Goal: Information Seeking & Learning: Find contact information

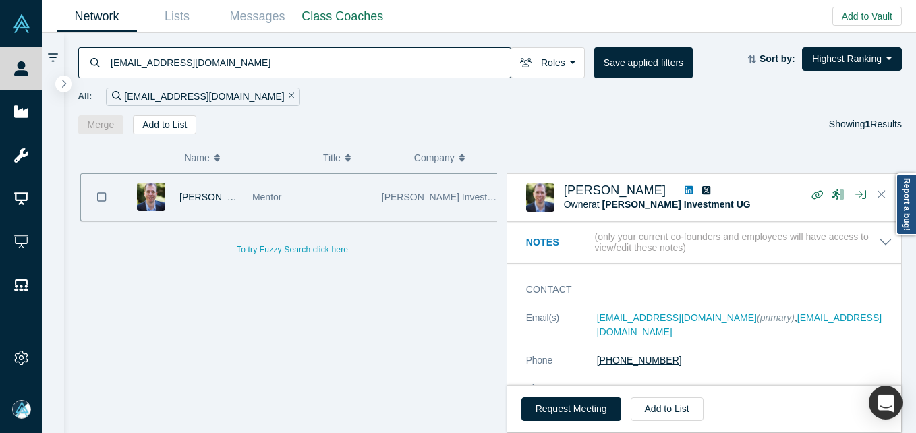
drag, startPoint x: 0, startPoint y: 0, endPoint x: 609, endPoint y: 276, distance: 668.3
click at [696, 138] on div "( 0 ) Name Title Company Alchemist Role [PERSON_NAME] Mentor [PERSON_NAME] Inve…" at bounding box center [490, 284] width 853 height 300
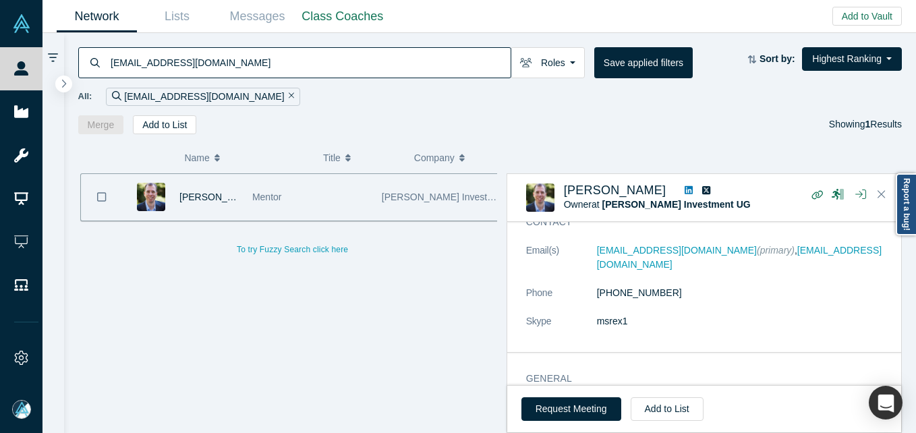
click at [341, 61] on input "[EMAIL_ADDRESS][DOMAIN_NAME]" at bounding box center [309, 63] width 401 height 32
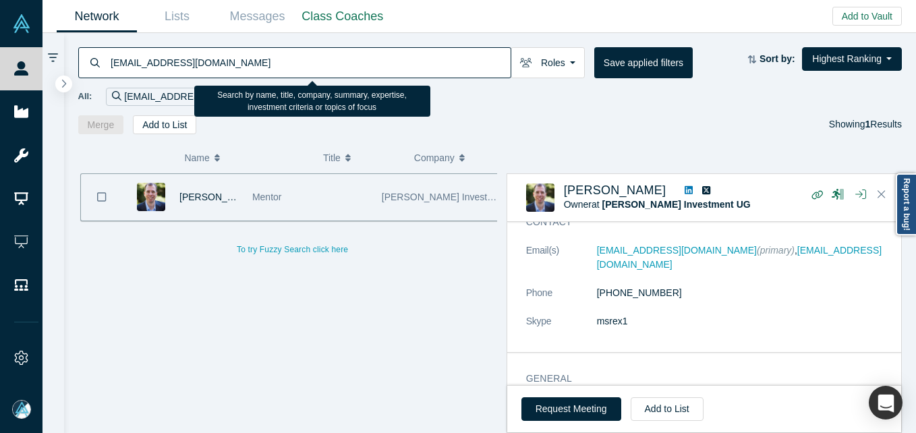
click at [341, 61] on input "[EMAIL_ADDRESS][DOMAIN_NAME]" at bounding box center [309, 63] width 401 height 32
paste input "amit@akm-ai"
click at [341, 61] on input "[EMAIL_ADDRESS][DOMAIN_NAME]" at bounding box center [309, 63] width 401 height 32
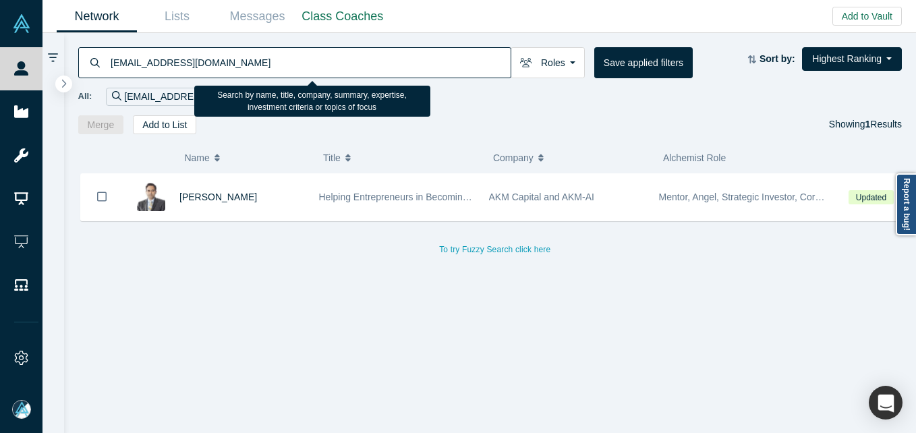
click at [287, 61] on input "[EMAIL_ADDRESS][DOMAIN_NAME]" at bounding box center [309, 63] width 401 height 32
paste input "[PERSON_NAME]"
click at [287, 61] on input "[EMAIL_ADDRESS][DOMAIN_NAME]" at bounding box center [309, 63] width 401 height 32
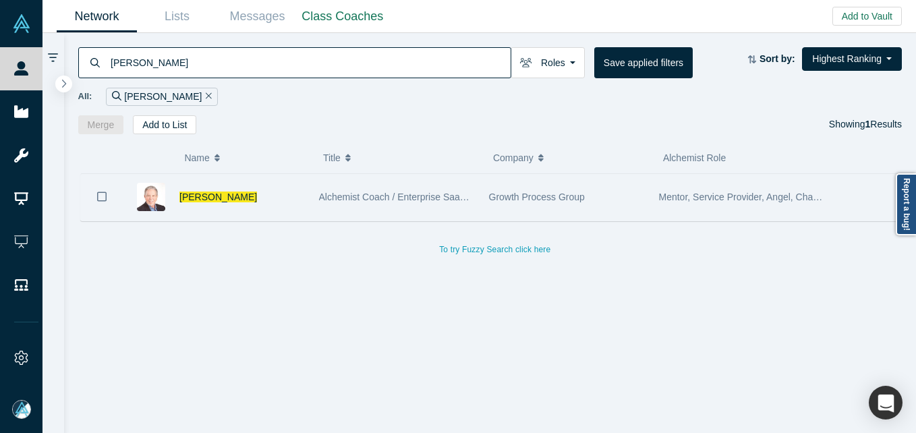
click at [277, 204] on div "[PERSON_NAME]" at bounding box center [242, 197] width 126 height 47
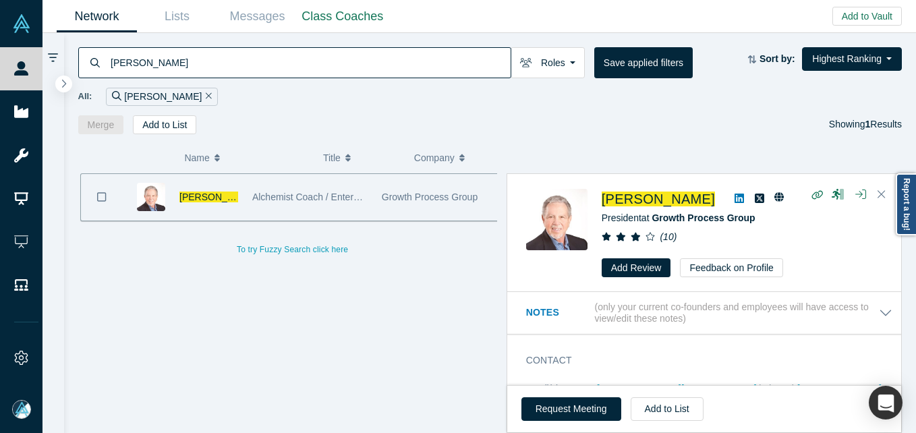
click at [273, 71] on input "[PERSON_NAME]" at bounding box center [309, 63] width 401 height 32
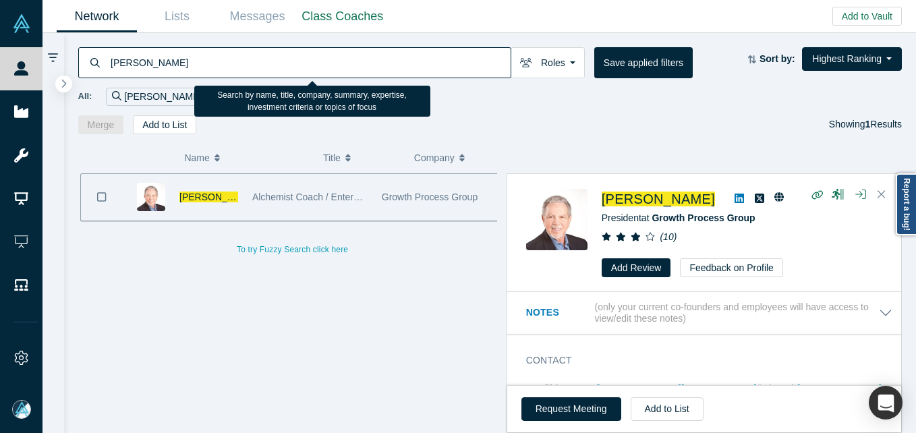
click at [273, 71] on input "[PERSON_NAME]" at bounding box center [309, 63] width 401 height 32
paste input "[EMAIL_ADDRESS][DOMAIN_NAME]"
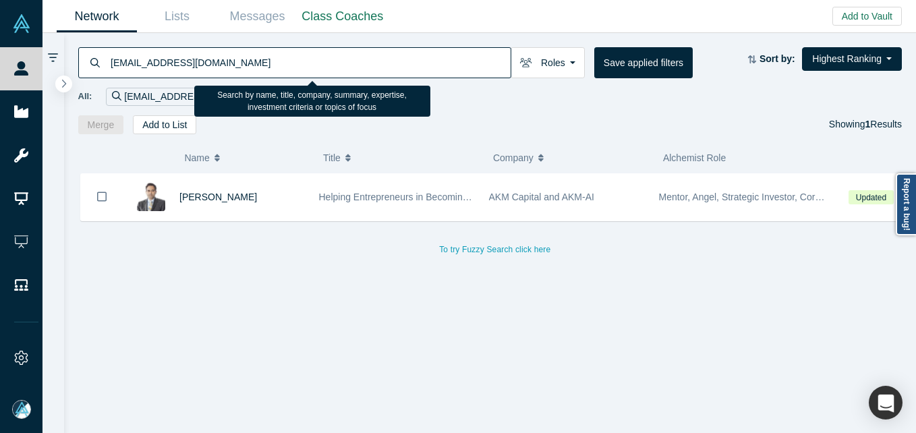
click at [172, 69] on input "[EMAIL_ADDRESS][DOMAIN_NAME]" at bounding box center [309, 63] width 401 height 32
click at [171, 70] on input "[EMAIL_ADDRESS][DOMAIN_NAME]" at bounding box center [309, 63] width 401 height 32
paste input "cdevita@growthprocess"
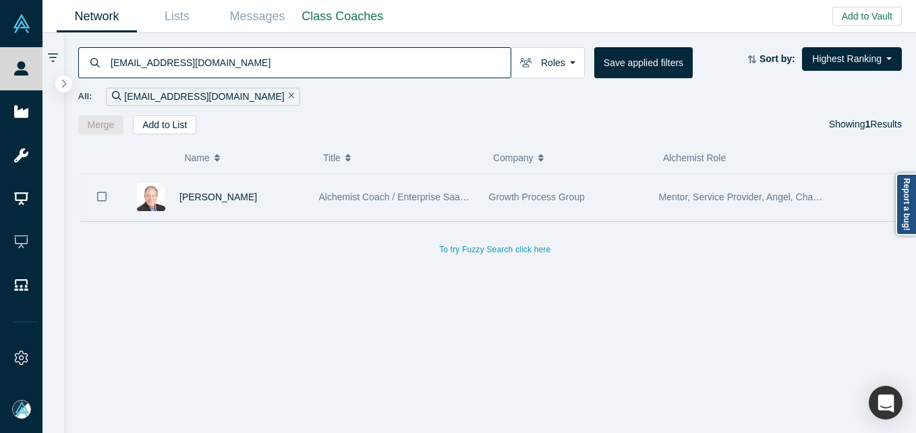
click at [292, 212] on div "[PERSON_NAME]" at bounding box center [242, 197] width 126 height 47
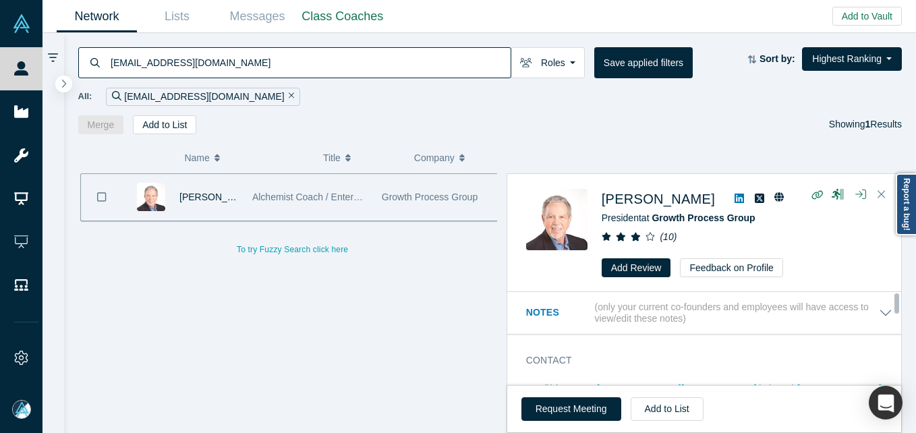
scroll to position [67, 0]
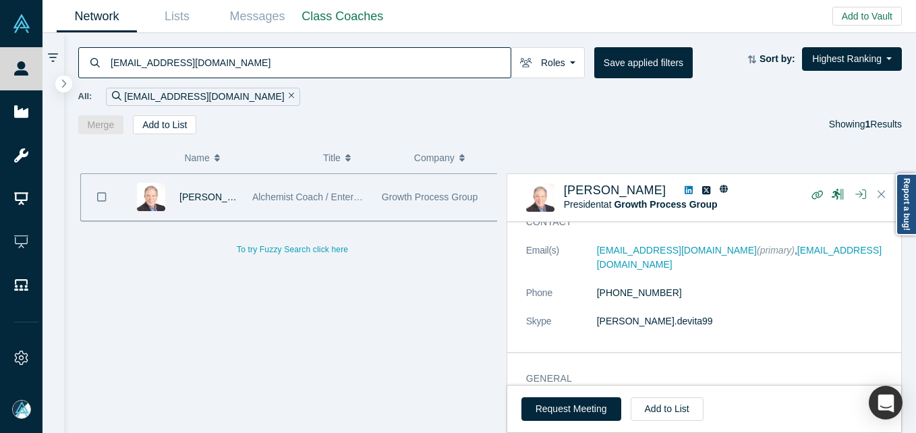
click at [287, 72] on input "[EMAIL_ADDRESS][DOMAIN_NAME]" at bounding box center [309, 63] width 401 height 32
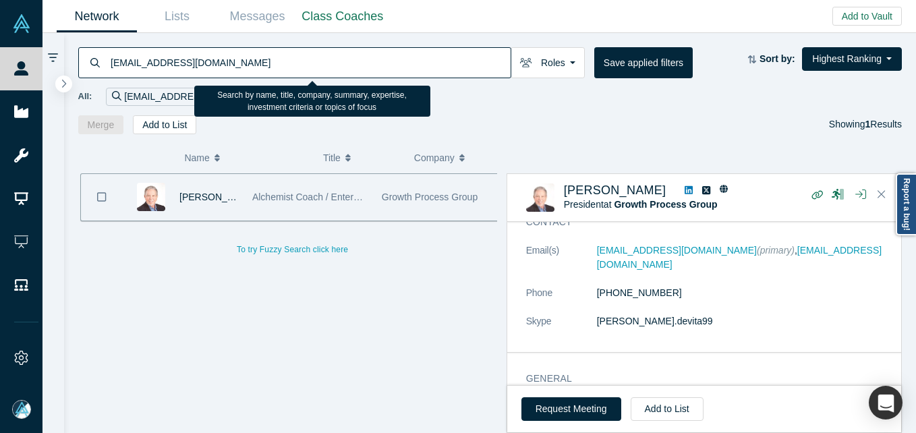
click at [287, 72] on input "[EMAIL_ADDRESS][DOMAIN_NAME]" at bounding box center [309, 63] width 401 height 32
paste input "[PERSON_NAME]"
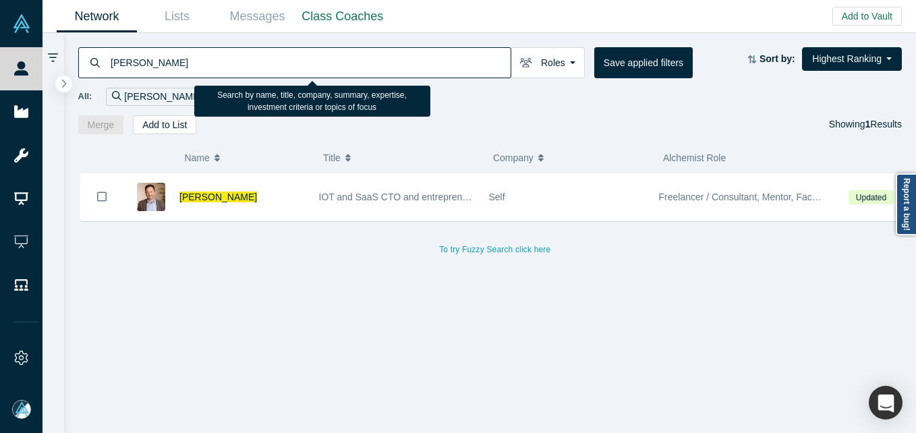
click at [165, 59] on input "[PERSON_NAME]" at bounding box center [309, 63] width 401 height 32
paste input "[PERSON_NAME]"
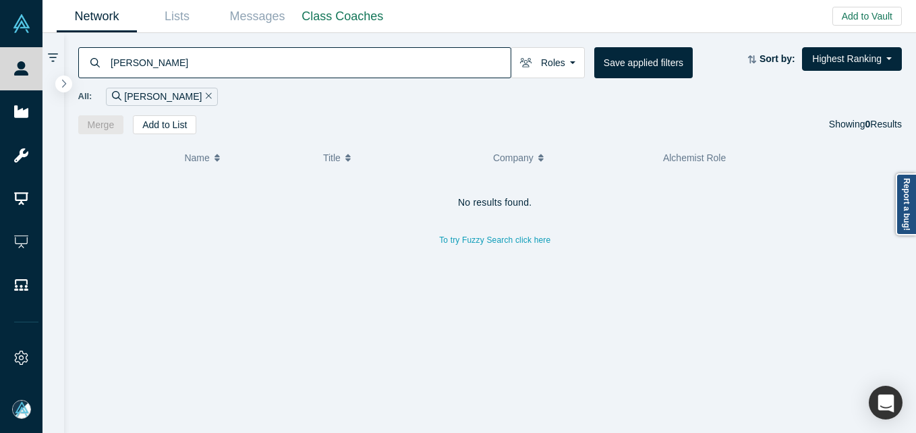
click at [208, 63] on input "[PERSON_NAME]" at bounding box center [309, 63] width 401 height 32
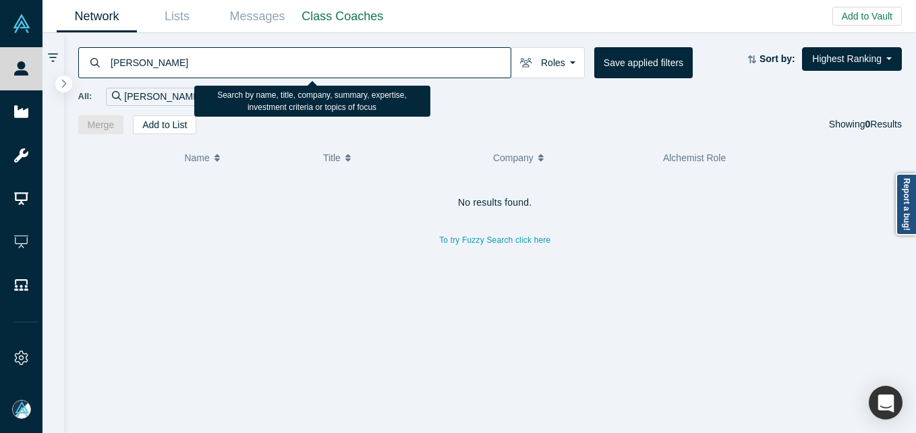
click at [208, 63] on input "[PERSON_NAME]" at bounding box center [309, 63] width 401 height 32
paste input "[PERSON_NAME][EMAIL_ADDRESS][DOMAIN_NAME]"
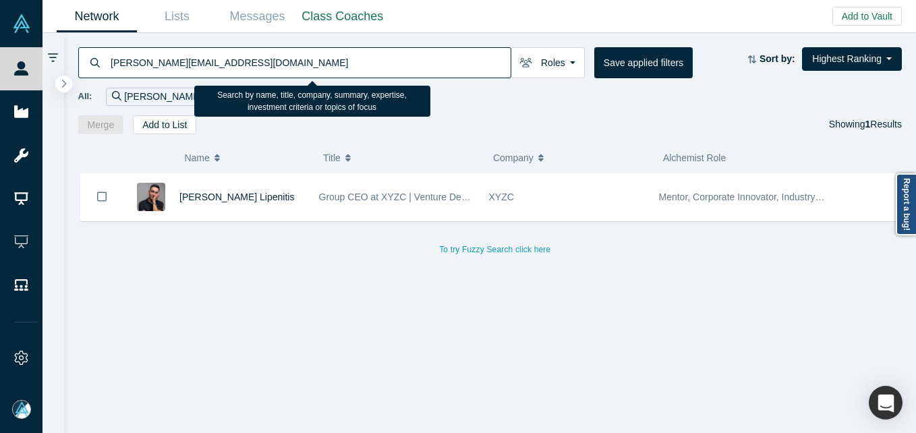
click at [293, 57] on input "[PERSON_NAME][EMAIL_ADDRESS][DOMAIN_NAME]" at bounding box center [309, 63] width 401 height 32
paste input "[PERSON_NAME][EMAIL_ADDRESS][DOMAIN_NAME]"
click at [245, 72] on input "[PERSON_NAME][EMAIL_ADDRESS][DOMAIN_NAME]" at bounding box center [309, 63] width 401 height 32
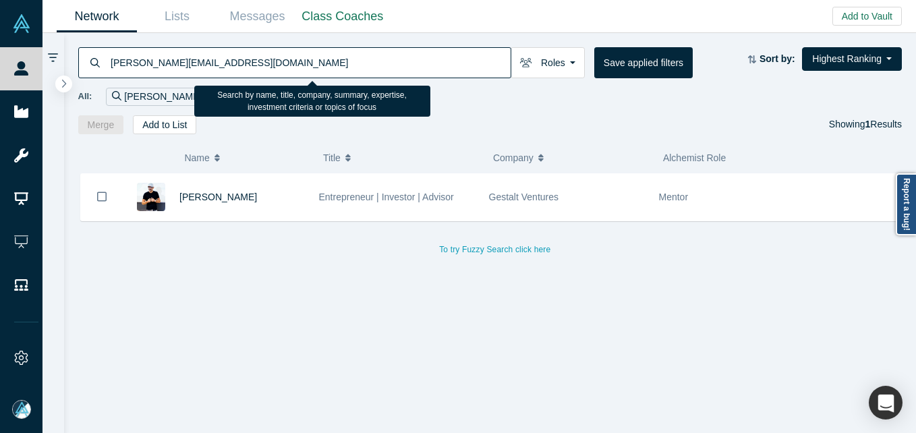
click at [245, 72] on input "[PERSON_NAME][EMAIL_ADDRESS][DOMAIN_NAME]" at bounding box center [309, 63] width 401 height 32
paste input "[EMAIL_ADDRESS][DOMAIN_NAME]"
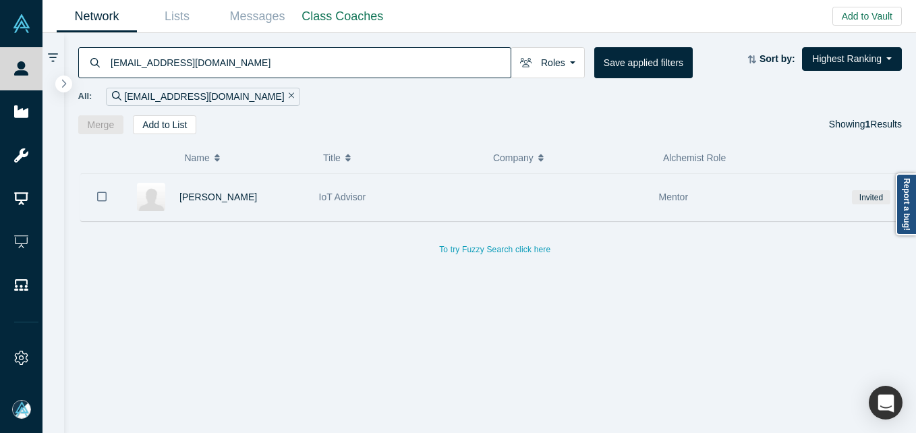
click at [271, 186] on div "[PERSON_NAME]" at bounding box center [242, 197] width 126 height 47
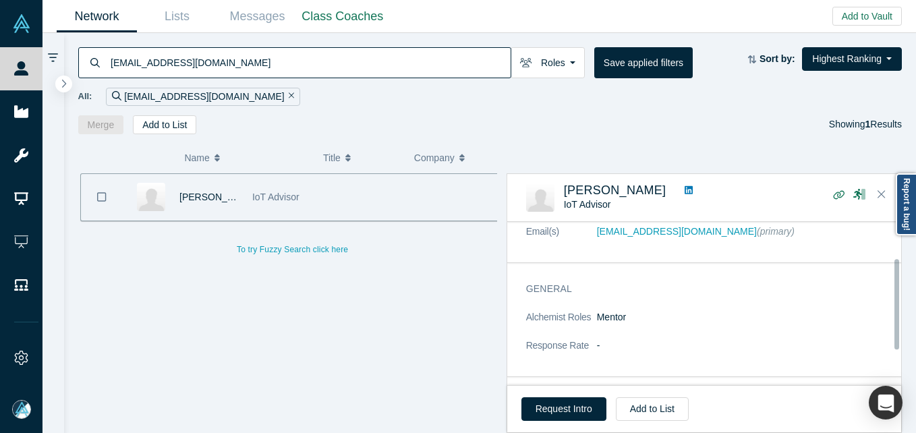
scroll to position [63, 0]
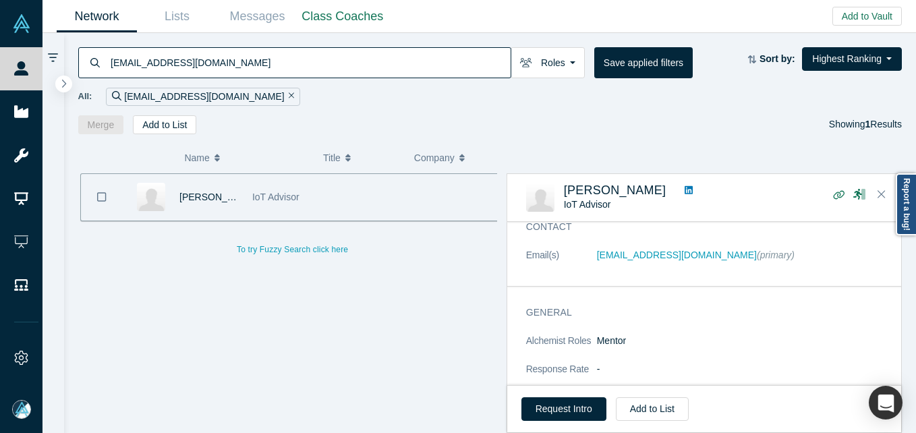
click at [325, 62] on input "[EMAIL_ADDRESS][DOMAIN_NAME]" at bounding box center [309, 63] width 401 height 32
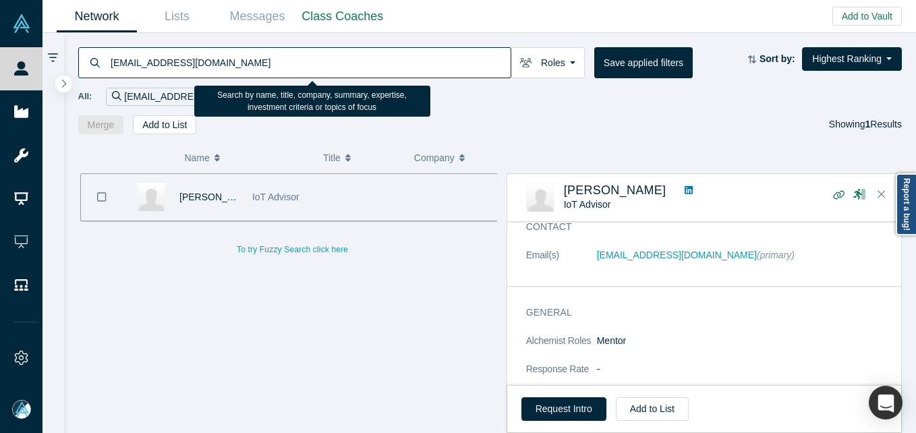
click at [182, 64] on input "[EMAIL_ADDRESS][DOMAIN_NAME]" at bounding box center [309, 63] width 401 height 32
paste input "[PERSON_NAME][EMAIL_ADDRESS][DOMAIN_NAME]"
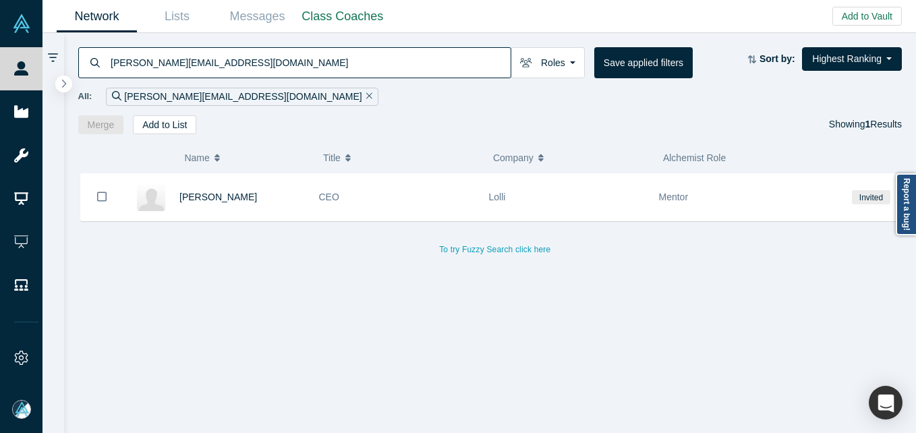
click at [310, 57] on input "[PERSON_NAME][EMAIL_ADDRESS][DOMAIN_NAME]" at bounding box center [309, 63] width 401 height 32
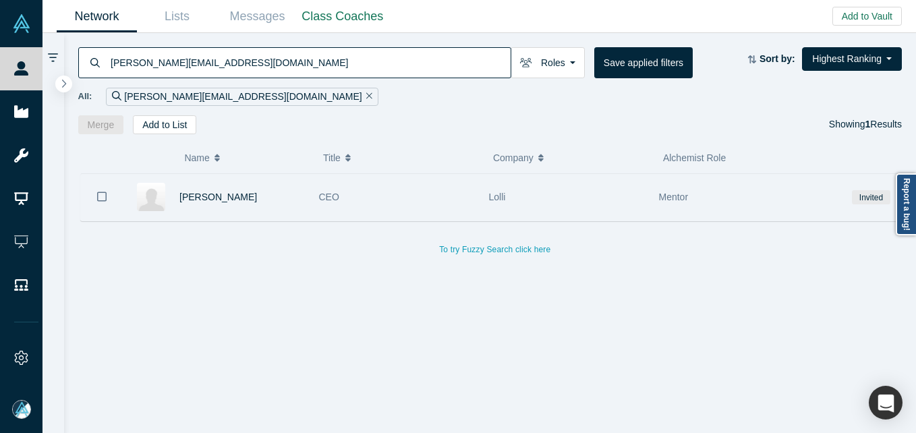
drag, startPoint x: 396, startPoint y: 193, endPoint x: 407, endPoint y: 178, distance: 18.4
click at [396, 193] on div "CEO" at bounding box center [397, 197] width 156 height 47
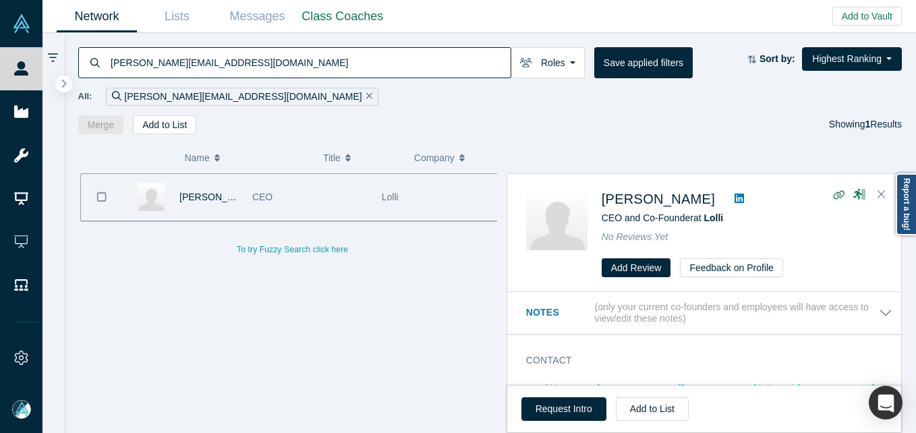
click at [204, 69] on input "[PERSON_NAME][EMAIL_ADDRESS][DOMAIN_NAME]" at bounding box center [309, 63] width 401 height 32
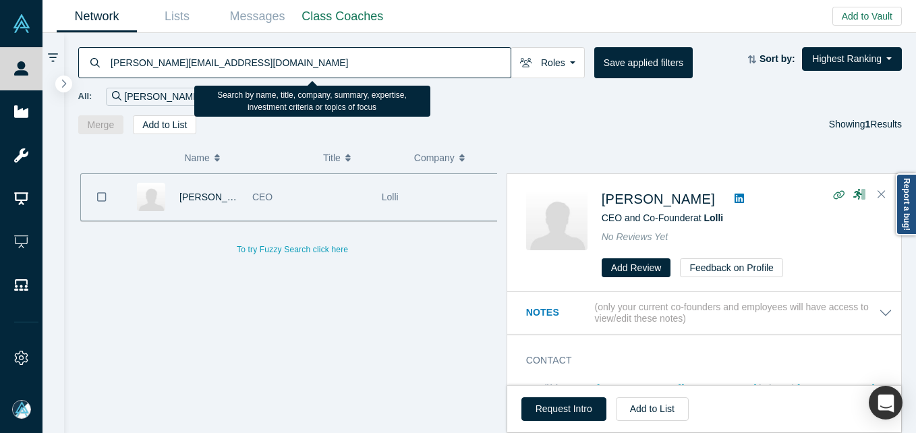
click at [204, 69] on input "[PERSON_NAME][EMAIL_ADDRESS][DOMAIN_NAME]" at bounding box center [309, 63] width 401 height 32
paste input "ed@brdven"
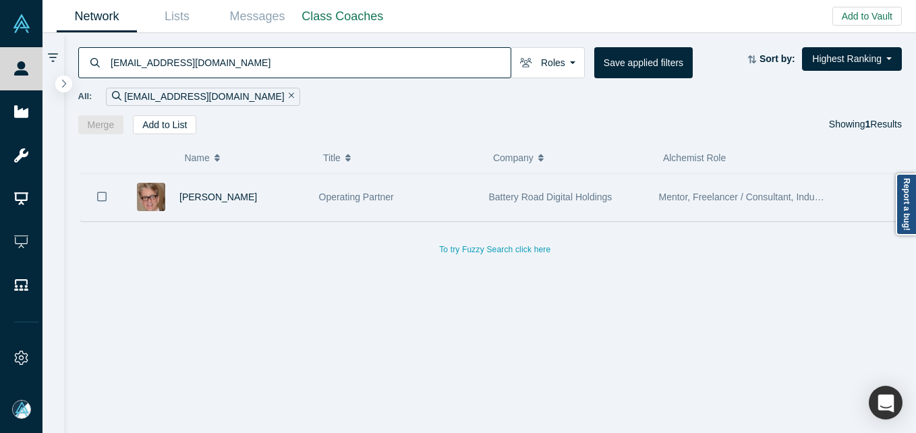
click at [416, 191] on div "Operating Partner" at bounding box center [397, 197] width 156 height 47
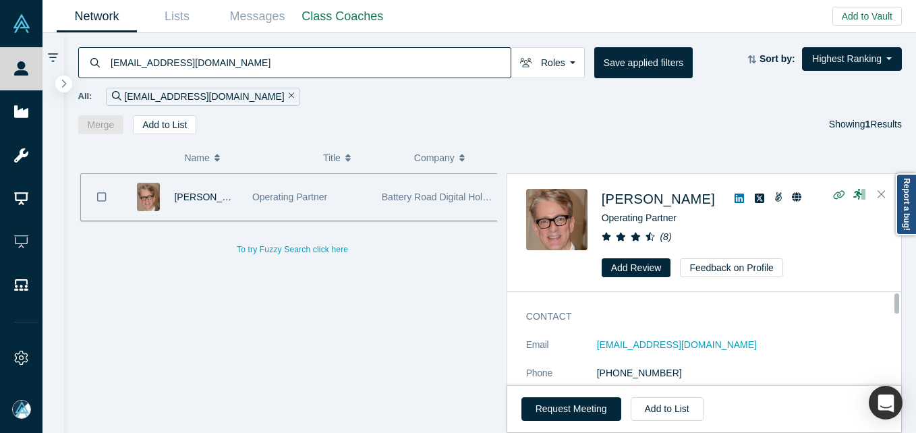
scroll to position [67, 0]
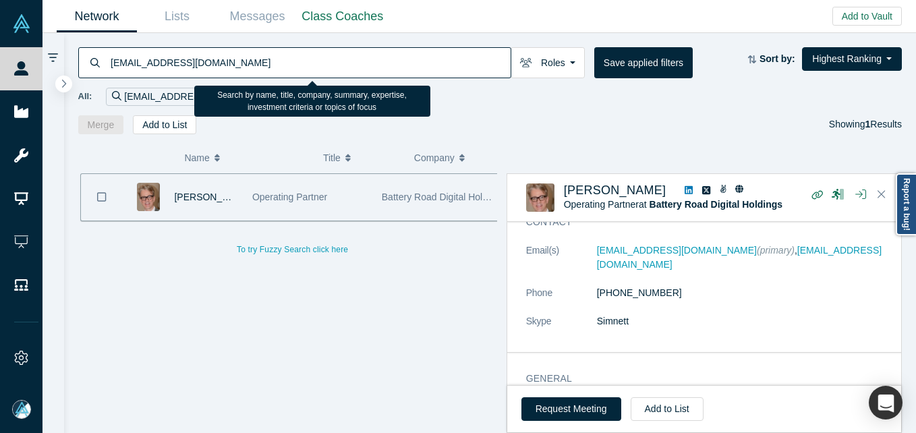
click at [256, 61] on input "[EMAIL_ADDRESS][DOMAIN_NAME]" at bounding box center [309, 63] width 401 height 32
paste input "mjmowji@pracrea"
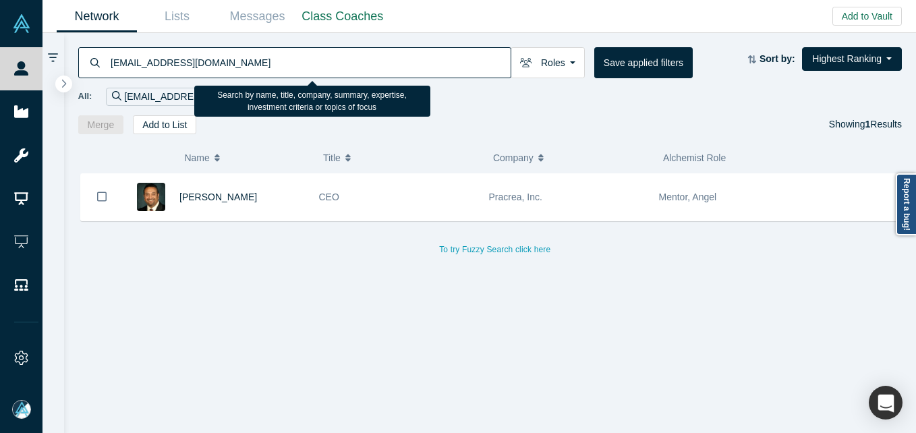
click at [339, 55] on input "[EMAIL_ADDRESS][DOMAIN_NAME]" at bounding box center [309, 63] width 401 height 32
paste input "jkrause@synclarityconsulting"
click at [302, 52] on input "[EMAIL_ADDRESS][DOMAIN_NAME]" at bounding box center [309, 63] width 401 height 32
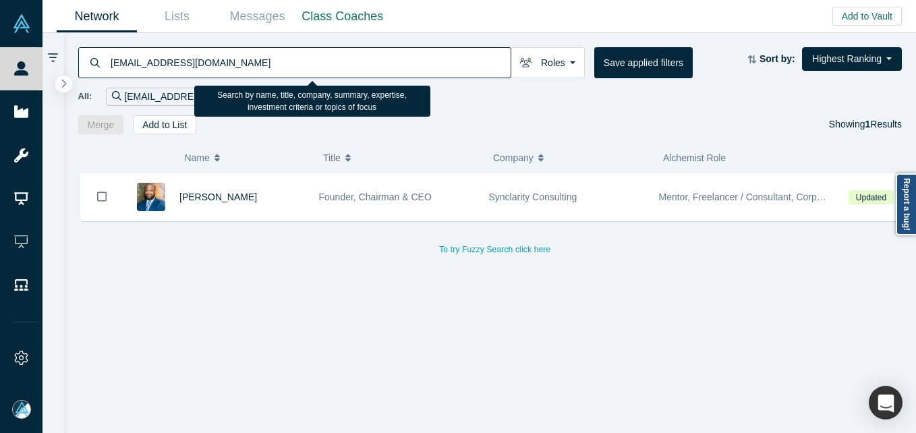
click at [302, 52] on input "[EMAIL_ADDRESS][DOMAIN_NAME]" at bounding box center [309, 63] width 401 height 32
paste input "[EMAIL_ADDRESS]"
click at [242, 54] on input "[EMAIL_ADDRESS][DOMAIN_NAME]" at bounding box center [309, 63] width 401 height 32
click at [242, 53] on input "[EMAIL_ADDRESS][DOMAIN_NAME]" at bounding box center [309, 63] width 401 height 32
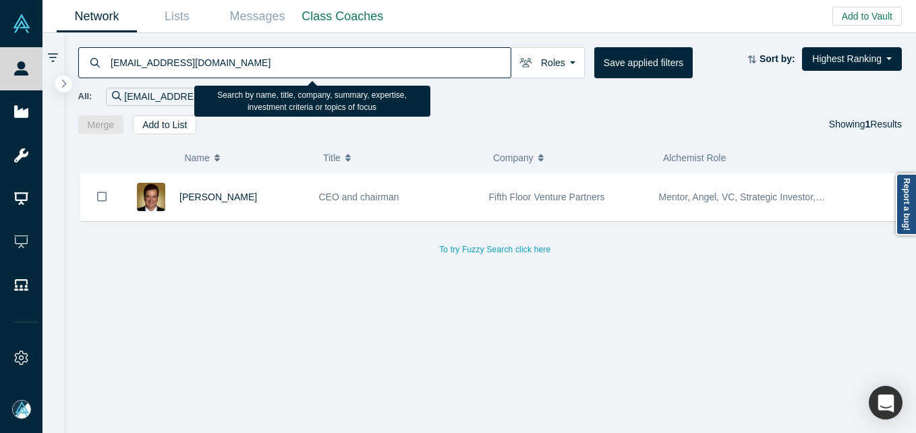
click at [242, 53] on input "[EMAIL_ADDRESS][DOMAIN_NAME]" at bounding box center [309, 63] width 401 height 32
click at [244, 54] on input "[EMAIL_ADDRESS][DOMAIN_NAME]" at bounding box center [309, 63] width 401 height 32
click at [244, 55] on input "[EMAIL_ADDRESS][DOMAIN_NAME]" at bounding box center [309, 63] width 401 height 32
click at [244, 57] on input "[EMAIL_ADDRESS][DOMAIN_NAME]" at bounding box center [309, 63] width 401 height 32
click at [245, 57] on input "[EMAIL_ADDRESS][DOMAIN_NAME]" at bounding box center [309, 63] width 401 height 32
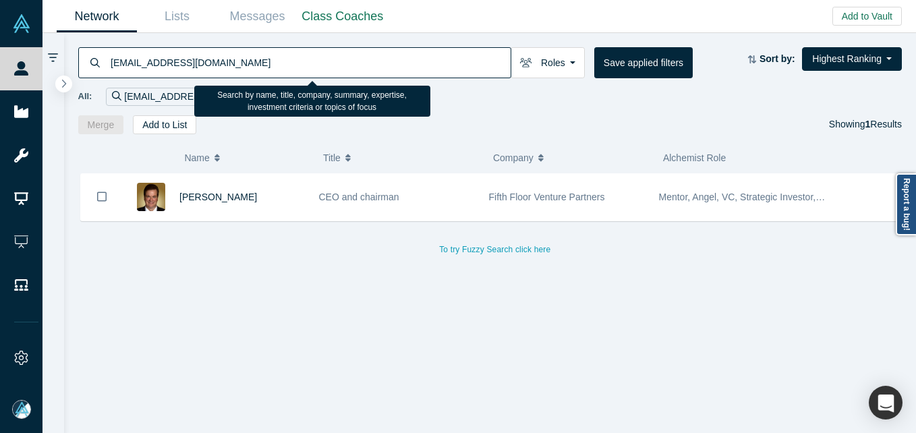
click at [205, 61] on input "[EMAIL_ADDRESS][DOMAIN_NAME]" at bounding box center [309, 63] width 401 height 32
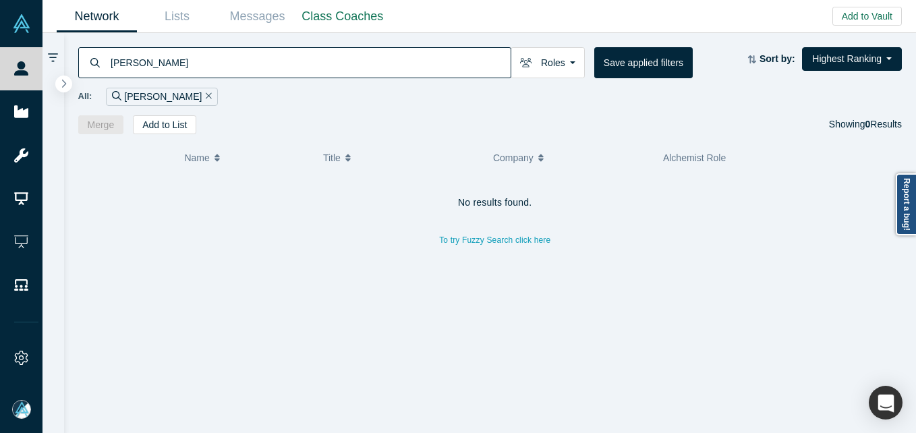
click at [188, 61] on input "[PERSON_NAME]" at bounding box center [309, 63] width 401 height 32
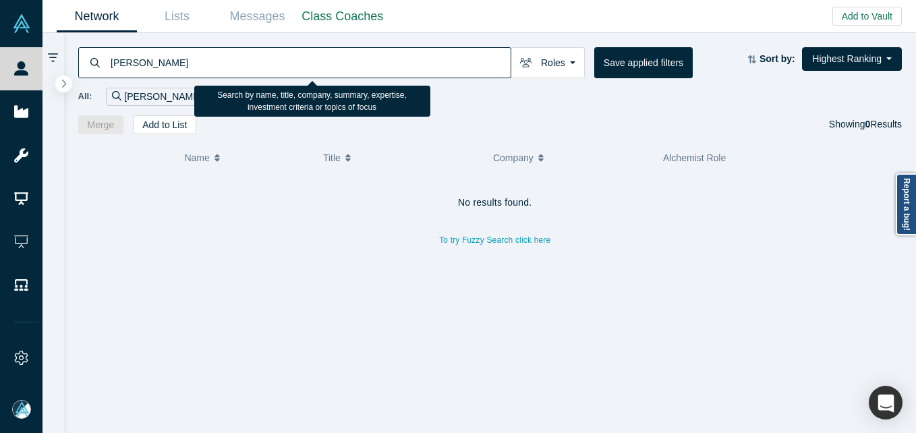
click at [188, 61] on input "[PERSON_NAME]" at bounding box center [309, 63] width 401 height 32
paste input "[PERSON_NAME][EMAIL_ADDRESS][PERSON_NAME][DOMAIN_NAME]"
click at [188, 60] on input "lusi [EMAIL_ADDRESS][PERSON_NAME][DOMAIN_NAME]" at bounding box center [309, 63] width 401 height 32
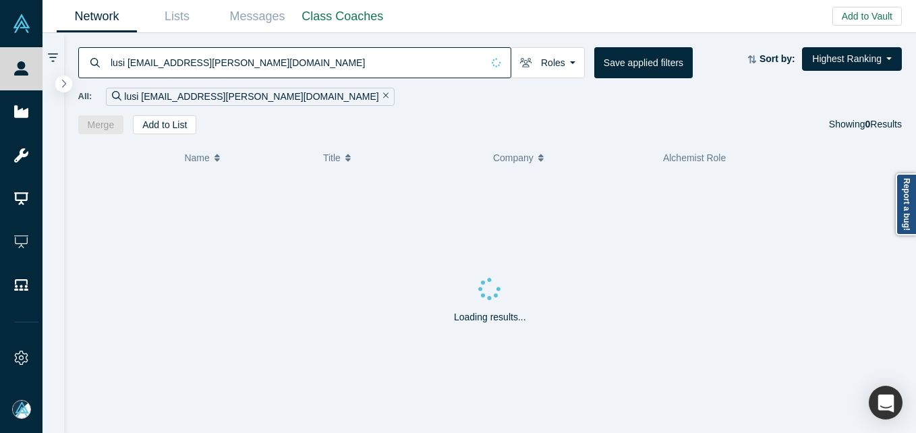
paste input
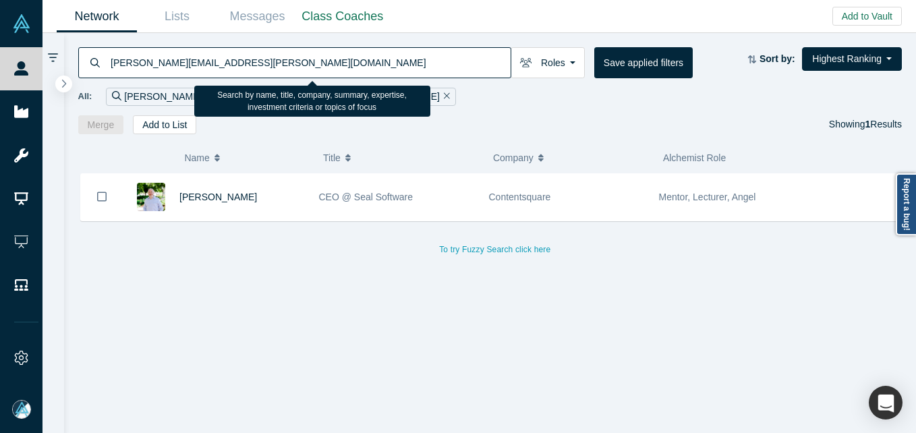
drag, startPoint x: 270, startPoint y: 43, endPoint x: 270, endPoint y: 52, distance: 8.8
click at [270, 46] on div "[PERSON_NAME][EMAIL_ADDRESS][PERSON_NAME][DOMAIN_NAME] Roles Founders Faculty M…" at bounding box center [490, 83] width 853 height 101
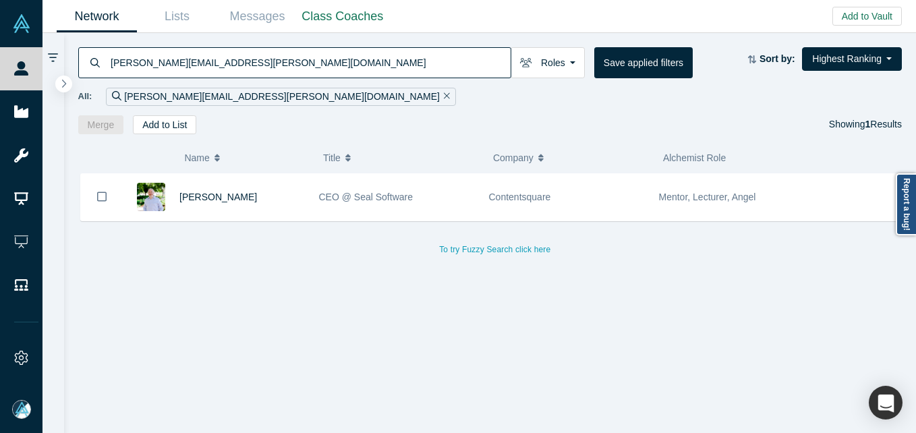
click at [267, 63] on input "[PERSON_NAME][EMAIL_ADDRESS][PERSON_NAME][DOMAIN_NAME]" at bounding box center [309, 63] width 401 height 32
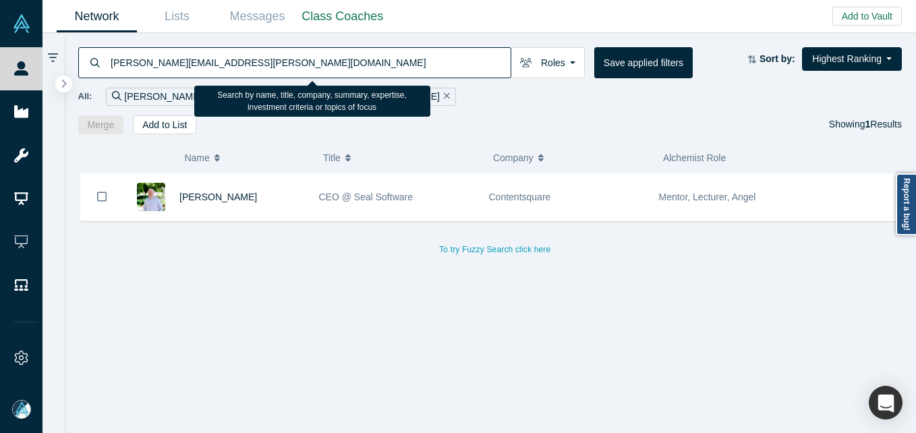
paste input "@mirmeridian"
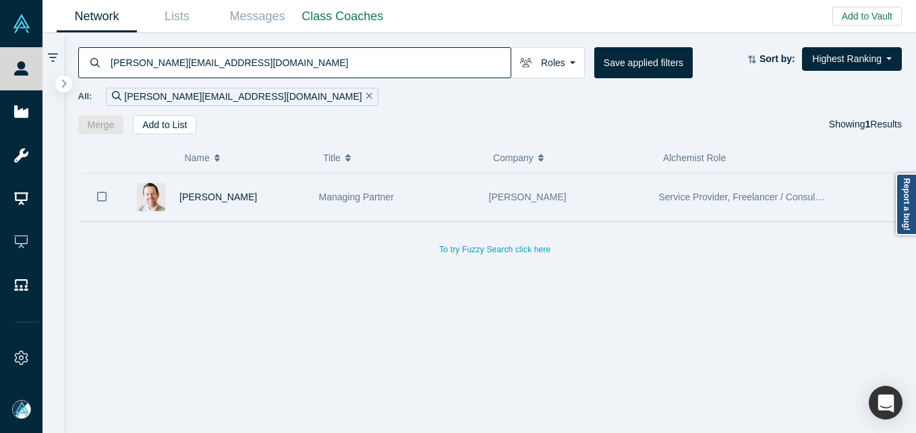
drag, startPoint x: 265, startPoint y: 199, endPoint x: 258, endPoint y: 206, distance: 10.0
click at [265, 199] on div "[PERSON_NAME]" at bounding box center [242, 197] width 126 height 47
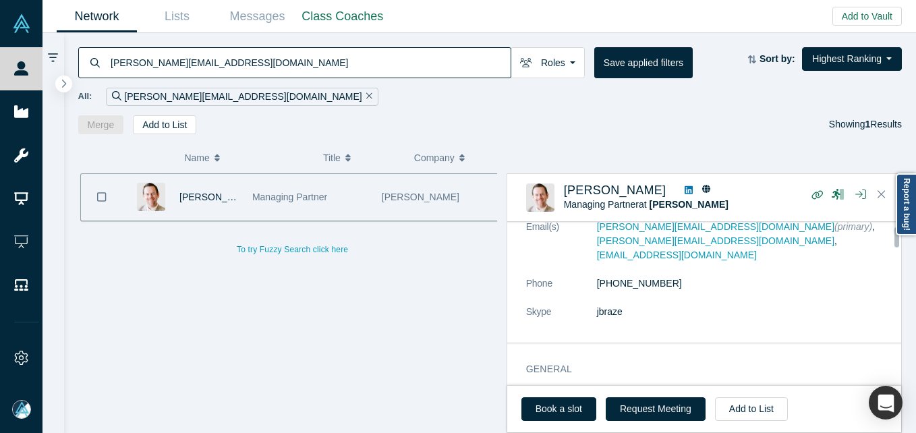
scroll to position [67, 0]
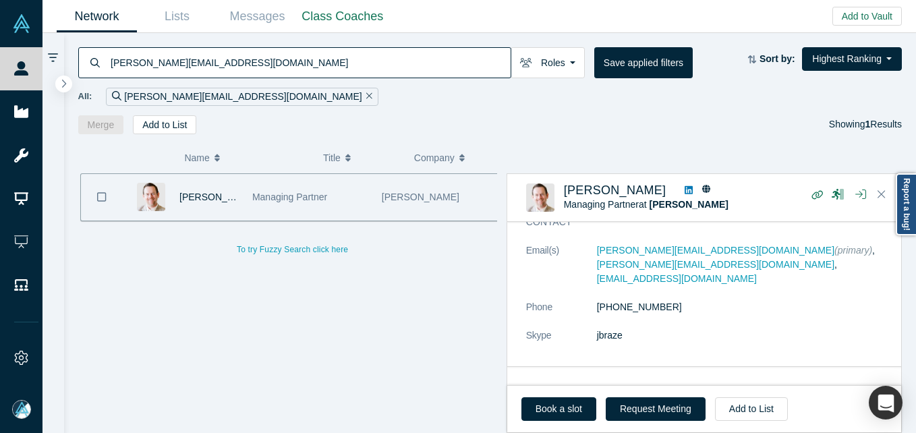
click at [291, 74] on input "[PERSON_NAME][EMAIL_ADDRESS][DOMAIN_NAME]" at bounding box center [309, 63] width 401 height 32
click at [289, 73] on input "[PERSON_NAME][EMAIL_ADDRESS][DOMAIN_NAME]" at bounding box center [309, 63] width 401 height 32
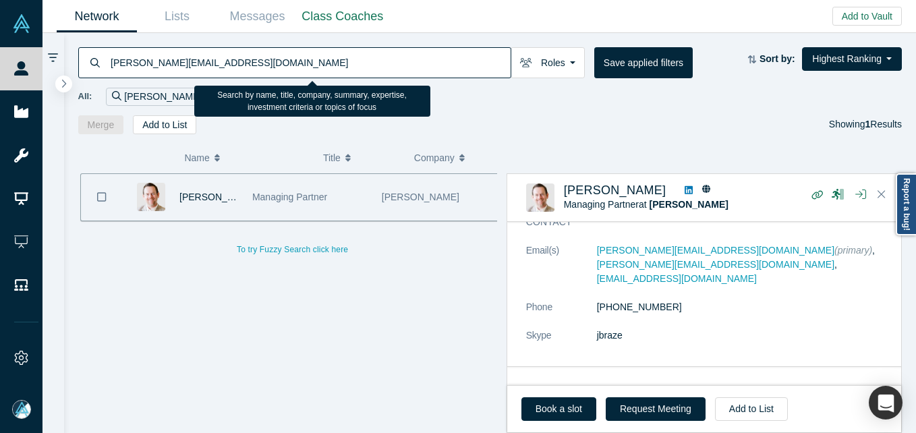
click at [289, 73] on input "[PERSON_NAME][EMAIL_ADDRESS][DOMAIN_NAME]" at bounding box center [309, 63] width 401 height 32
paste input "[PERSON_NAME][EMAIL_ADDRESS][DOMAIN_NAME]"
click at [289, 73] on input "[PERSON_NAME][EMAIL_ADDRESS][DOMAIN_NAME]" at bounding box center [309, 63] width 401 height 32
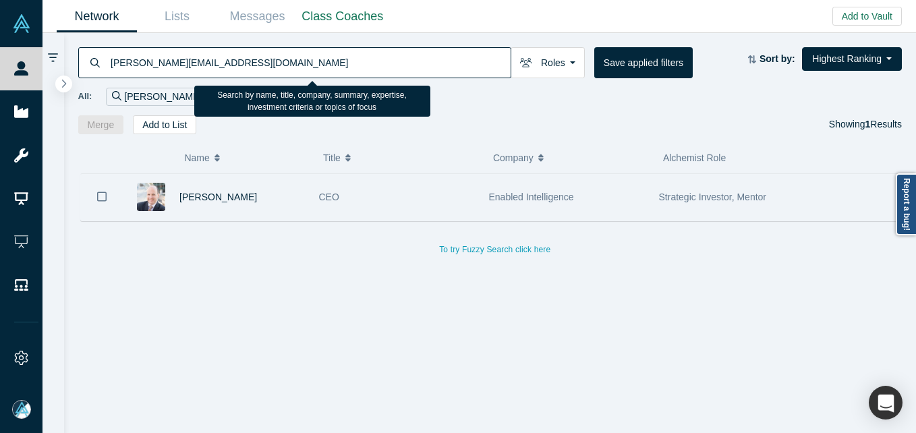
click at [281, 195] on div "[PERSON_NAME]" at bounding box center [242, 197] width 126 height 47
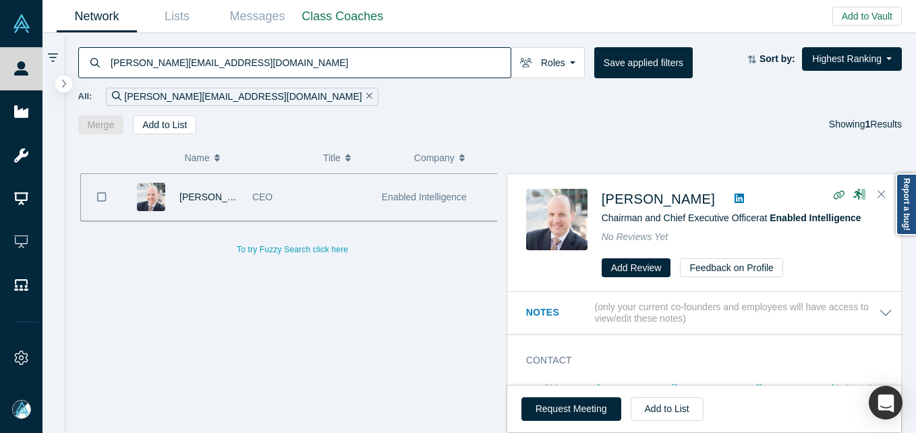
click at [252, 63] on input "[PERSON_NAME][EMAIL_ADDRESS][DOMAIN_NAME]" at bounding box center [309, 63] width 401 height 32
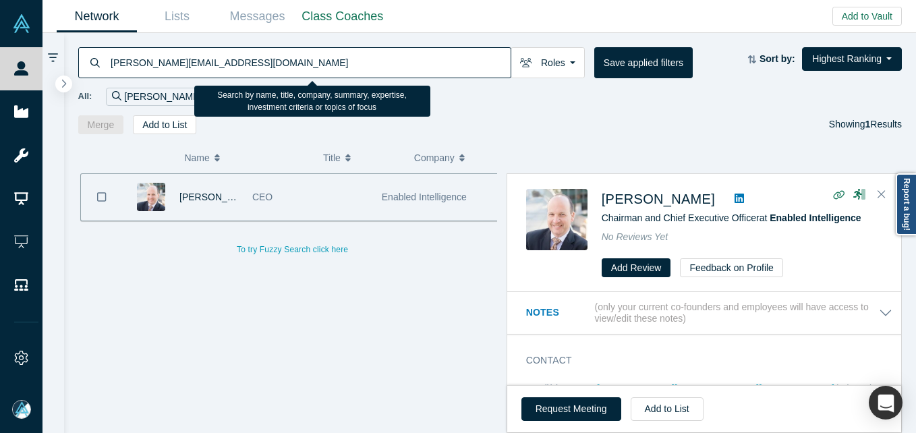
click at [252, 63] on input "[PERSON_NAME][EMAIL_ADDRESS][DOMAIN_NAME]" at bounding box center [309, 63] width 401 height 32
paste input "[PERSON_NAME]"
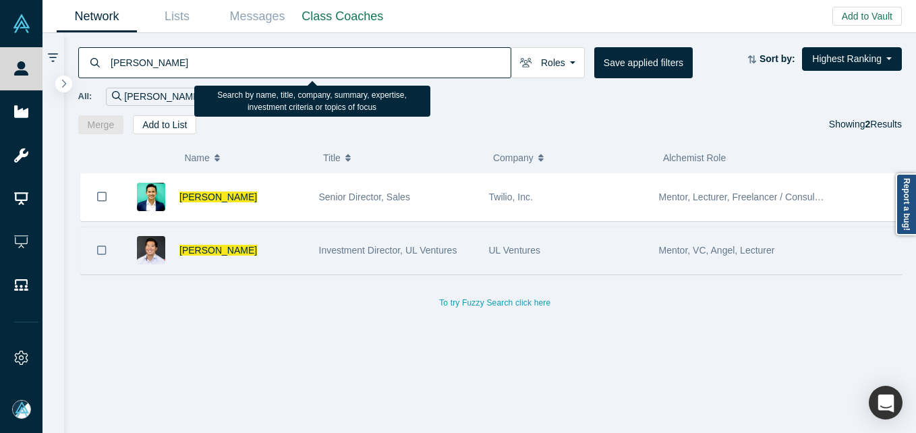
click at [399, 245] on span "Investment Director, UL Ventures" at bounding box center [388, 250] width 138 height 11
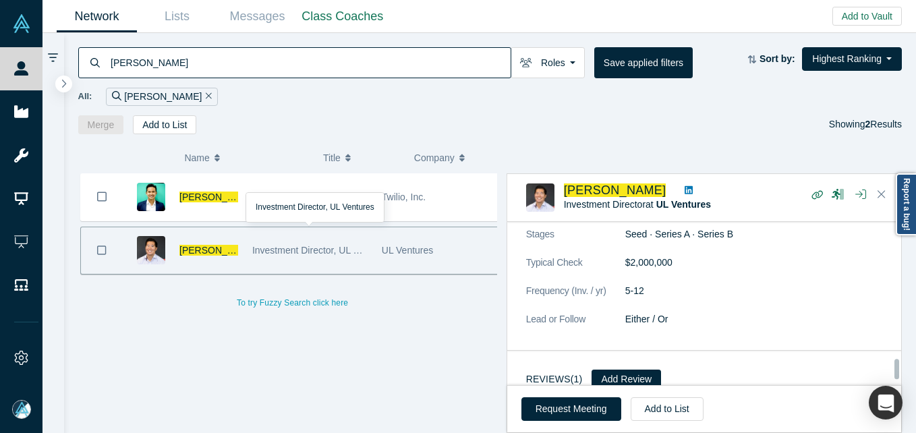
scroll to position [1350, 0]
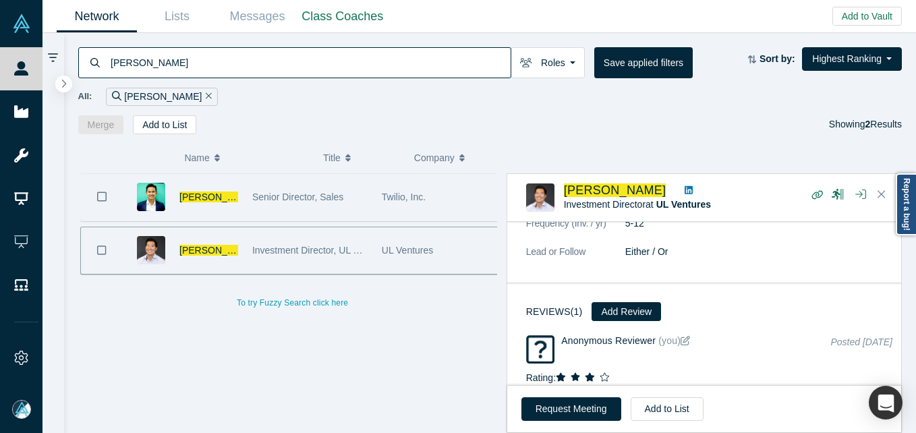
click at [270, 186] on div "Senior Director, Sales" at bounding box center [309, 197] width 115 height 47
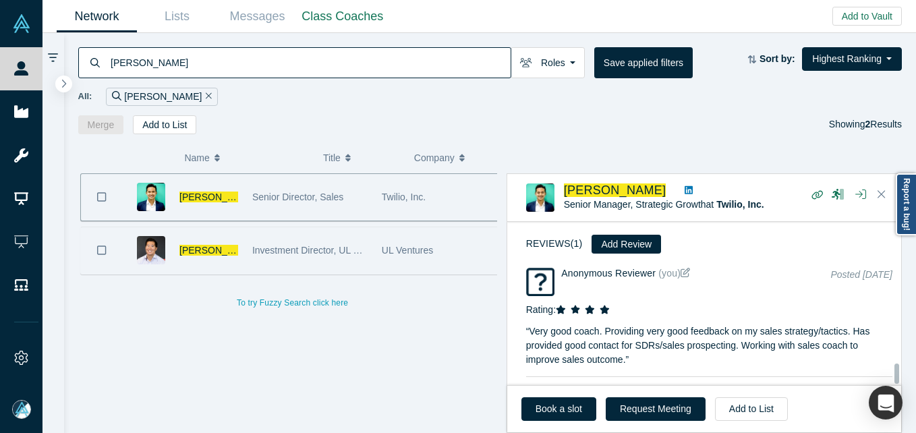
scroll to position [2163, 0]
click at [289, 370] on div "[PERSON_NAME] Senior Director, Sales Twilio, Inc. [PERSON_NAME] Investment Dire…" at bounding box center [292, 308] width 429 height 271
drag, startPoint x: 341, startPoint y: 50, endPoint x: 338, endPoint y: 60, distance: 10.5
click at [341, 50] on input "[PERSON_NAME]" at bounding box center [309, 63] width 401 height 32
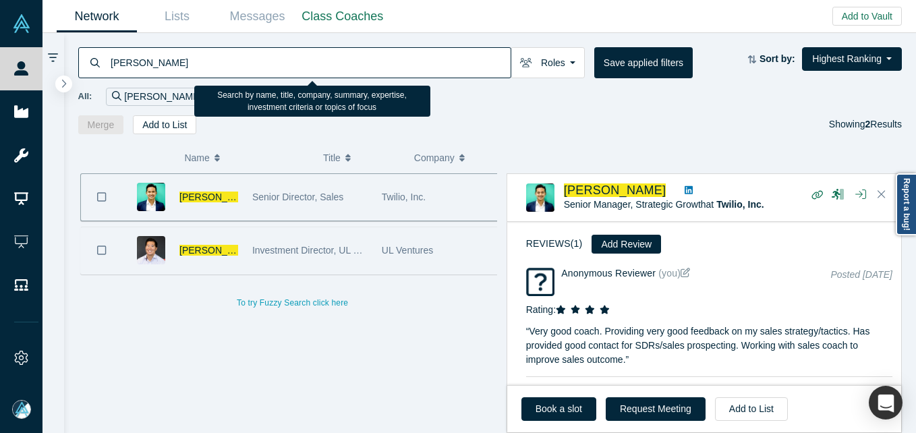
click at [338, 60] on input "[PERSON_NAME]" at bounding box center [309, 63] width 401 height 32
paste input "[PERSON_NAME][EMAIL_ADDRESS][DOMAIN_NAME]"
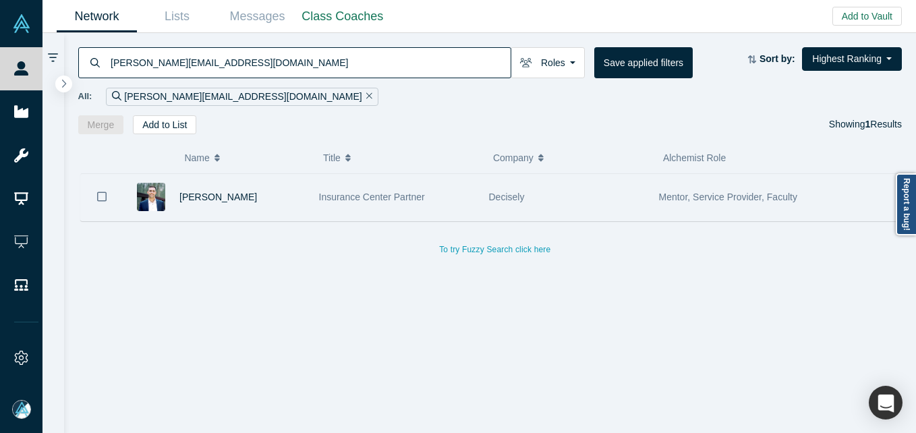
drag, startPoint x: 301, startPoint y: 200, endPoint x: 312, endPoint y: 205, distance: 12.4
click at [301, 200] on div "[PERSON_NAME]" at bounding box center [242, 197] width 126 height 47
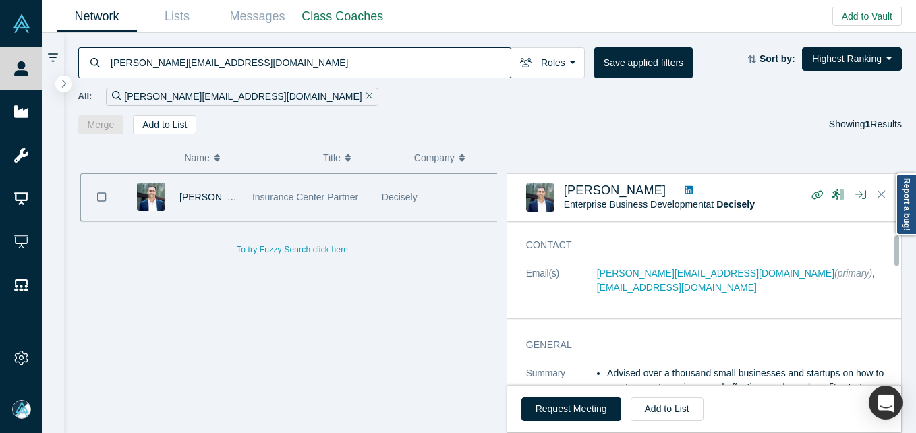
scroll to position [67, 0]
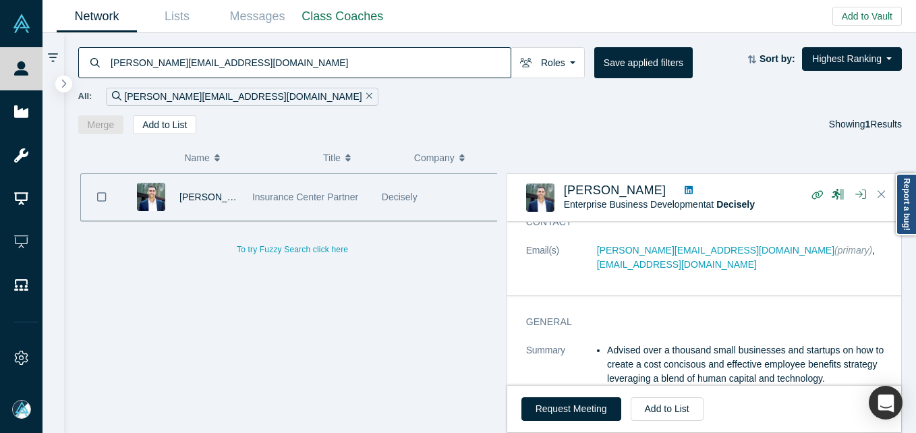
click at [254, 69] on input "[PERSON_NAME][EMAIL_ADDRESS][DOMAIN_NAME]" at bounding box center [309, 63] width 401 height 32
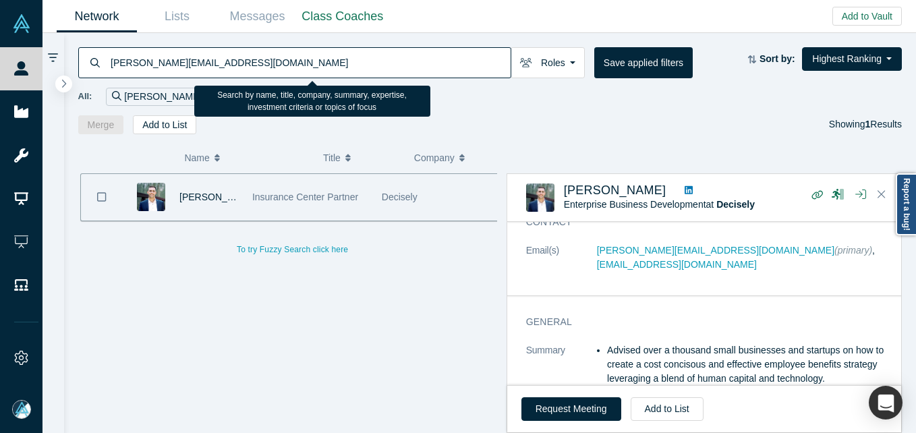
click at [254, 69] on input "[PERSON_NAME][EMAIL_ADDRESS][DOMAIN_NAME]" at bounding box center [309, 63] width 401 height 32
paste input "matt@stackmatix"
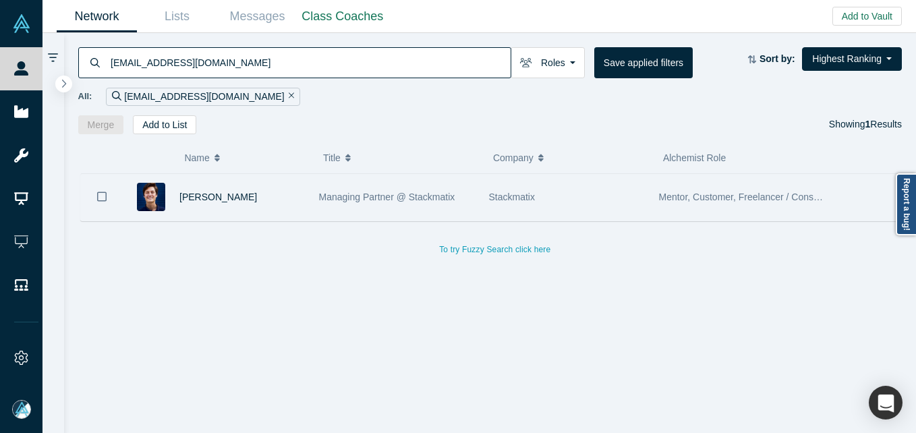
click at [261, 216] on div "[PERSON_NAME]" at bounding box center [242, 197] width 126 height 47
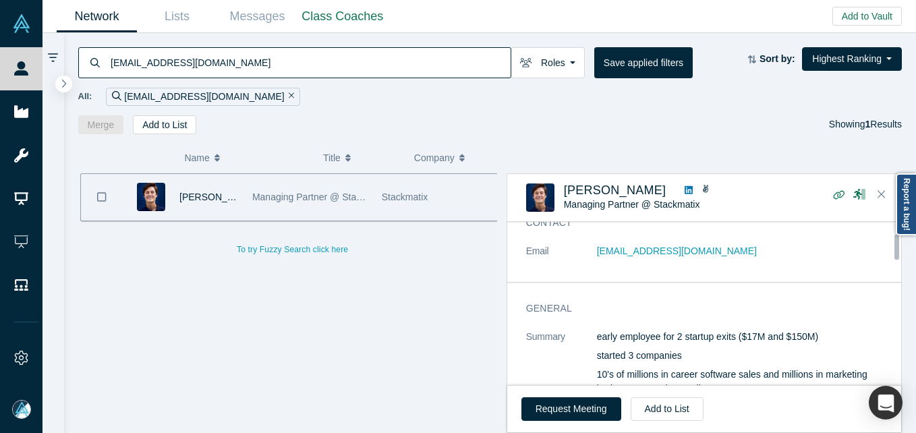
scroll to position [67, 0]
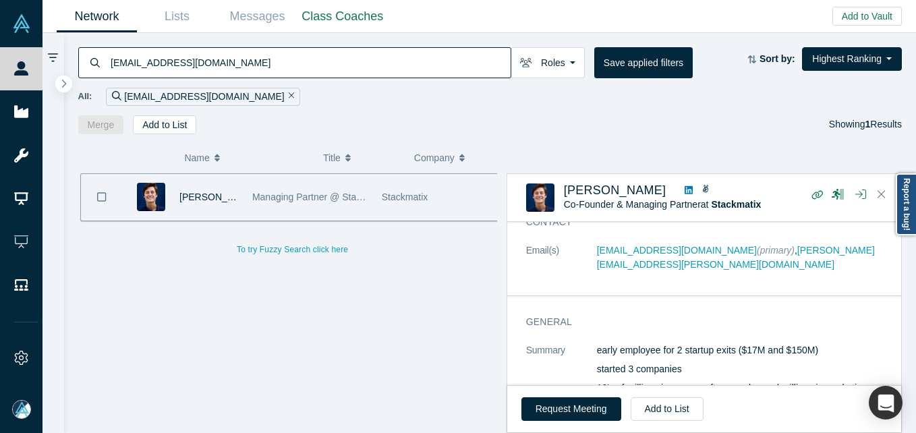
click at [284, 70] on input "[EMAIL_ADDRESS][DOMAIN_NAME]" at bounding box center [309, 63] width 401 height 32
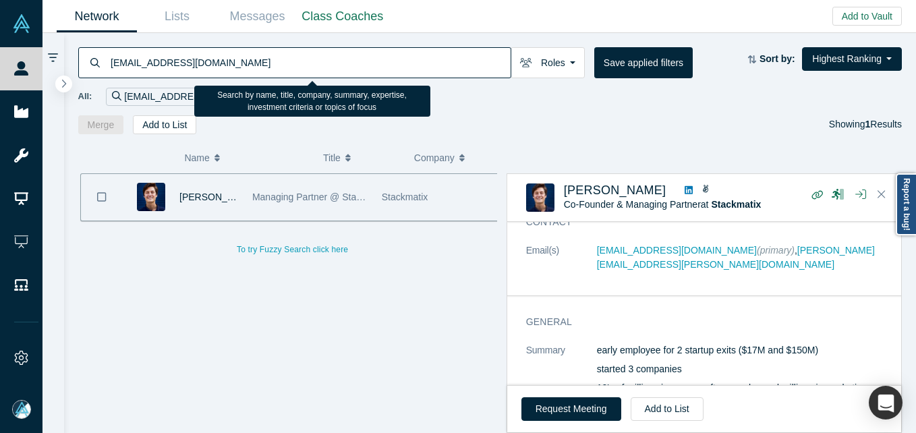
click at [284, 70] on input "[EMAIL_ADDRESS][DOMAIN_NAME]" at bounding box center [309, 63] width 401 height 32
paste input "[PERSON_NAME]@marketpathllc"
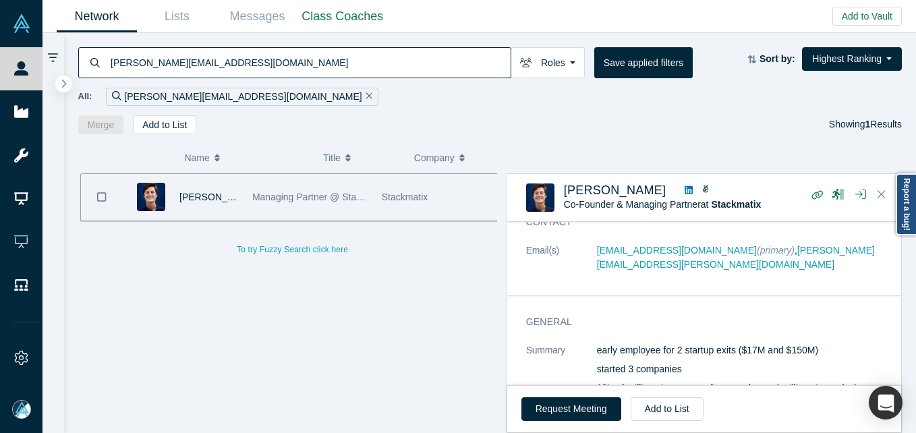
type input "[PERSON_NAME][EMAIL_ADDRESS][DOMAIN_NAME]"
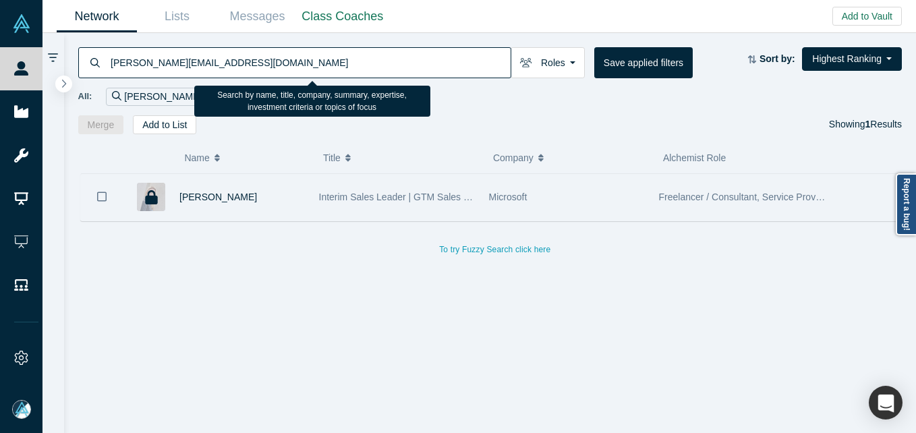
click at [271, 194] on div "[PERSON_NAME]" at bounding box center [242, 197] width 126 height 47
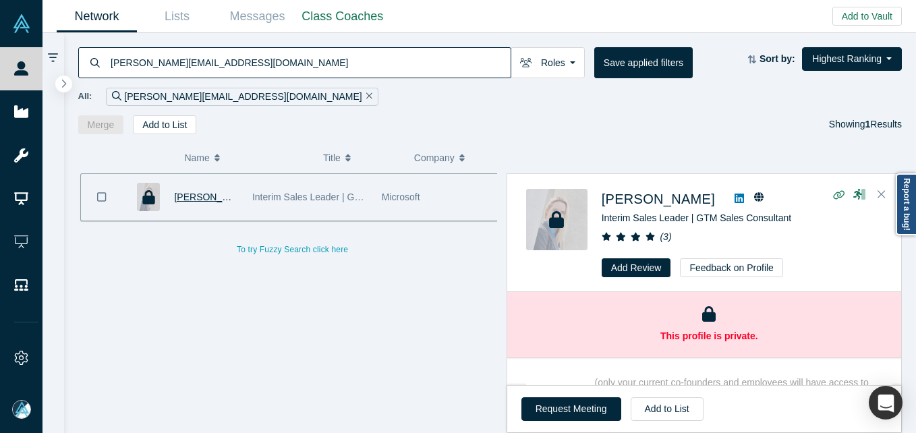
click at [225, 195] on span "[PERSON_NAME]" at bounding box center [213, 197] width 78 height 11
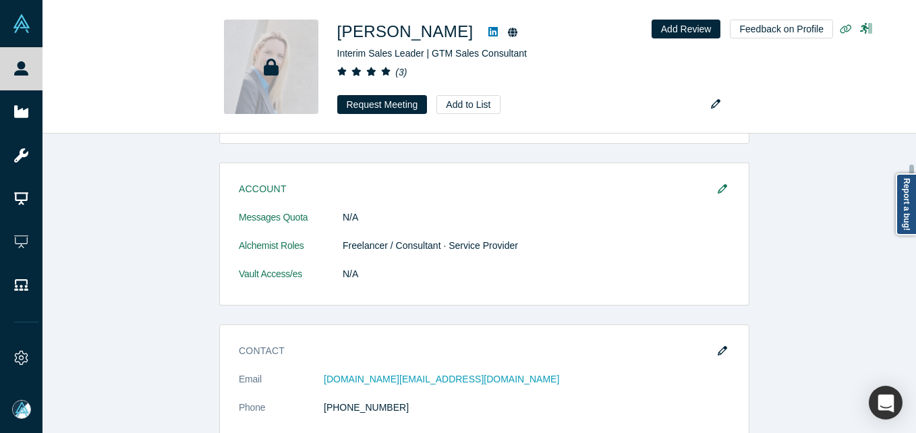
scroll to position [202, 0]
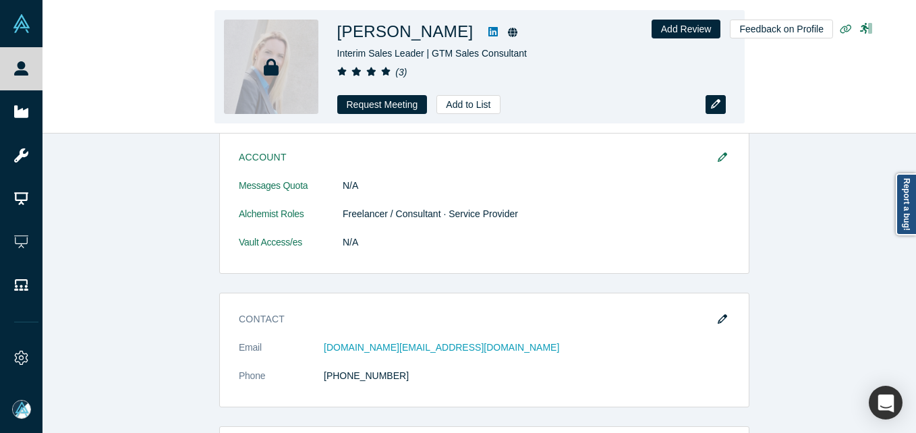
click at [717, 103] on icon "button" at bounding box center [715, 103] width 9 height 9
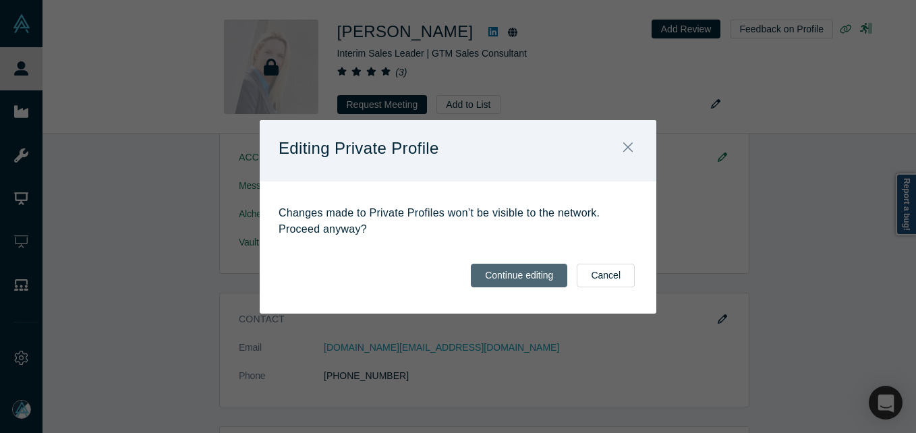
click at [545, 275] on button "Continue editing" at bounding box center [519, 276] width 96 height 24
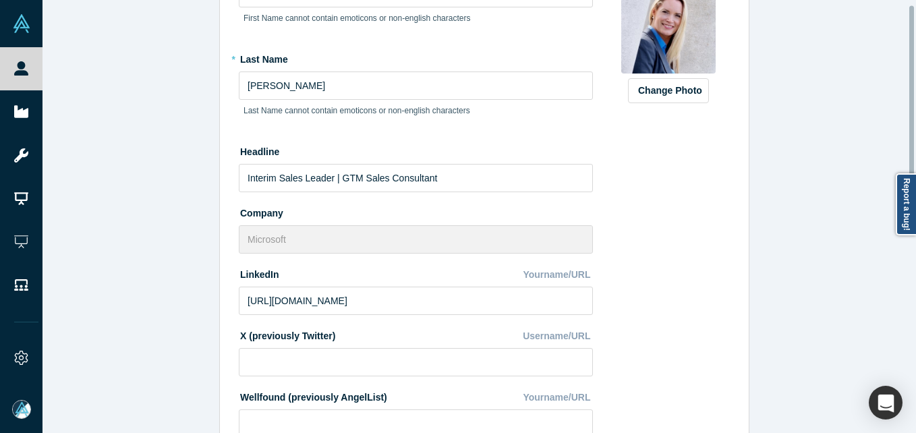
scroll to position [0, 0]
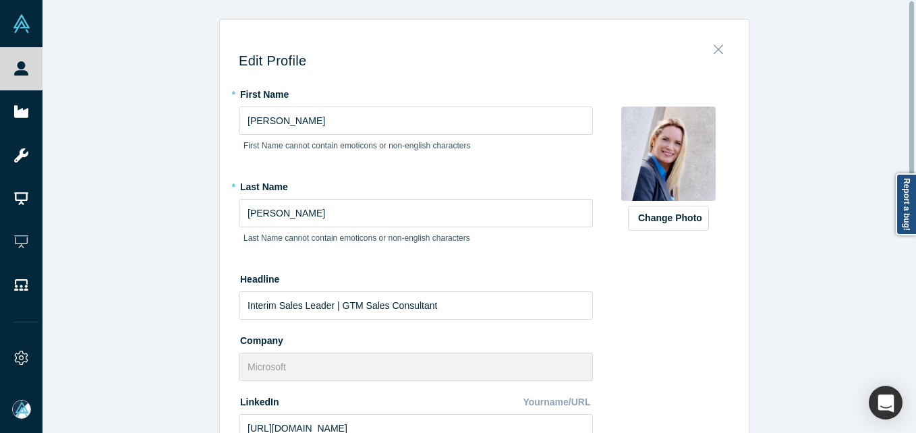
click at [708, 41] on button "Close" at bounding box center [718, 45] width 28 height 19
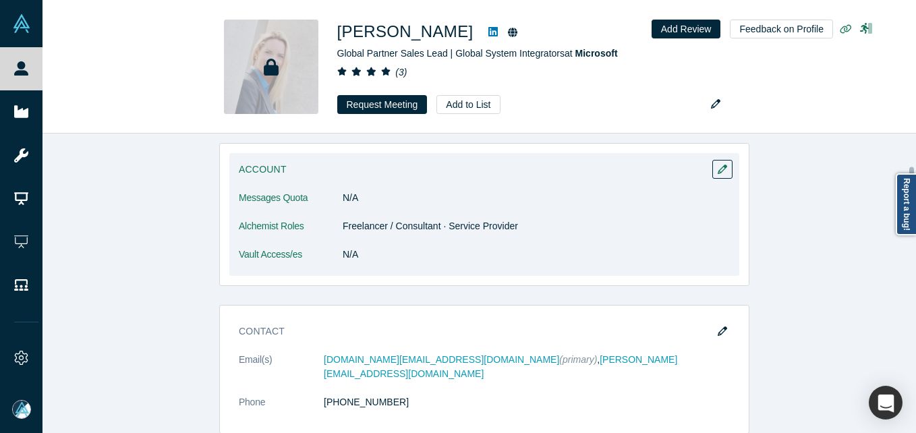
scroll to position [405, 0]
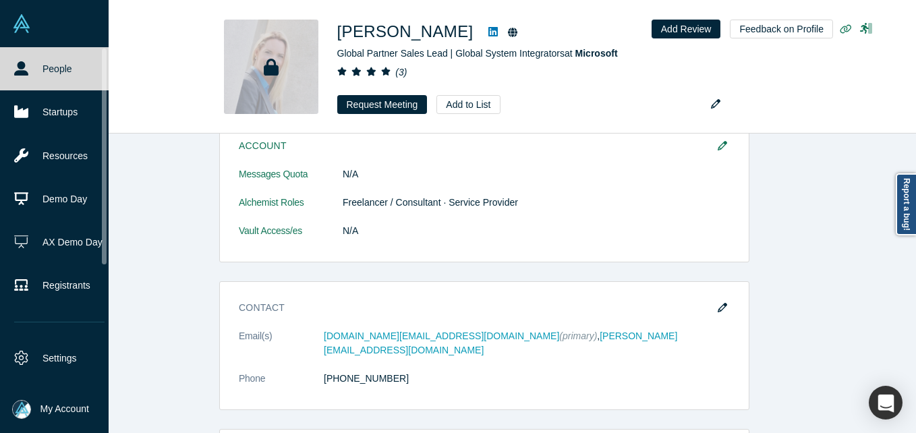
click at [30, 65] on link "People" at bounding box center [59, 68] width 119 height 43
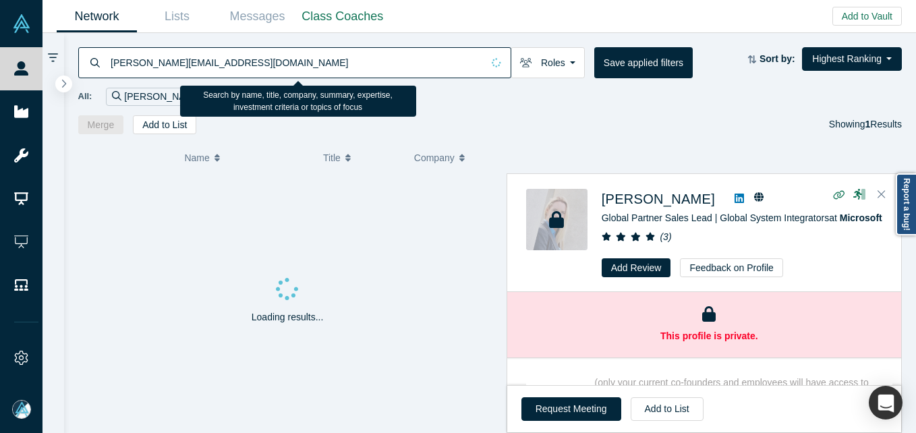
click at [182, 64] on input "[PERSON_NAME][EMAIL_ADDRESS][DOMAIN_NAME]" at bounding box center [295, 63] width 373 height 32
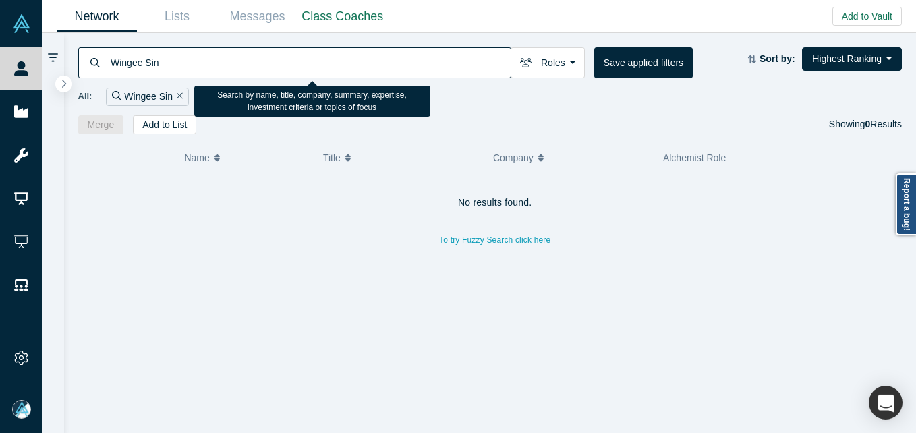
click at [302, 60] on input "Wingee Sin" at bounding box center [309, 63] width 401 height 32
paste input "[EMAIL_ADDRESS][DOMAIN_NAME]"
click at [302, 60] on input "Wingee Sin" at bounding box center [309, 63] width 401 height 32
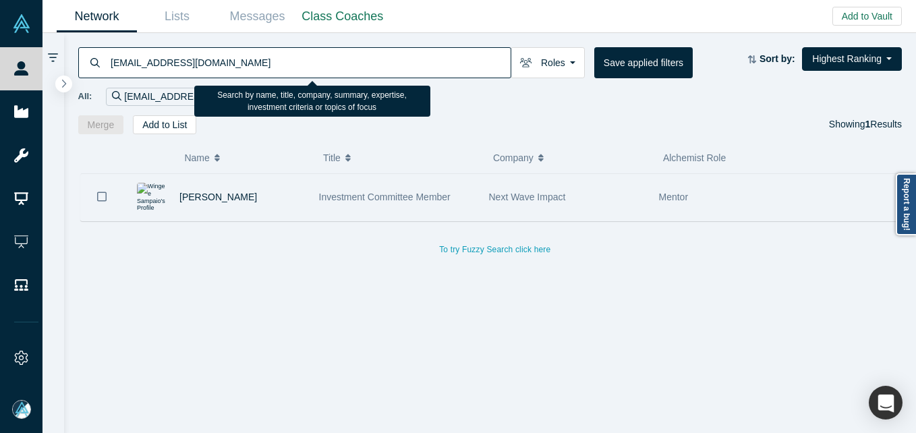
click at [287, 196] on div "[PERSON_NAME]" at bounding box center [242, 197] width 126 height 47
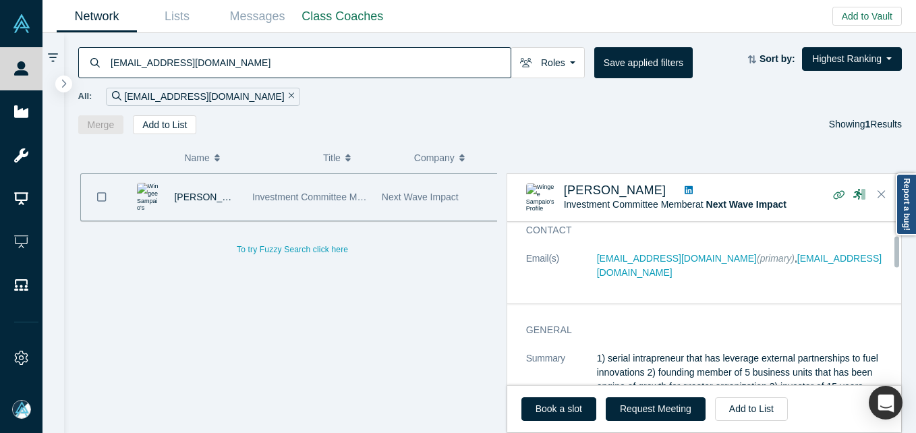
scroll to position [67, 0]
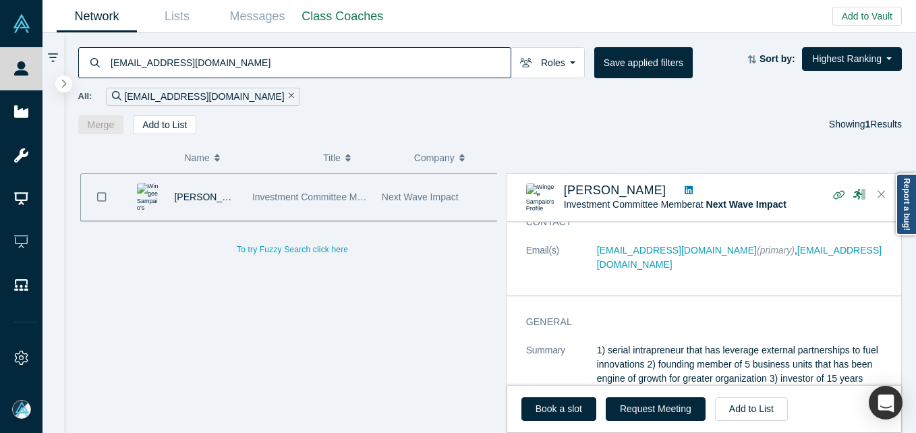
drag, startPoint x: 294, startPoint y: 40, endPoint x: 288, endPoint y: 59, distance: 19.6
click at [293, 42] on div "[EMAIL_ADDRESS][DOMAIN_NAME] Roles Founders Faculty Mentors Alumni Mentor Angel…" at bounding box center [490, 83] width 853 height 101
click at [288, 59] on input "[EMAIL_ADDRESS][DOMAIN_NAME]" at bounding box center [309, 63] width 401 height 32
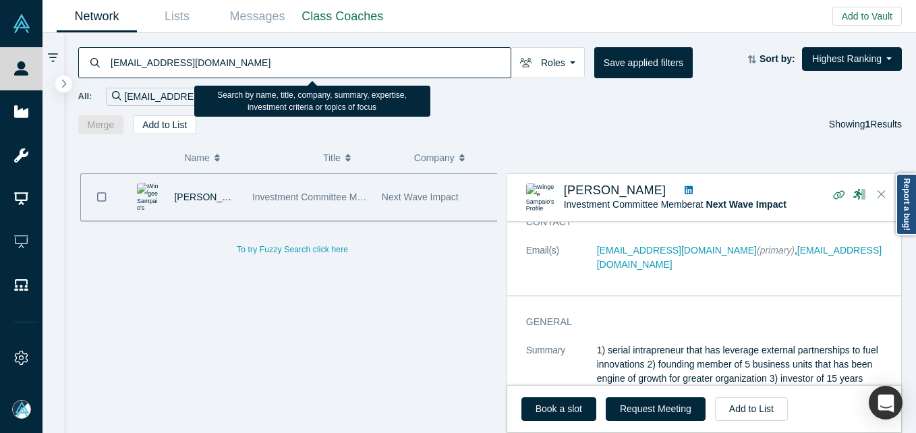
click at [288, 59] on input "[EMAIL_ADDRESS][DOMAIN_NAME]" at bounding box center [309, 63] width 401 height 32
paste input "kaneminkus@industryrocksta"
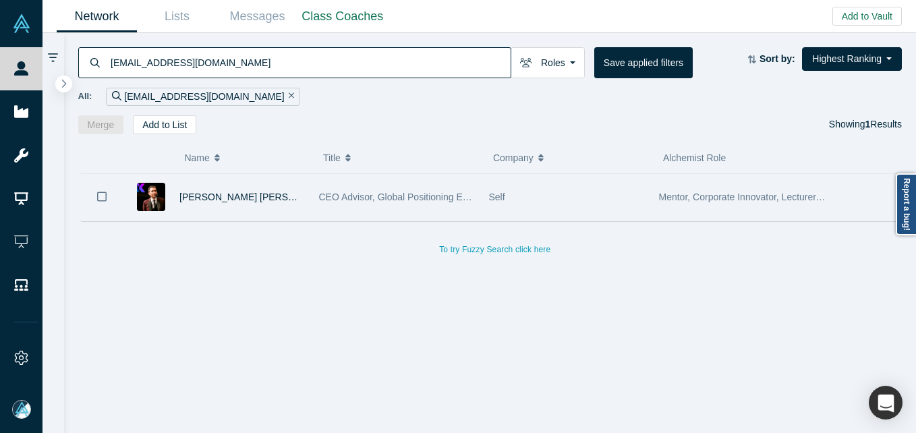
click at [240, 178] on div "[PERSON_NAME] [PERSON_NAME]" at bounding box center [242, 197] width 126 height 47
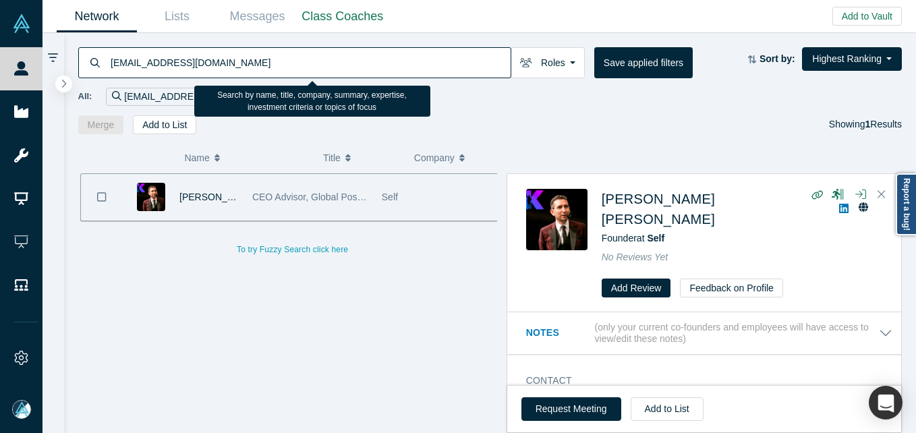
click at [290, 63] on input "[EMAIL_ADDRESS][DOMAIN_NAME]" at bounding box center [309, 63] width 401 height 32
paste input "[PERSON_NAME]"
drag, startPoint x: 290, startPoint y: 63, endPoint x: 362, endPoint y: 53, distance: 72.1
click at [291, 63] on input "[EMAIL_ADDRESS][DOMAIN_NAME]" at bounding box center [309, 63] width 401 height 32
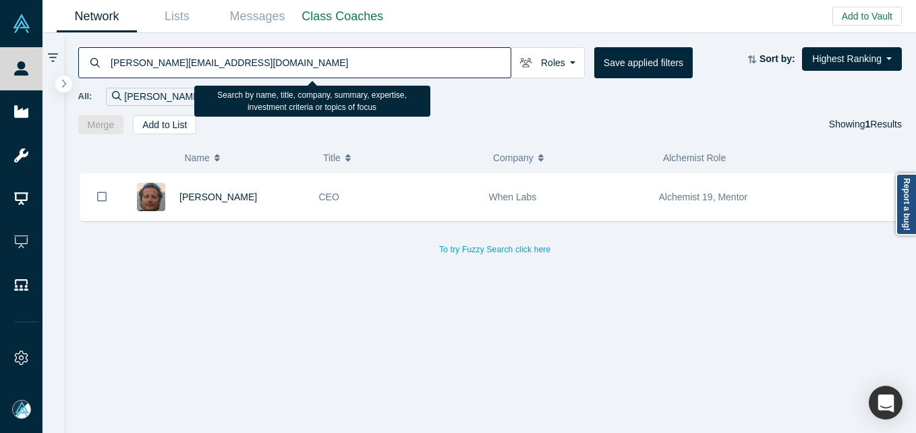
click at [242, 65] on input "[PERSON_NAME][EMAIL_ADDRESS][DOMAIN_NAME]" at bounding box center [309, 63] width 401 height 32
paste input "[PERSON_NAME][EMAIL_ADDRESS][PERSON_NAME][DOMAIN_NAME]"
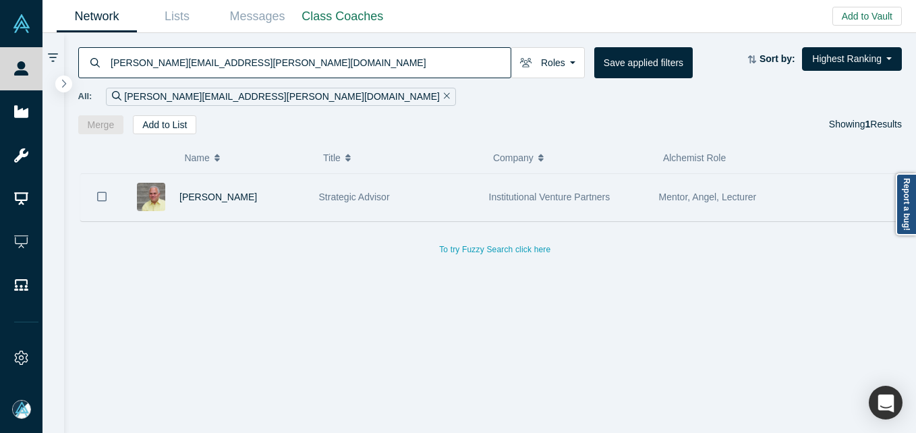
click at [287, 200] on div "[PERSON_NAME]" at bounding box center [242, 197] width 126 height 47
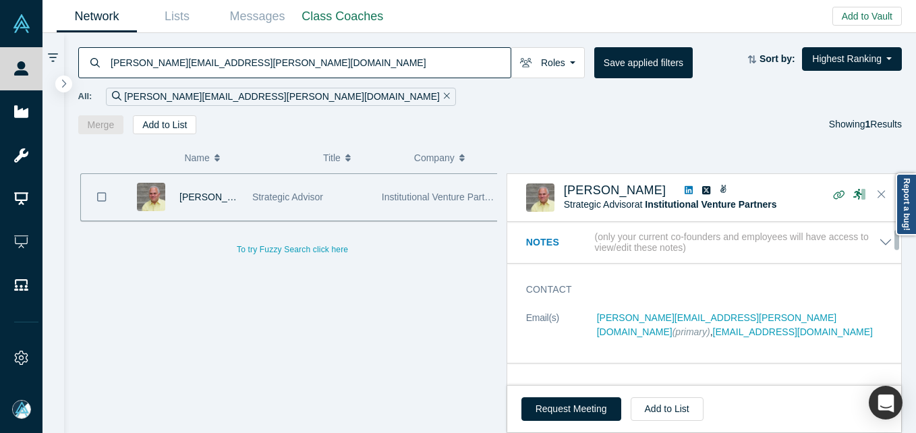
scroll to position [67, 0]
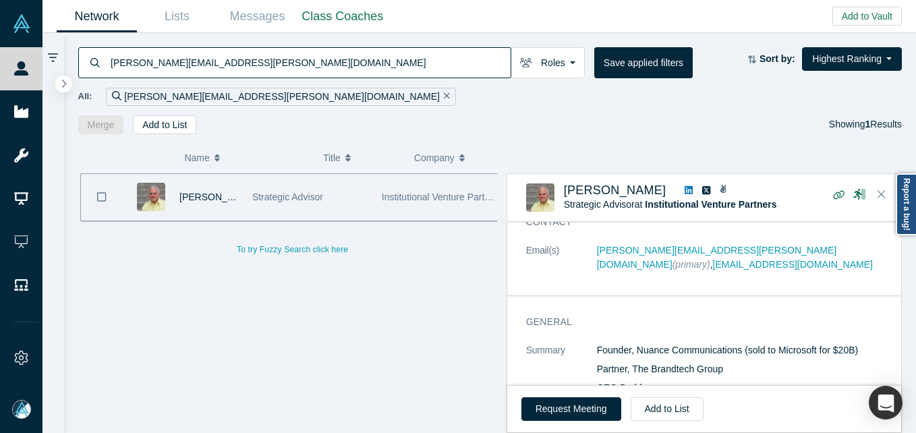
click at [332, 69] on input "[PERSON_NAME][EMAIL_ADDRESS][PERSON_NAME][DOMAIN_NAME]" at bounding box center [309, 63] width 401 height 32
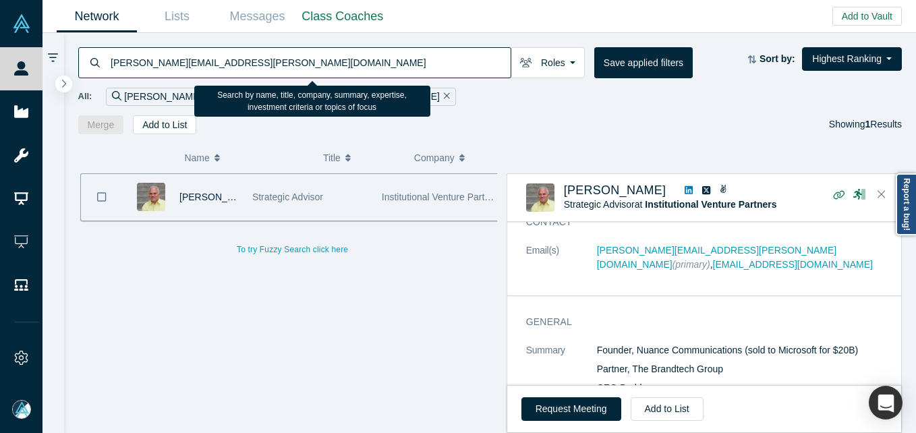
click at [332, 69] on input "[PERSON_NAME][EMAIL_ADDRESS][PERSON_NAME][DOMAIN_NAME]" at bounding box center [309, 63] width 401 height 32
paste input "[PERSON_NAME][EMAIL_ADDRESS][DOMAIN_NAME]"
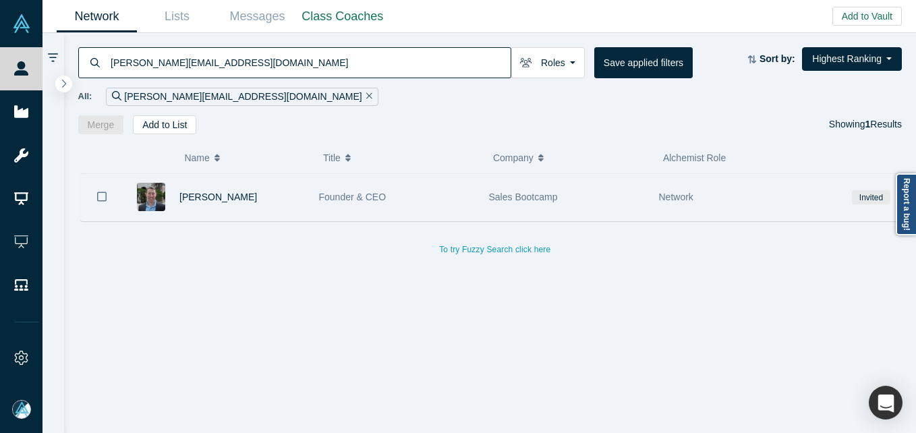
click at [296, 217] on div "[PERSON_NAME]" at bounding box center [242, 197] width 126 height 47
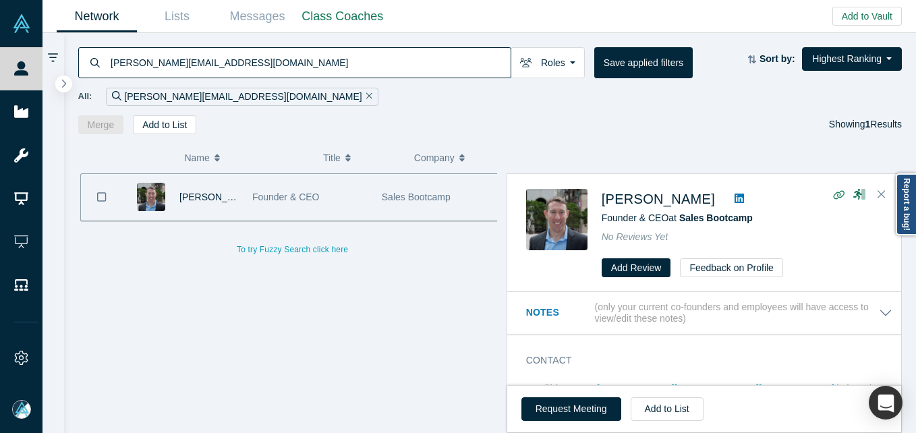
scroll to position [67, 0]
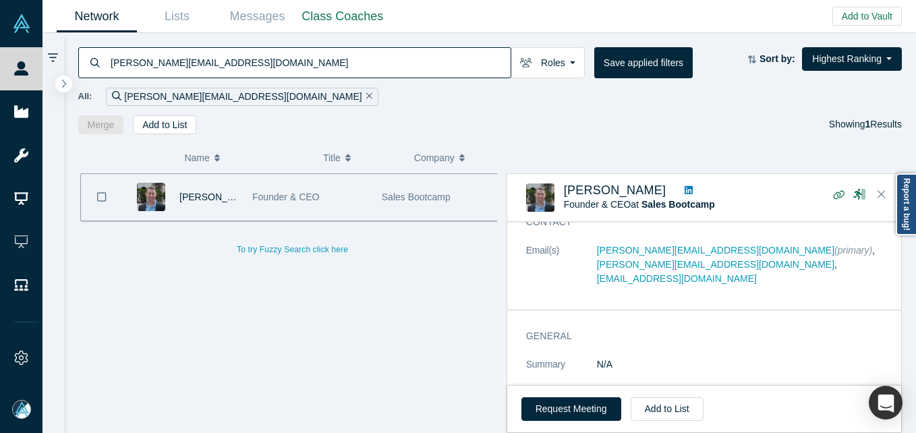
click at [279, 72] on input "[PERSON_NAME][EMAIL_ADDRESS][DOMAIN_NAME]" at bounding box center [309, 63] width 401 height 32
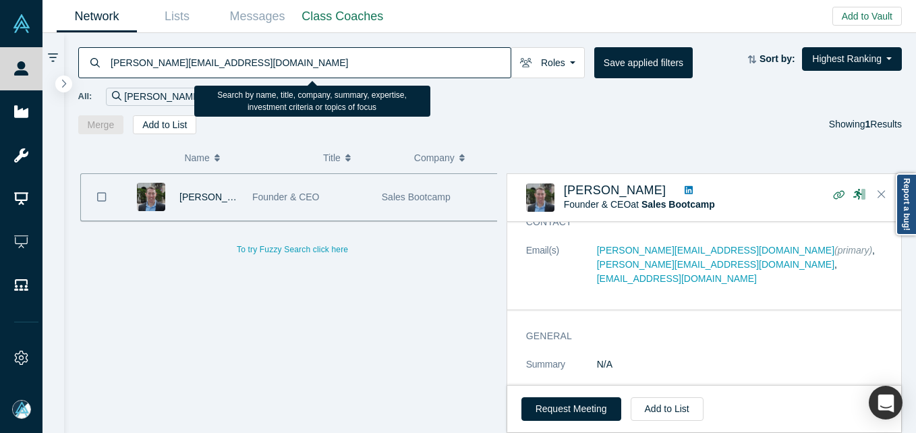
click at [279, 72] on input "[PERSON_NAME][EMAIL_ADDRESS][DOMAIN_NAME]" at bounding box center [309, 63] width 401 height 32
paste input "[PERSON_NAME]"
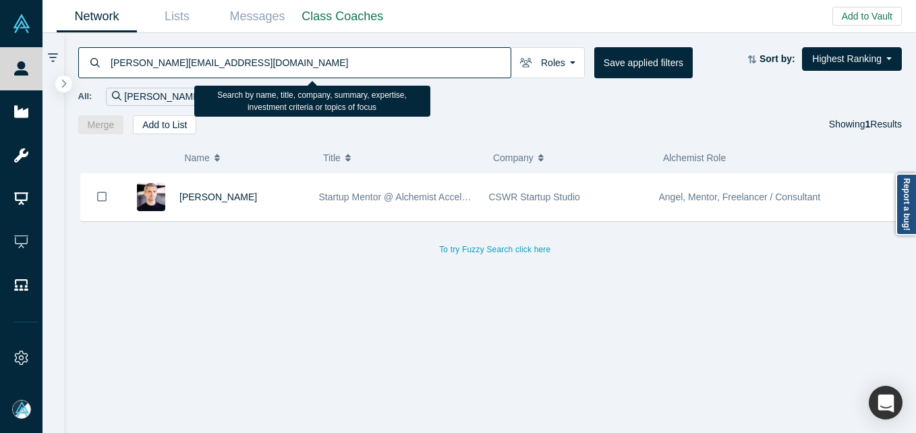
click at [287, 68] on input "[PERSON_NAME][EMAIL_ADDRESS][DOMAIN_NAME]" at bounding box center [309, 63] width 401 height 32
paste input "[EMAIL_ADDRESS][DOMAIN_NAME]"
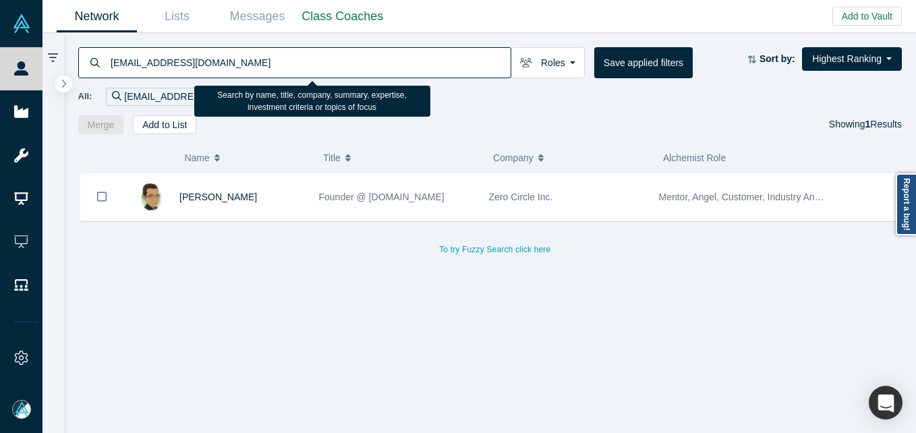
click at [369, 69] on input "[EMAIL_ADDRESS][DOMAIN_NAME]" at bounding box center [309, 63] width 401 height 32
paste input "[PERSON_NAME]"
click at [300, 49] on input "[PERSON_NAME]" at bounding box center [309, 63] width 401 height 32
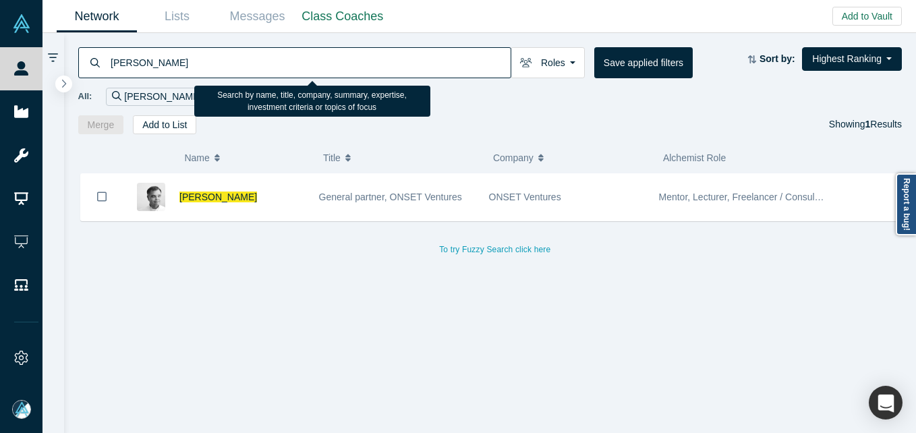
click at [300, 49] on input "[PERSON_NAME]" at bounding box center [309, 63] width 401 height 32
paste input "[PERSON_NAME][EMAIL_ADDRESS][DOMAIN_NAME]"
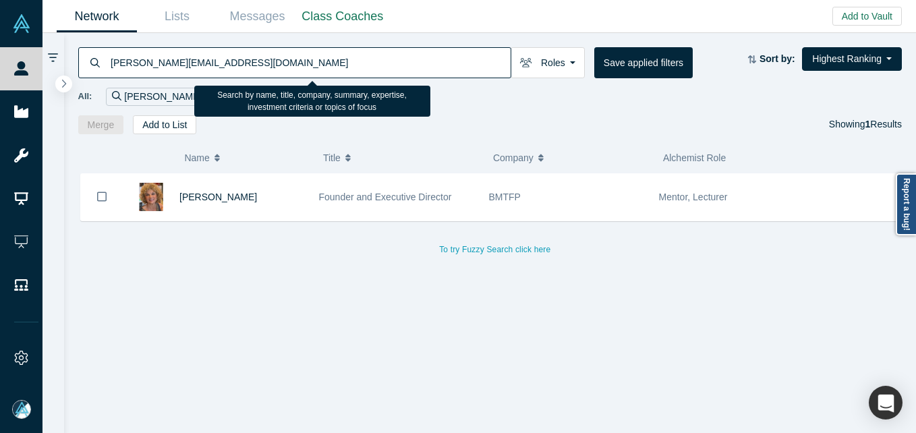
click at [281, 66] on input "[PERSON_NAME][EMAIL_ADDRESS][DOMAIN_NAME]" at bounding box center [309, 63] width 401 height 32
paste input "[PERSON_NAME][EMAIL_ADDRESS][DOMAIN_NAME]"
drag, startPoint x: 281, startPoint y: 66, endPoint x: 285, endPoint y: 94, distance: 28.6
click at [282, 65] on input "[PERSON_NAME][EMAIL_ADDRESS][DOMAIN_NAME]" at bounding box center [309, 63] width 401 height 32
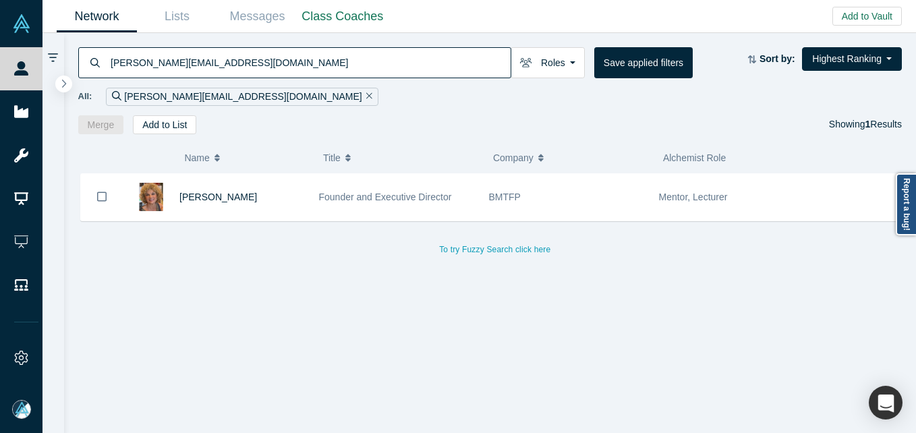
type input "[PERSON_NAME][EMAIL_ADDRESS][DOMAIN_NAME]"
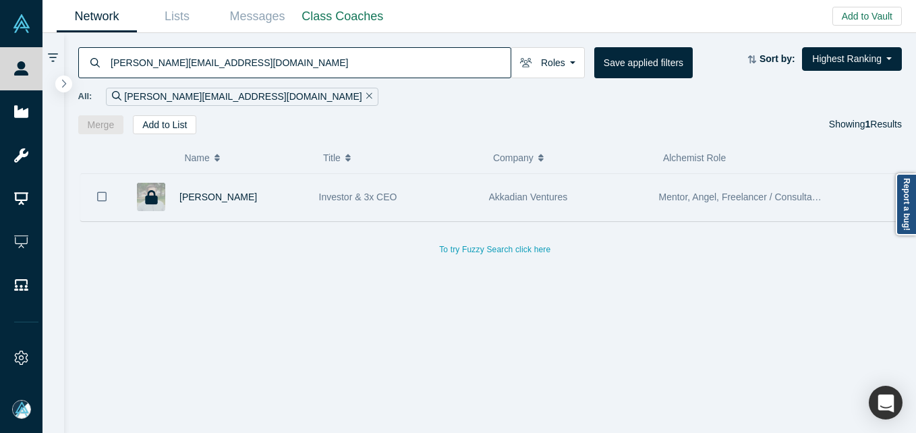
click at [250, 193] on div "[PERSON_NAME]" at bounding box center [242, 197] width 126 height 47
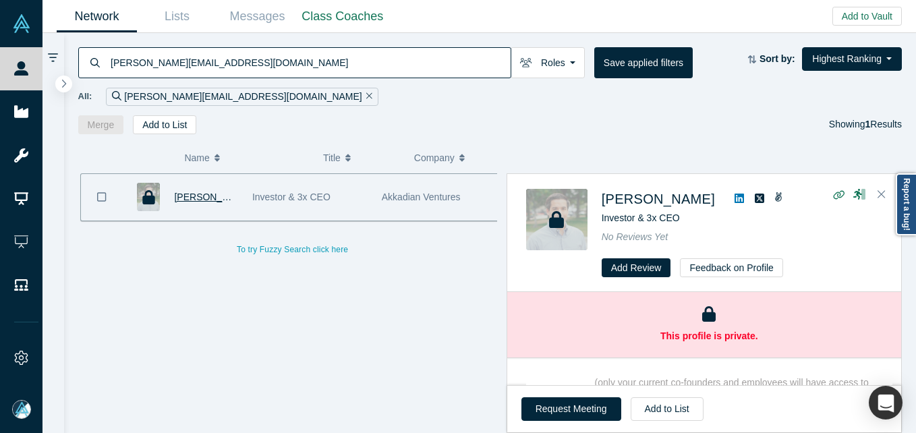
click at [231, 194] on span "[PERSON_NAME]" at bounding box center [213, 197] width 78 height 11
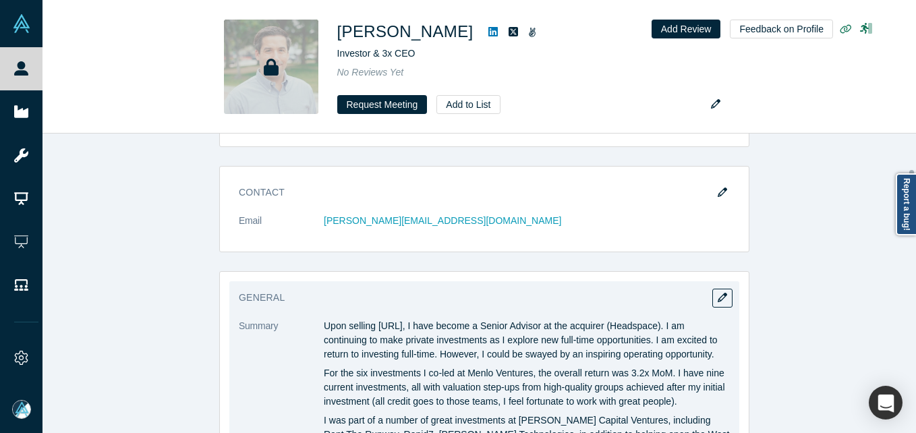
scroll to position [337, 0]
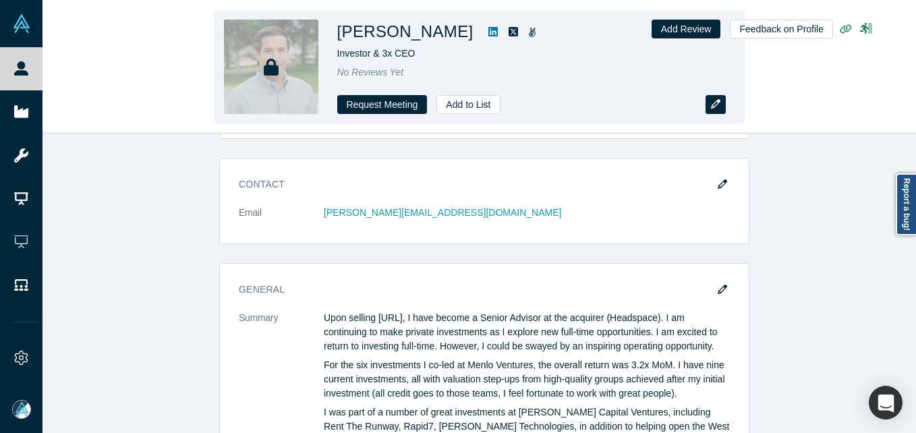
click at [719, 101] on icon "button" at bounding box center [715, 103] width 9 height 9
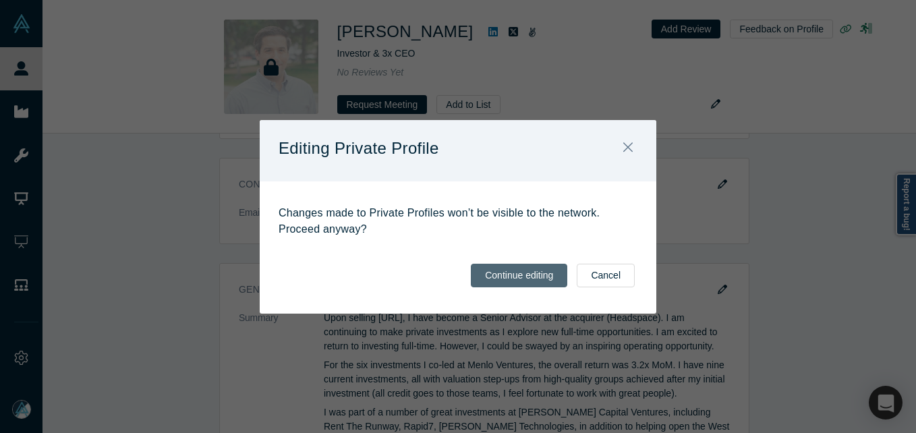
click at [527, 269] on button "Continue editing" at bounding box center [519, 276] width 96 height 24
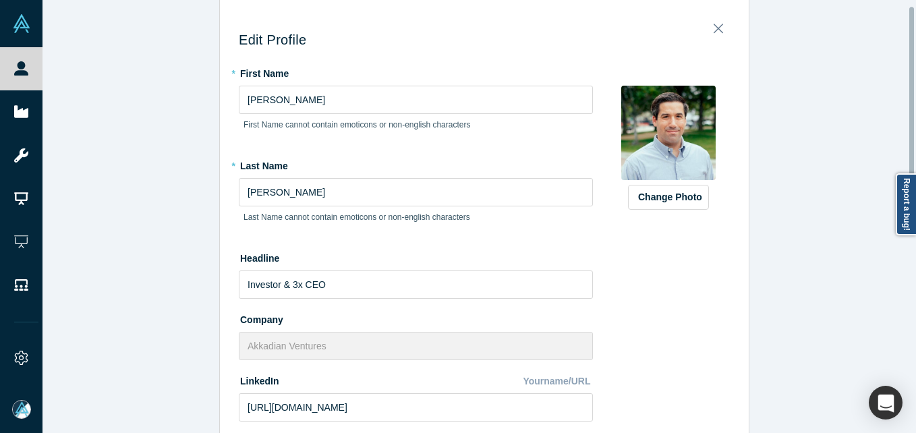
scroll to position [0, 0]
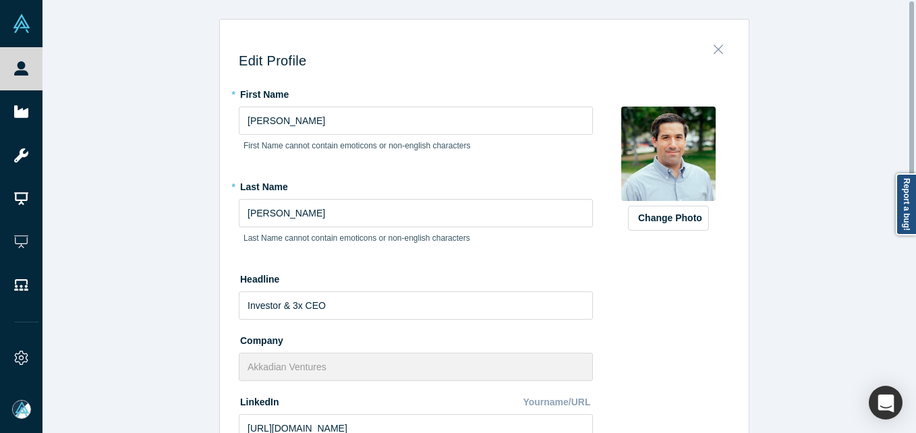
click at [708, 46] on button "Close" at bounding box center [718, 45] width 28 height 19
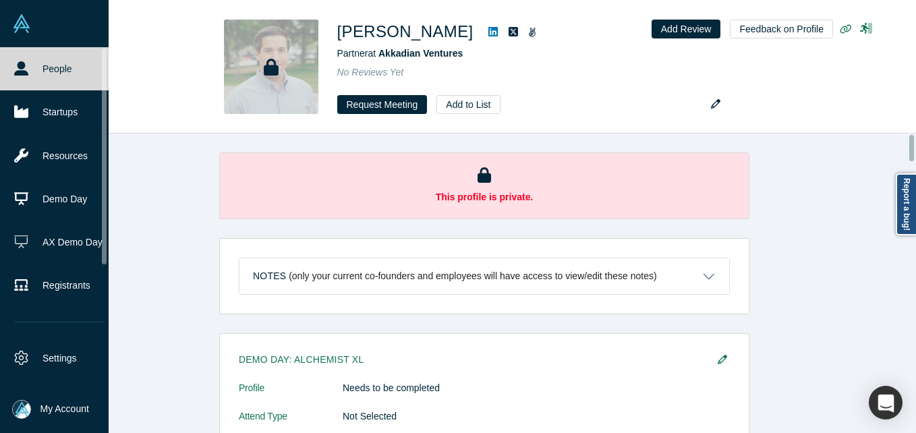
click at [36, 64] on link "People" at bounding box center [59, 68] width 119 height 43
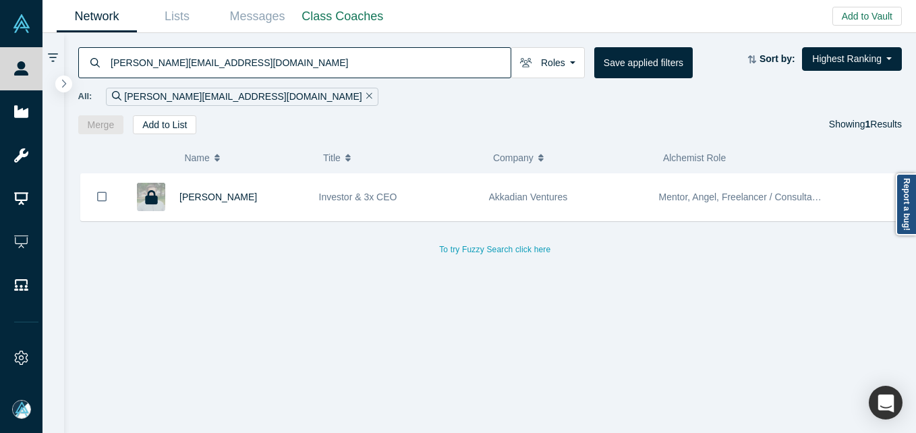
click at [232, 60] on input "[PERSON_NAME][EMAIL_ADDRESS][DOMAIN_NAME]" at bounding box center [309, 63] width 401 height 32
click at [231, 61] on input "[PERSON_NAME][EMAIL_ADDRESS][DOMAIN_NAME]" at bounding box center [309, 63] width 401 height 32
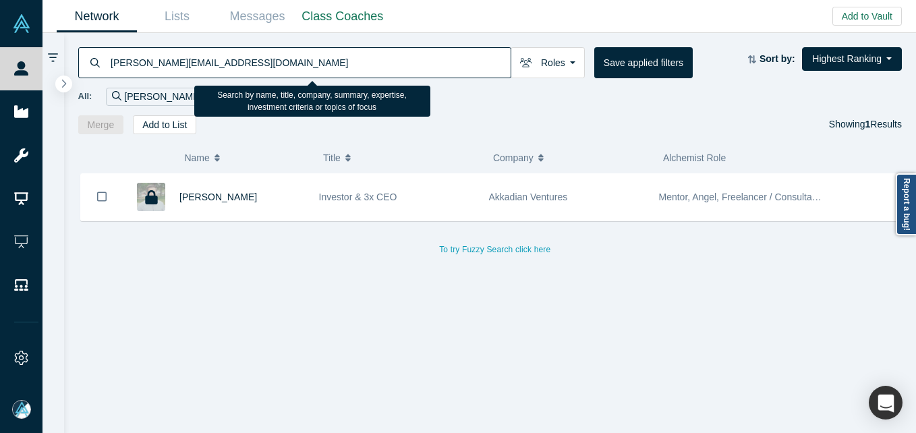
click at [231, 61] on input "[PERSON_NAME][EMAIL_ADDRESS][DOMAIN_NAME]" at bounding box center [309, 63] width 401 height 32
paste input "kobi@shk"
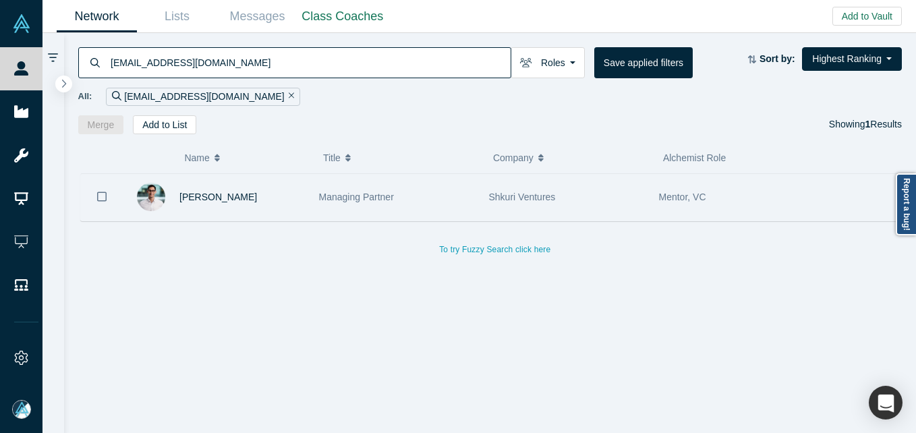
click at [454, 200] on div "Managing Partner" at bounding box center [397, 197] width 156 height 47
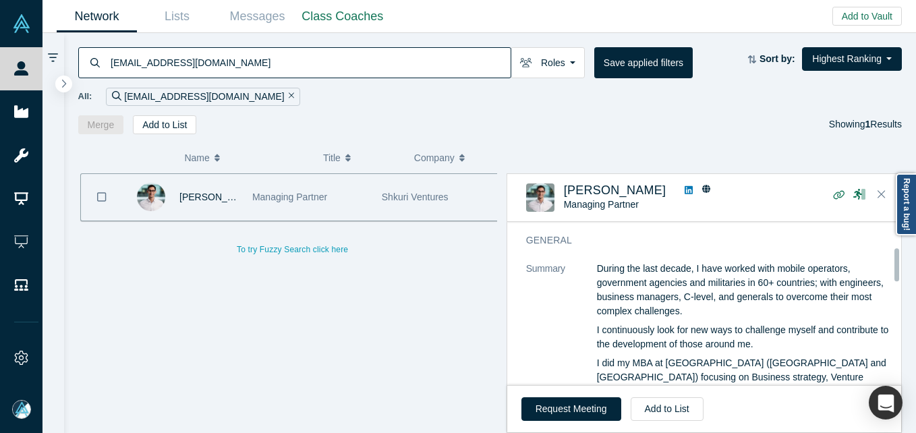
scroll to position [67, 0]
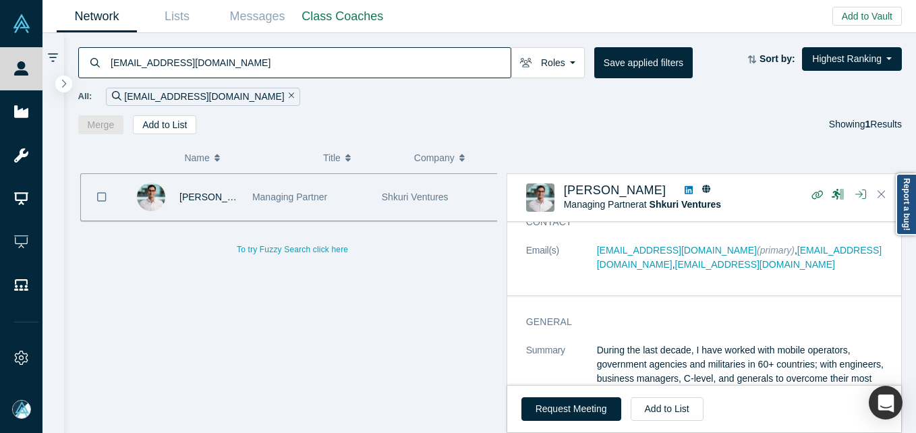
click at [225, 66] on input "[EMAIL_ADDRESS][DOMAIN_NAME]" at bounding box center [309, 63] width 401 height 32
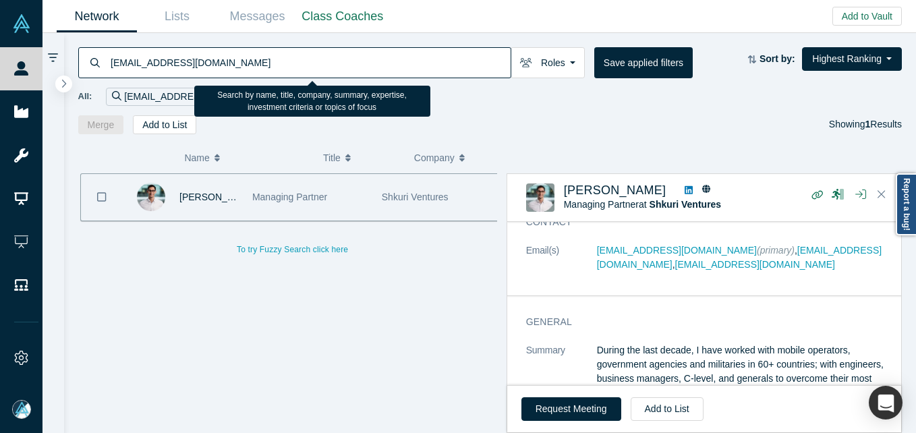
click at [225, 66] on input "[EMAIL_ADDRESS][DOMAIN_NAME]" at bounding box center [309, 63] width 401 height 32
paste input "[EMAIL_ADDRESS][DOMAIN_NAME]"
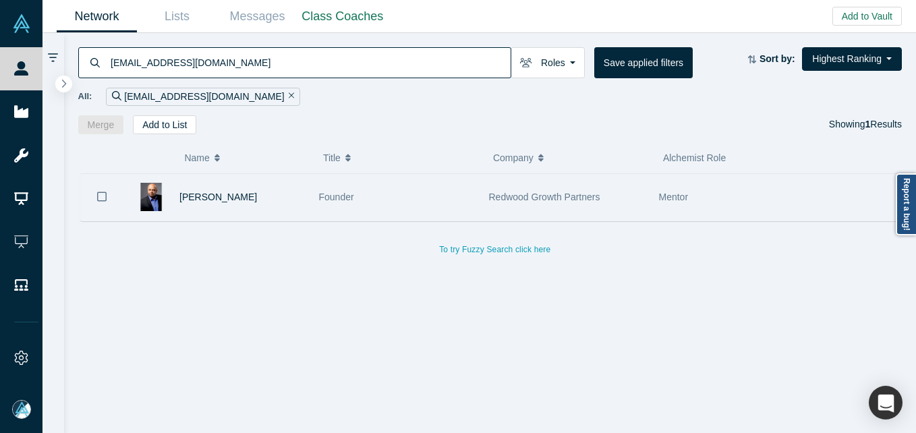
click at [267, 206] on div "[PERSON_NAME]" at bounding box center [242, 197] width 126 height 47
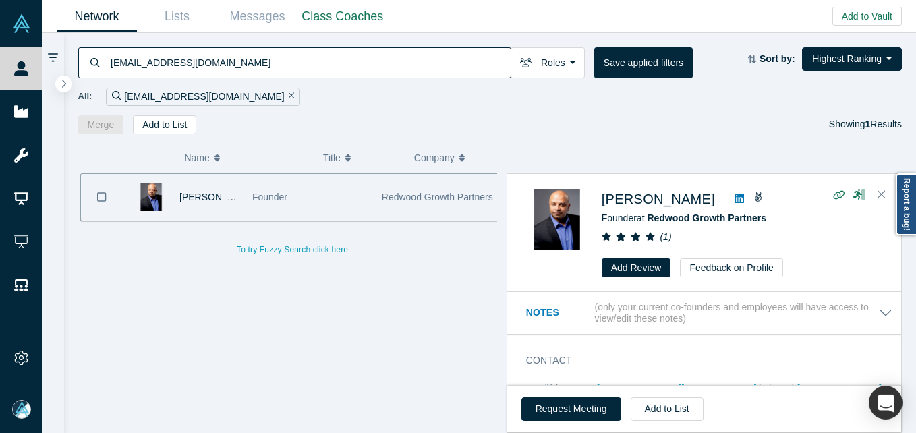
click at [336, 63] on input "[EMAIL_ADDRESS][DOMAIN_NAME]" at bounding box center [309, 63] width 401 height 32
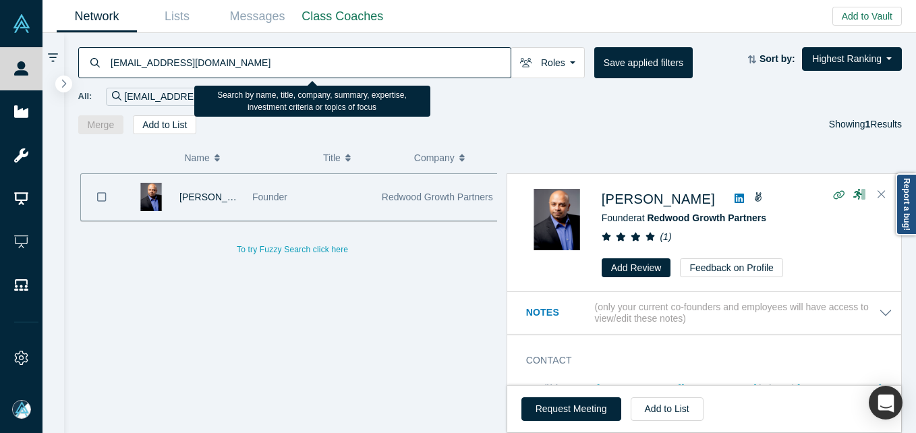
click at [336, 63] on input "[EMAIL_ADDRESS][DOMAIN_NAME]" at bounding box center [309, 63] width 401 height 32
paste input "[PERSON_NAME][EMAIL_ADDRESS][PERSON_NAME][PERSON_NAME][DOMAIN_NAME]"
click at [336, 63] on input "[EMAIL_ADDRESS][DOMAIN_NAME]" at bounding box center [309, 63] width 401 height 32
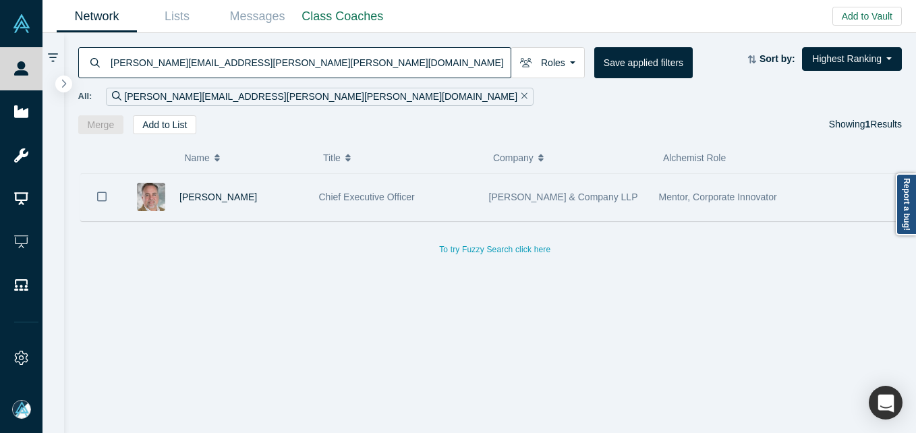
click at [474, 210] on div "Chief Executive Officer" at bounding box center [397, 197] width 156 height 47
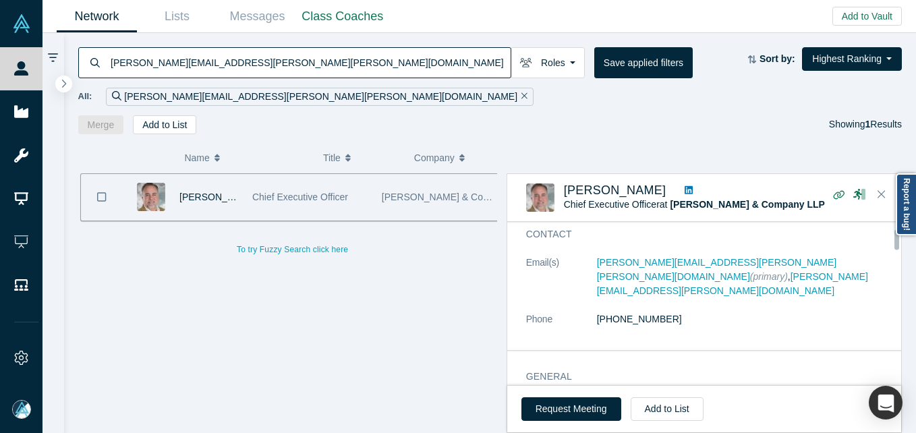
scroll to position [67, 0]
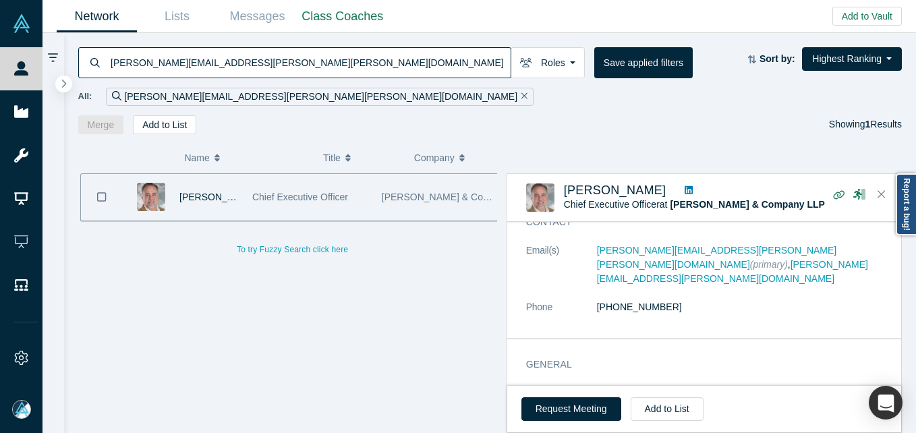
click at [336, 71] on input "[PERSON_NAME][EMAIL_ADDRESS][PERSON_NAME][PERSON_NAME][DOMAIN_NAME]" at bounding box center [309, 63] width 401 height 32
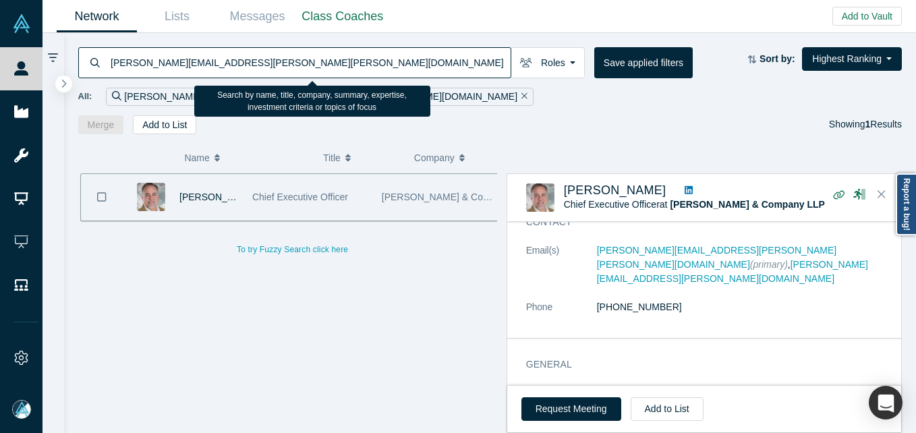
click at [336, 71] on input "[PERSON_NAME][EMAIL_ADDRESS][PERSON_NAME][PERSON_NAME][DOMAIN_NAME]" at bounding box center [309, 63] width 401 height 32
paste input "[EMAIL_ADDRESS][DOMAIN_NAME]"
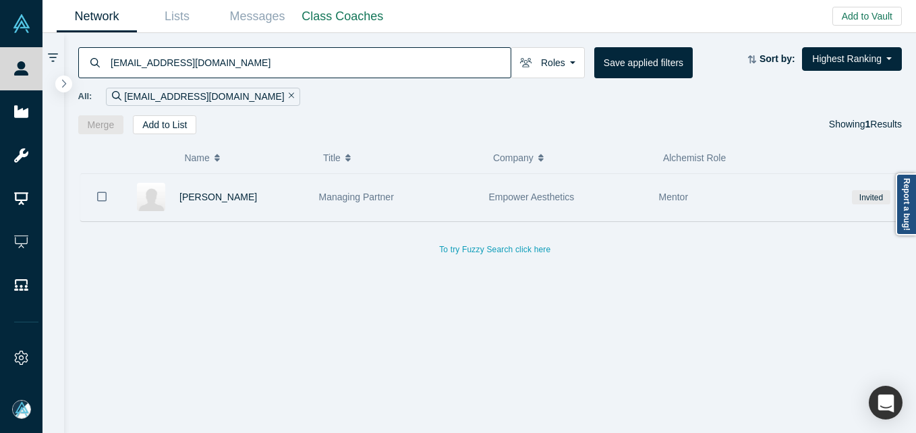
drag, startPoint x: 250, startPoint y: 201, endPoint x: 306, endPoint y: 176, distance: 61.3
click at [251, 202] on div "[PERSON_NAME]" at bounding box center [242, 197] width 126 height 47
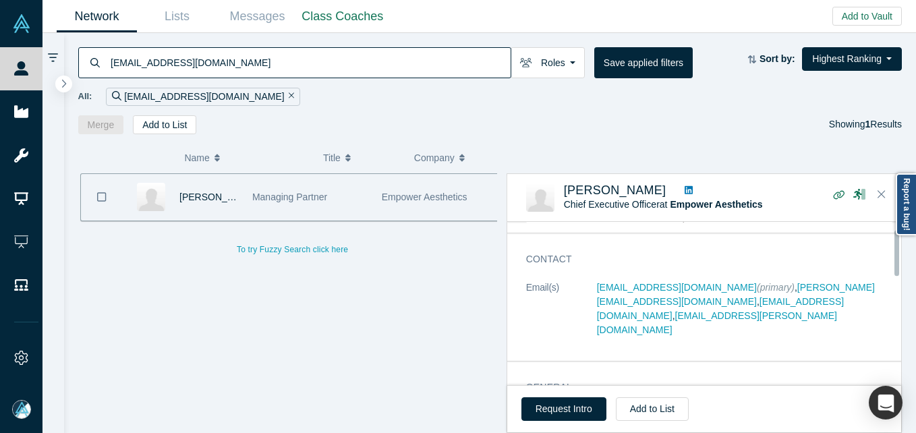
scroll to position [25, 0]
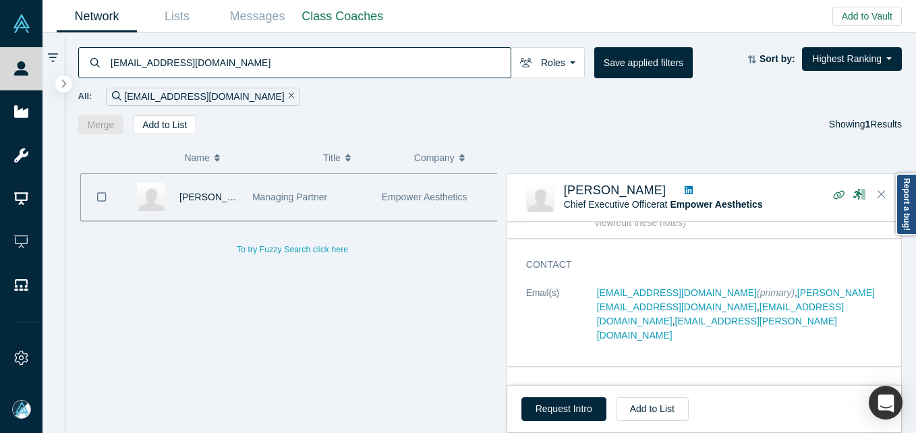
click at [259, 88] on div "All: [EMAIL_ADDRESS][DOMAIN_NAME]" at bounding box center [490, 97] width 825 height 18
click at [256, 71] on input "[EMAIL_ADDRESS][DOMAIN_NAME]" at bounding box center [309, 63] width 401 height 32
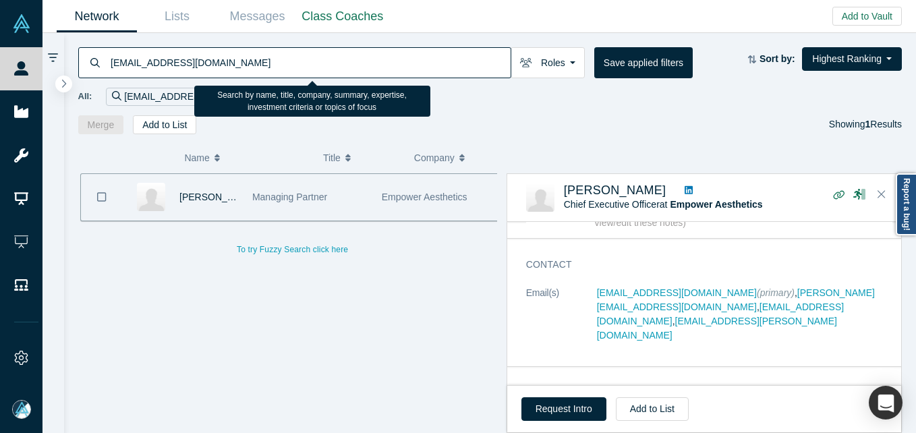
click at [256, 71] on input "[EMAIL_ADDRESS][DOMAIN_NAME]" at bounding box center [309, 63] width 401 height 32
paste input "[EMAIL_ADDRESS][DOMAIN_NAME]"
click at [256, 71] on input "[EMAIL_ADDRESS][DOMAIN_NAME]" at bounding box center [309, 63] width 401 height 32
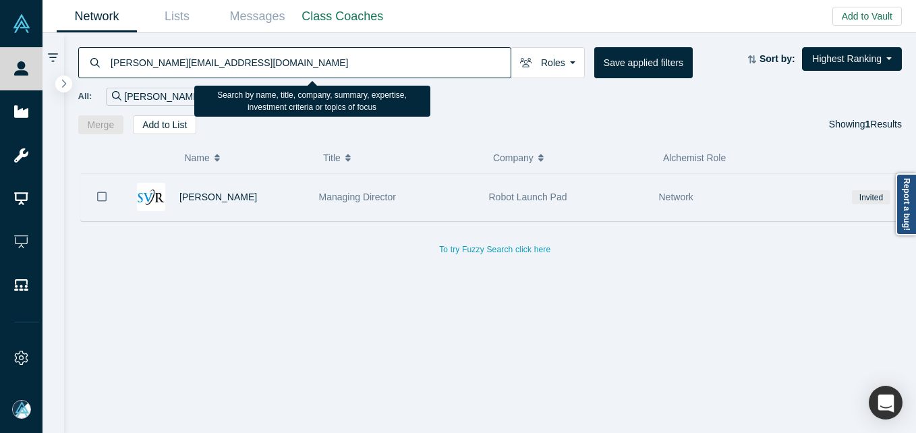
click at [232, 211] on div "[PERSON_NAME]" at bounding box center [242, 197] width 126 height 47
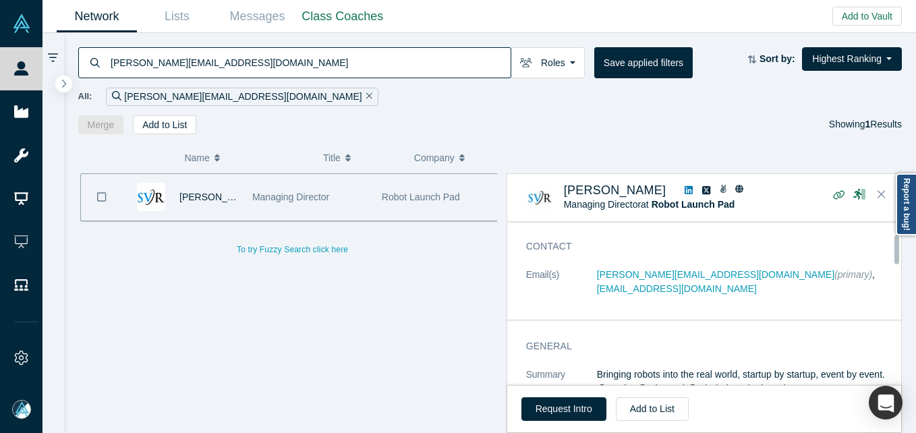
scroll to position [67, 0]
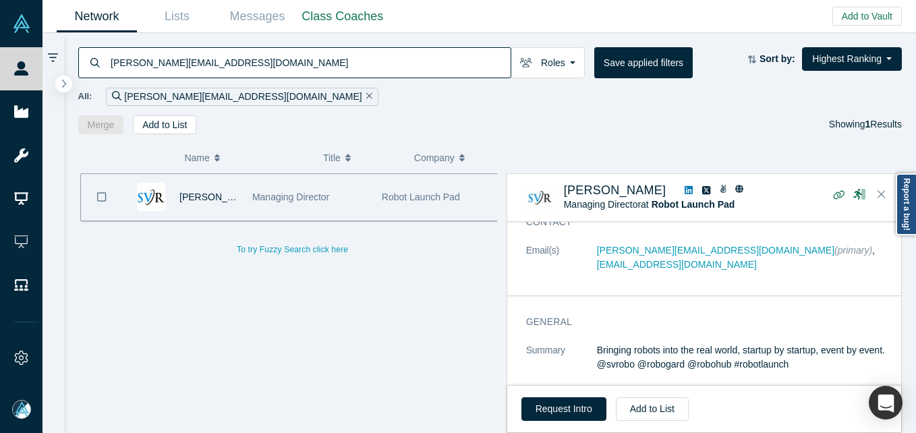
click at [300, 48] on input "[PERSON_NAME][EMAIL_ADDRESS][DOMAIN_NAME]" at bounding box center [309, 63] width 401 height 32
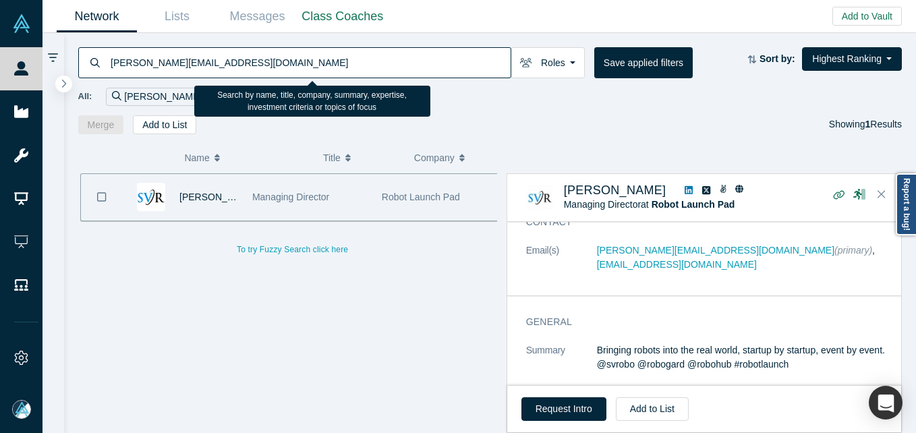
click at [300, 48] on input "[PERSON_NAME][EMAIL_ADDRESS][DOMAIN_NAME]" at bounding box center [309, 63] width 401 height 32
paste input "[PERSON_NAME][EMAIL_ADDRESS][PERSON_NAME][DOMAIN_NAME]"
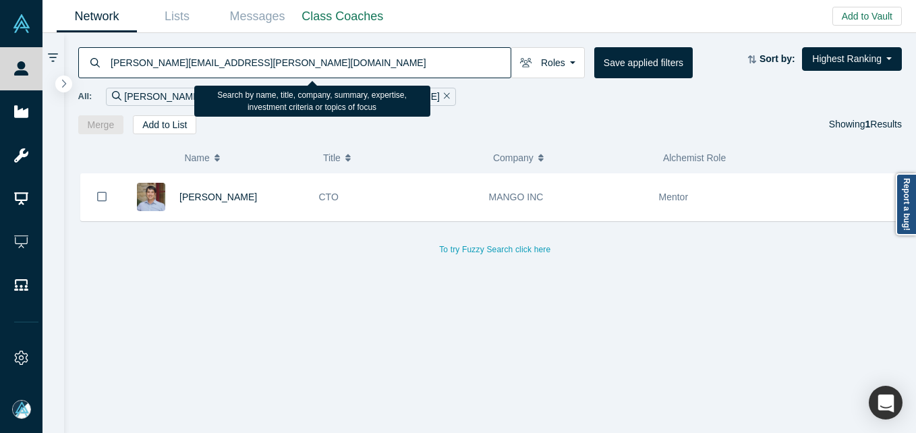
click at [286, 63] on input "[PERSON_NAME][EMAIL_ADDRESS][PERSON_NAME][DOMAIN_NAME]" at bounding box center [309, 63] width 401 height 32
paste input "[EMAIL_ADDRESS][DOMAIN_NAME]"
click at [287, 63] on input "[PERSON_NAME][EMAIL_ADDRESS][PERSON_NAME][DOMAIN_NAME]" at bounding box center [309, 63] width 401 height 32
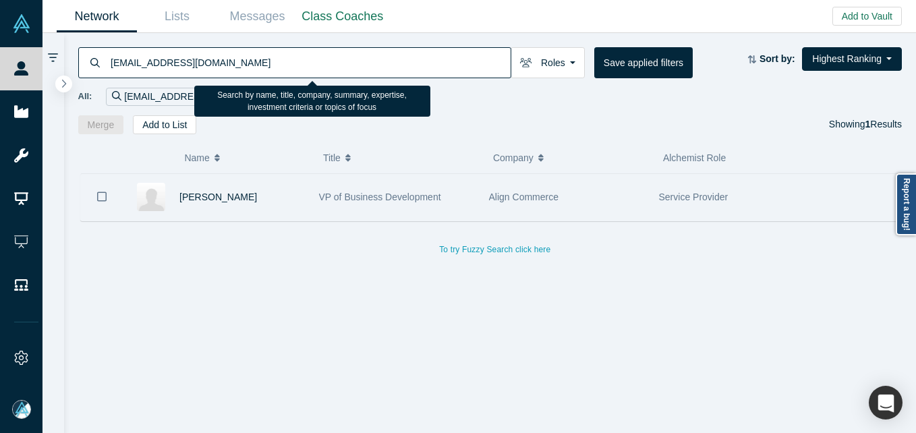
click at [332, 201] on span "VP of Business Development" at bounding box center [380, 197] width 122 height 11
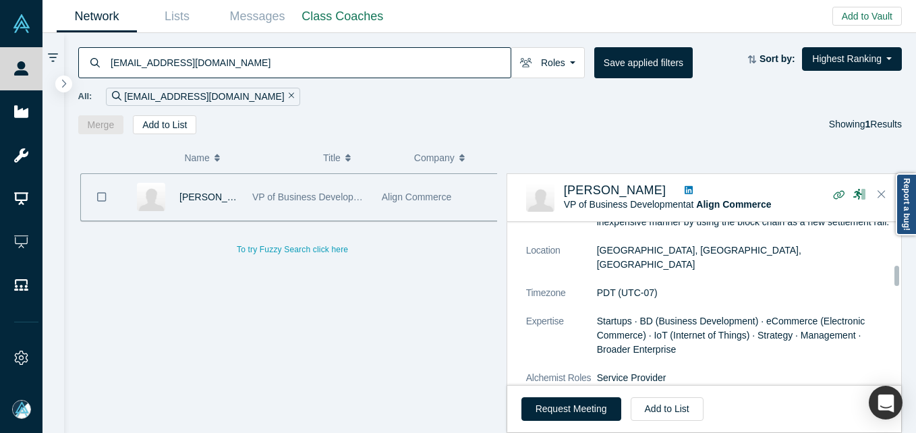
scroll to position [405, 0]
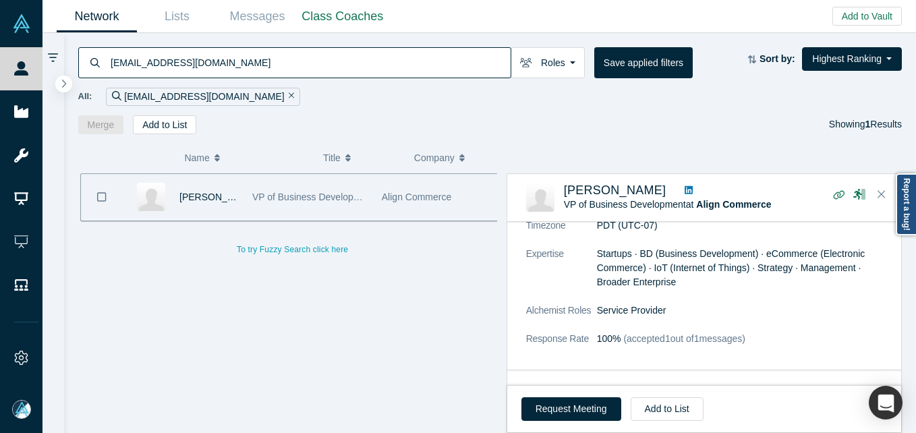
drag, startPoint x: 323, startPoint y: 37, endPoint x: 322, endPoint y: 49, distance: 12.2
click at [325, 37] on div "[EMAIL_ADDRESS][DOMAIN_NAME] Roles Founders Faculty Mentors Alumni Mentor Angel…" at bounding box center [490, 83] width 853 height 101
click at [322, 52] on input "[EMAIL_ADDRESS][DOMAIN_NAME]" at bounding box center [309, 63] width 401 height 32
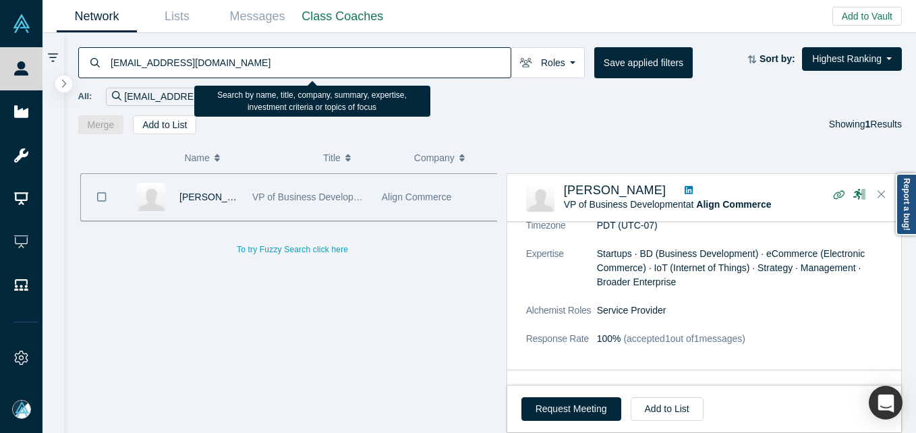
click at [322, 52] on input "[EMAIL_ADDRESS][DOMAIN_NAME]" at bounding box center [309, 63] width 401 height 32
click at [322, 53] on input "[EMAIL_ADDRESS][DOMAIN_NAME]" at bounding box center [309, 63] width 401 height 32
paste input "[EMAIL_ADDRESS][DOMAIN_NAME]"
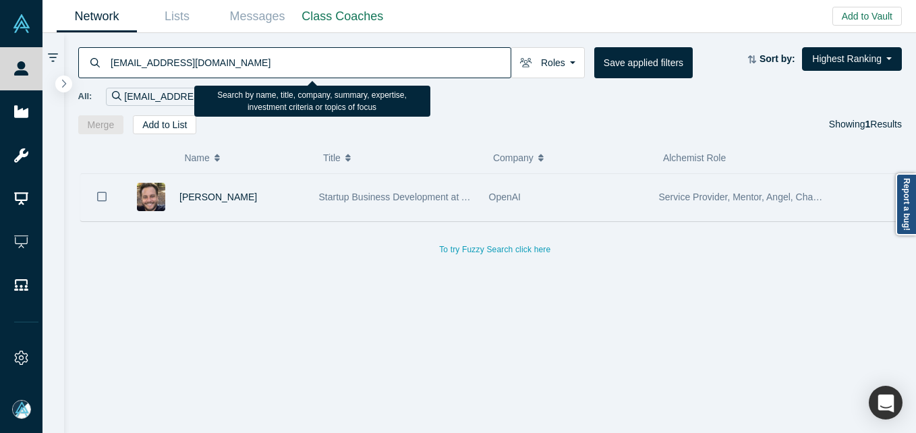
click at [287, 205] on div "[PERSON_NAME]" at bounding box center [242, 197] width 126 height 47
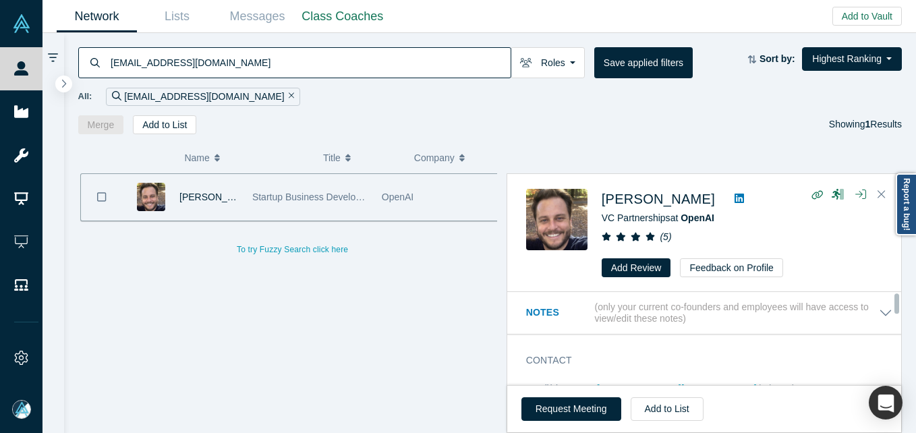
scroll to position [67, 0]
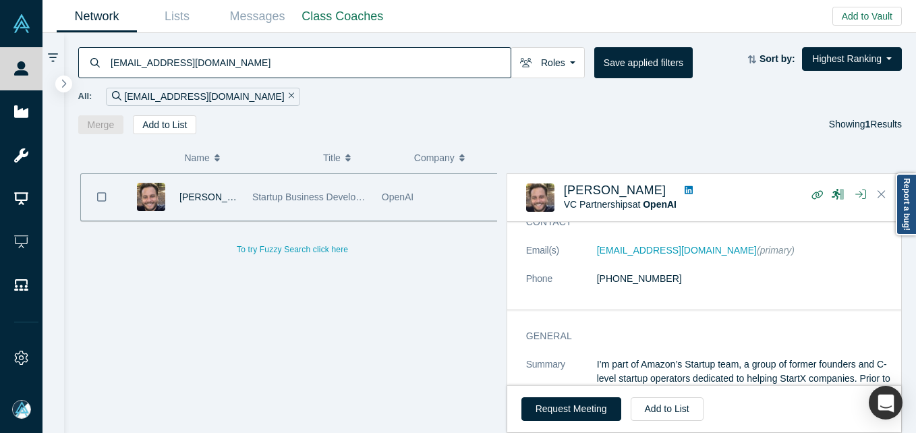
click at [187, 57] on input "[EMAIL_ADDRESS][DOMAIN_NAME]" at bounding box center [309, 63] width 401 height 32
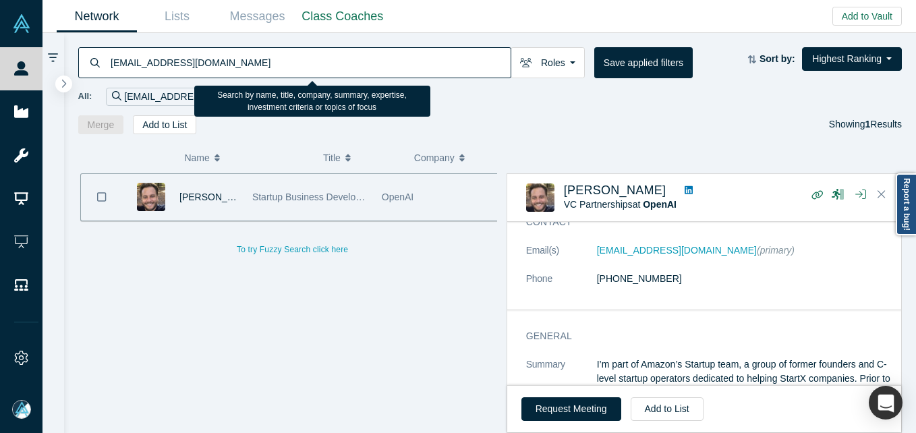
click at [187, 57] on input "[EMAIL_ADDRESS][DOMAIN_NAME]" at bounding box center [309, 63] width 401 height 32
paste input "[EMAIL_ADDRESS][DOMAIN_NAME]"
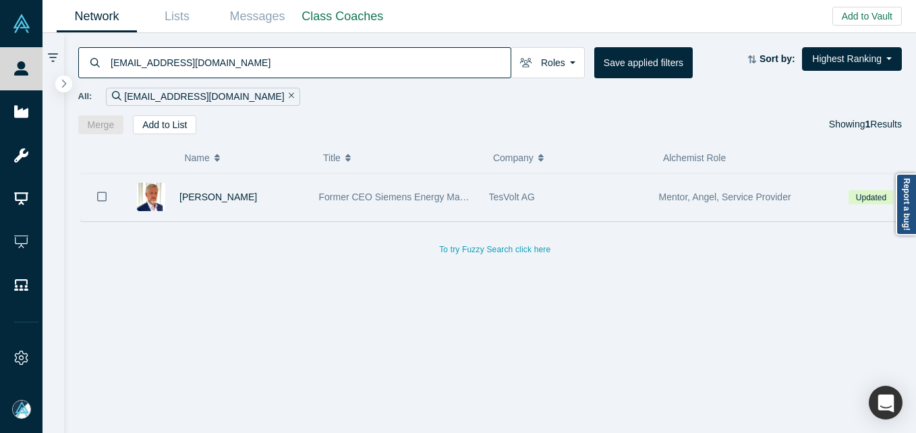
click at [352, 196] on span "Former CEO Siemens Energy Management Division of SIEMENS AG" at bounding box center [464, 197] width 290 height 11
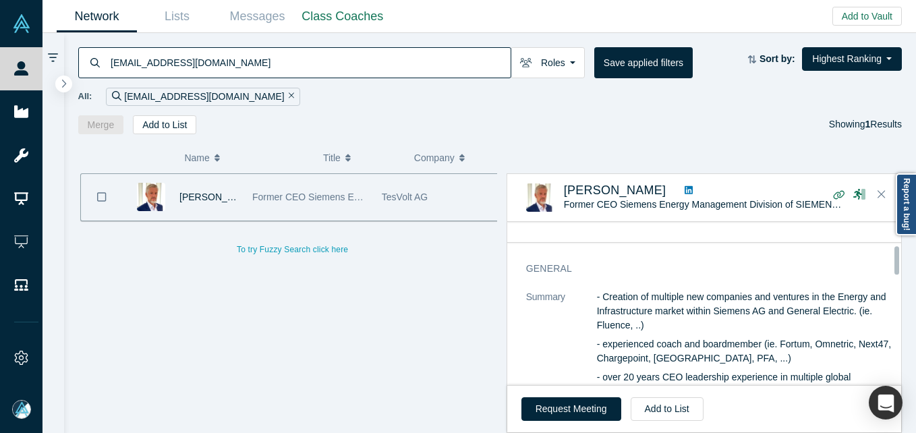
scroll to position [67, 0]
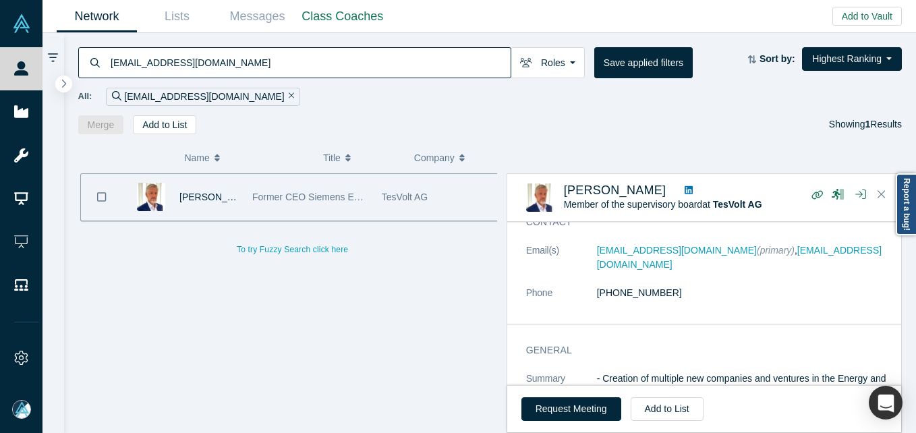
click at [207, 67] on input "[EMAIL_ADDRESS][DOMAIN_NAME]" at bounding box center [309, 63] width 401 height 32
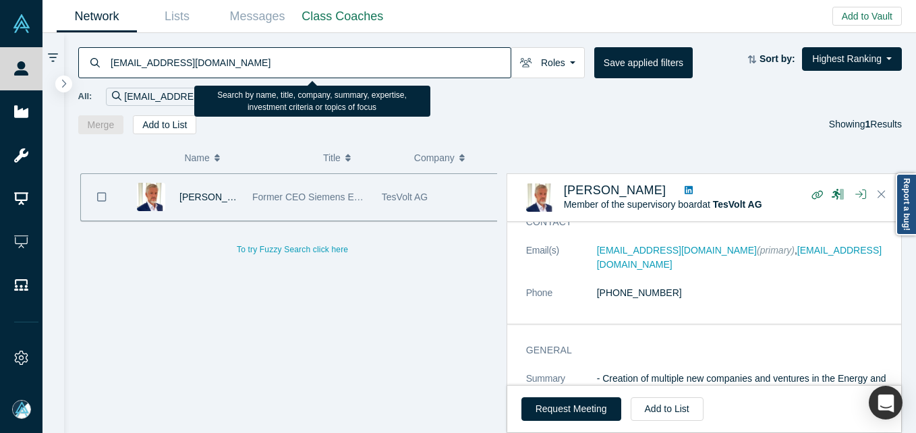
paste input "[PERSON_NAME][EMAIL_ADDRESS][PERSON_NAME][DOMAIN_NAME]"
click at [208, 67] on input "[EMAIL_ADDRESS][DOMAIN_NAME]" at bounding box center [309, 63] width 401 height 32
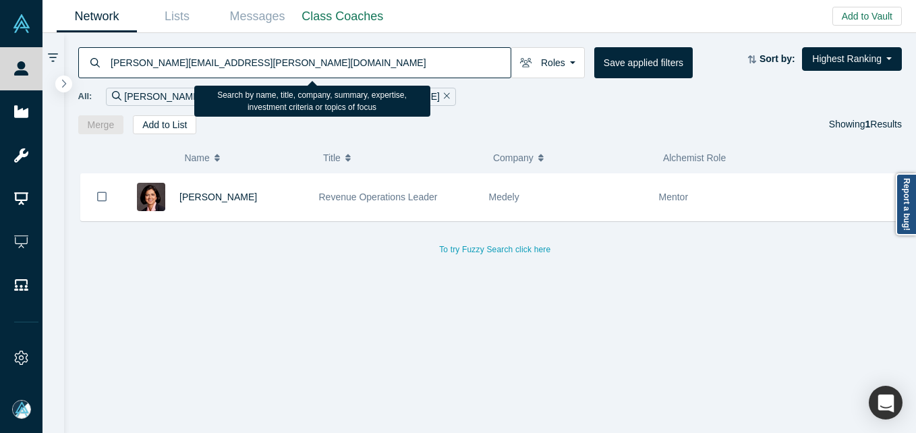
click at [261, 63] on input "[PERSON_NAME][EMAIL_ADDRESS][PERSON_NAME][DOMAIN_NAME]" at bounding box center [309, 63] width 401 height 32
paste input "[PERSON_NAME]@medigram"
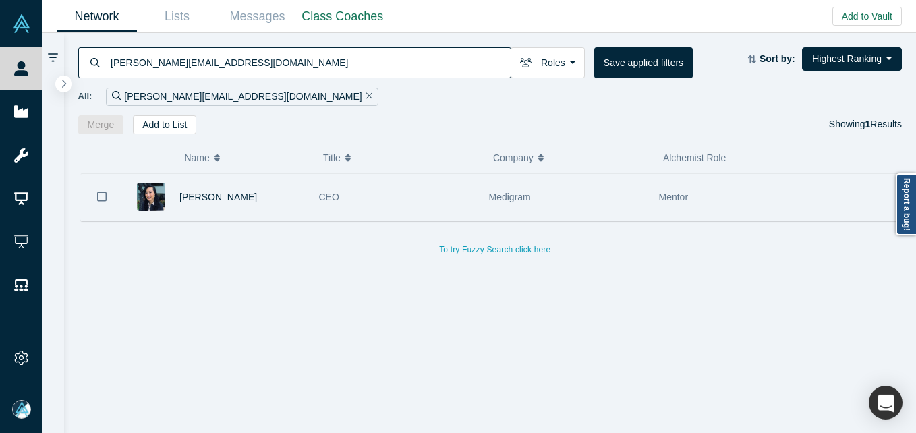
click at [392, 189] on div "CEO" at bounding box center [397, 197] width 156 height 47
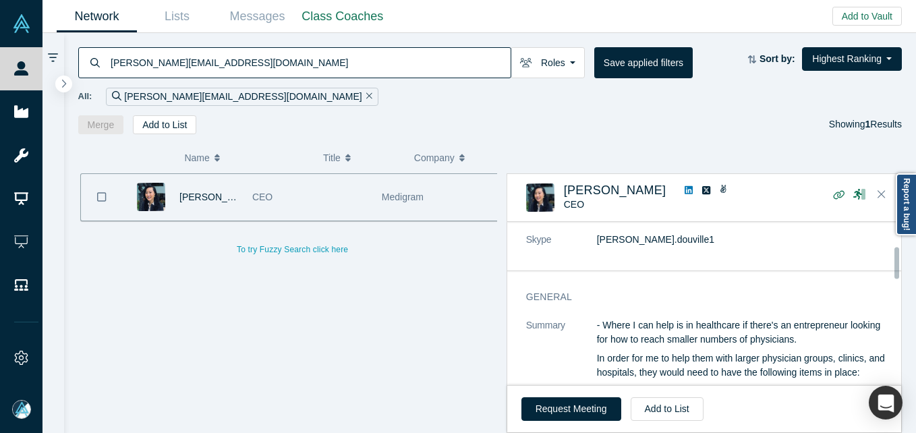
scroll to position [67, 0]
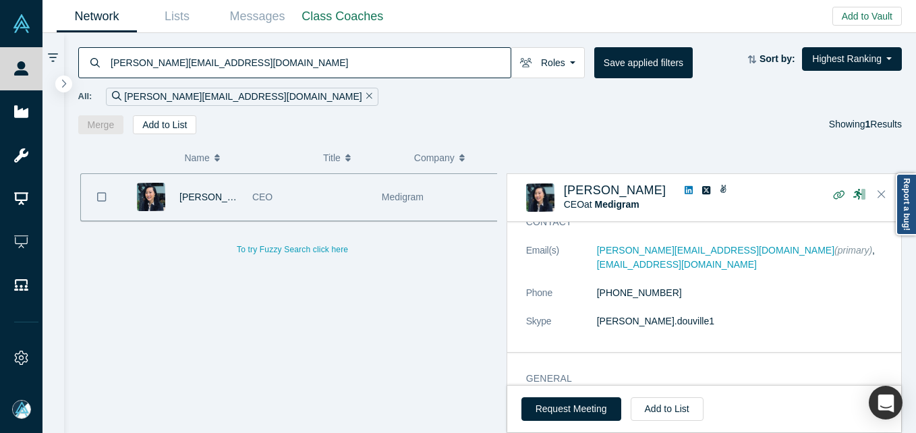
click at [296, 69] on input "[PERSON_NAME][EMAIL_ADDRESS][DOMAIN_NAME]" at bounding box center [309, 63] width 401 height 32
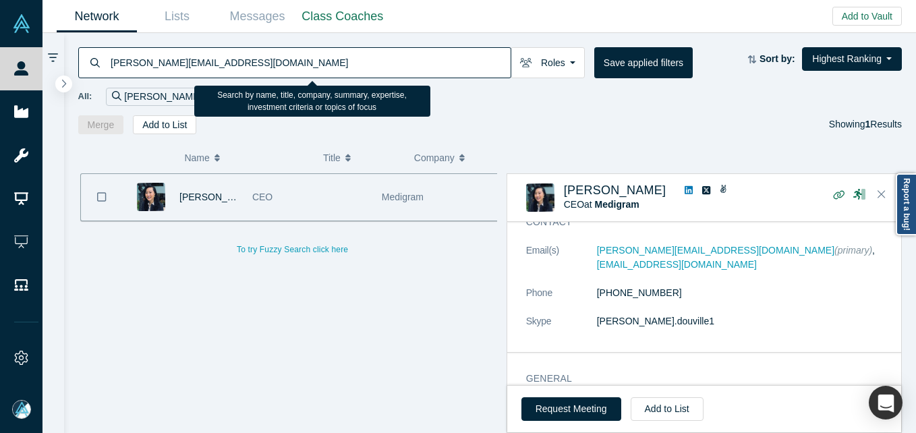
click at [296, 69] on input "[PERSON_NAME][EMAIL_ADDRESS][DOMAIN_NAME]" at bounding box center [309, 63] width 401 height 32
paste input "cmoss@themossgroup"
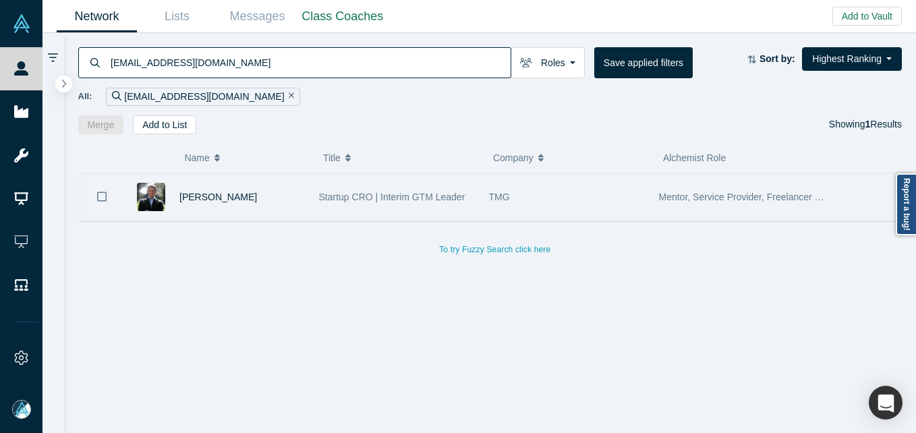
click at [405, 192] on span "Startup CRO | Interim GTM Leader" at bounding box center [392, 197] width 146 height 11
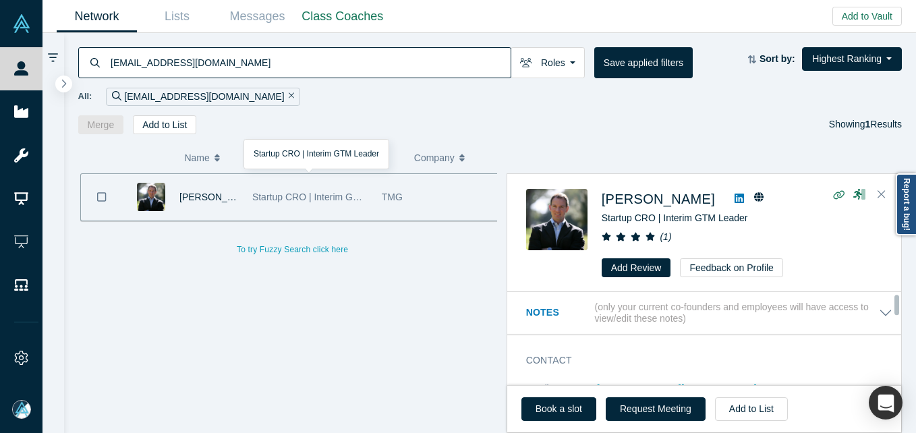
scroll to position [67, 0]
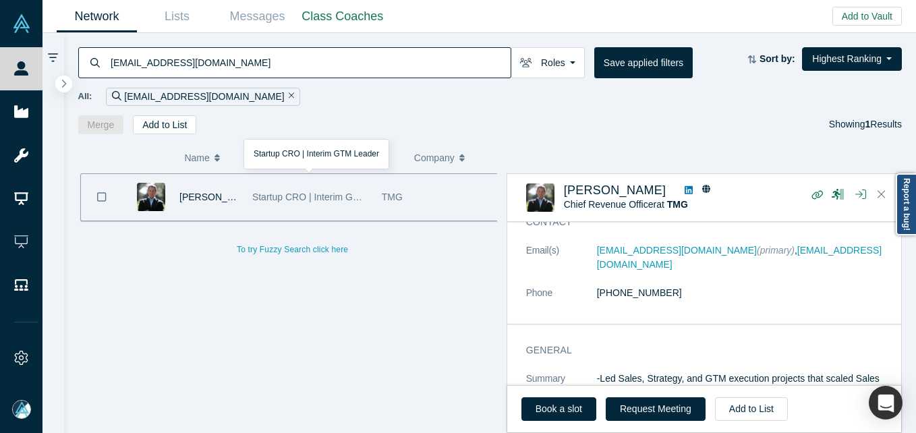
click at [318, 63] on input "[EMAIL_ADDRESS][DOMAIN_NAME]" at bounding box center [309, 63] width 401 height 32
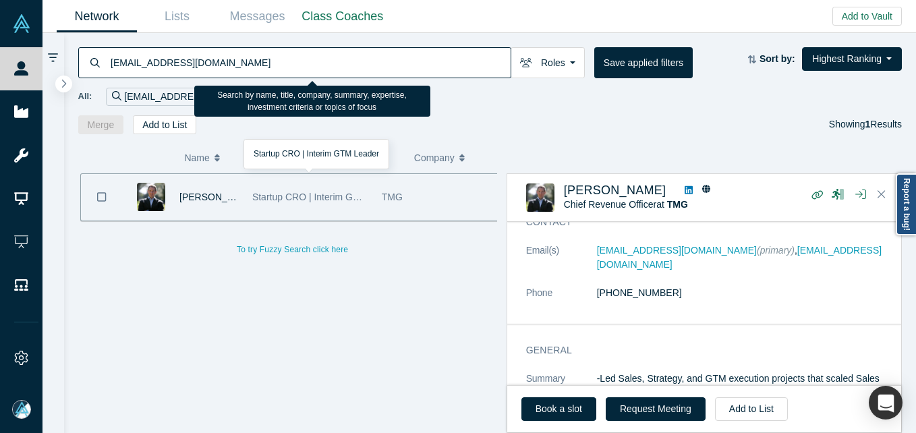
paste input "[PERSON_NAME][EMAIL_ADDRESS]"
click at [318, 63] on input "[EMAIL_ADDRESS][DOMAIN_NAME]" at bounding box center [309, 63] width 401 height 32
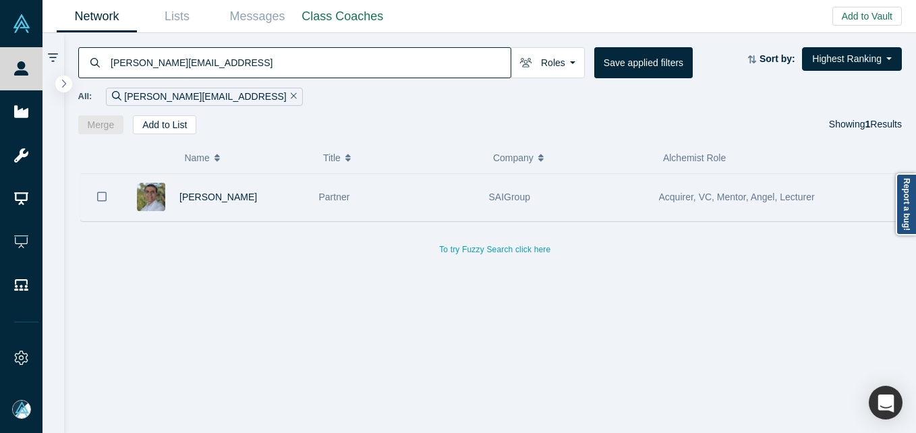
click at [361, 195] on div "Partner" at bounding box center [397, 197] width 156 height 47
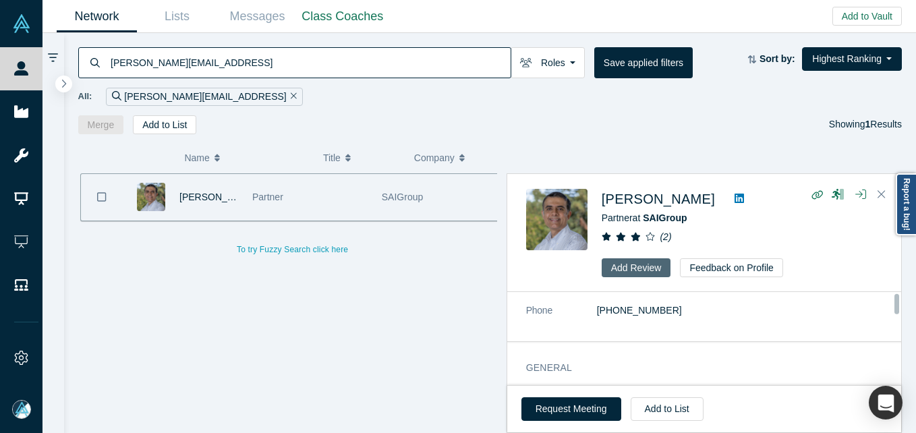
scroll to position [14, 0]
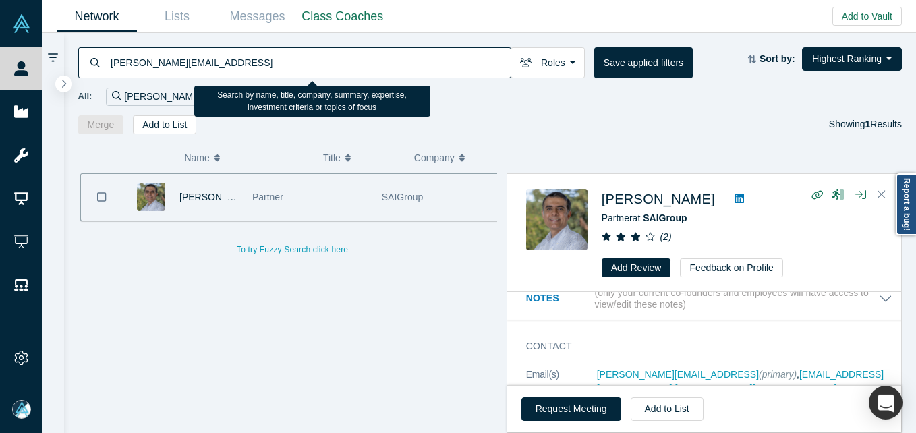
click at [323, 69] on input "[PERSON_NAME][EMAIL_ADDRESS]" at bounding box center [309, 63] width 401 height 32
paste input "[PERSON_NAME][EMAIL_ADDRESS][DOMAIN_NAME]"
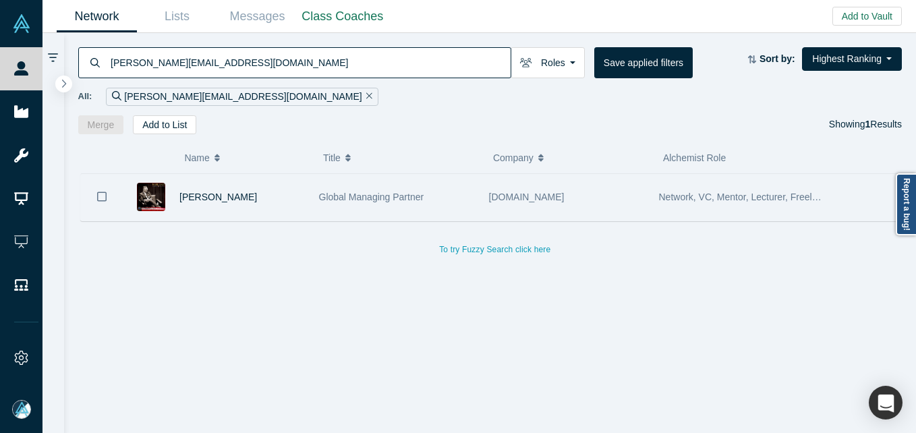
click at [337, 192] on span "Global Managing Partner" at bounding box center [371, 197] width 105 height 11
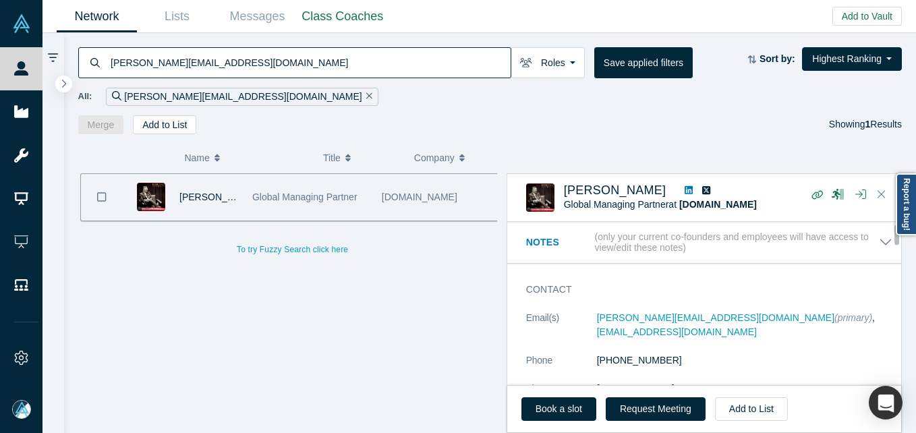
scroll to position [67, 0]
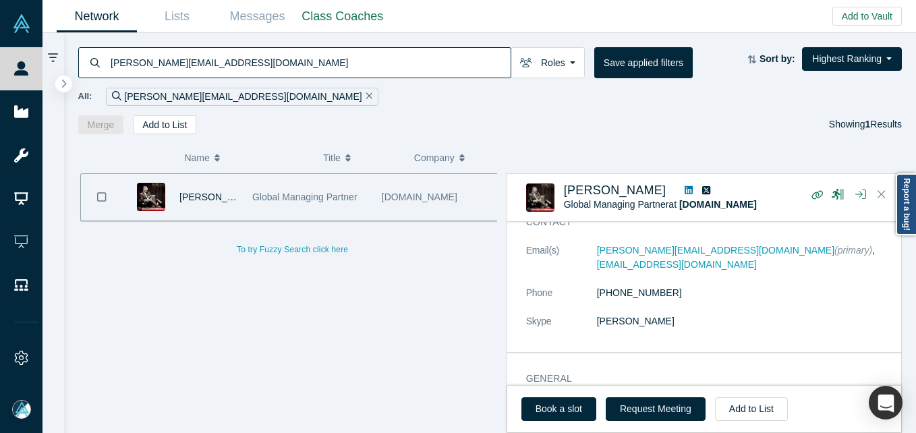
click at [215, 69] on input "[PERSON_NAME][EMAIL_ADDRESS][DOMAIN_NAME]" at bounding box center [309, 63] width 401 height 32
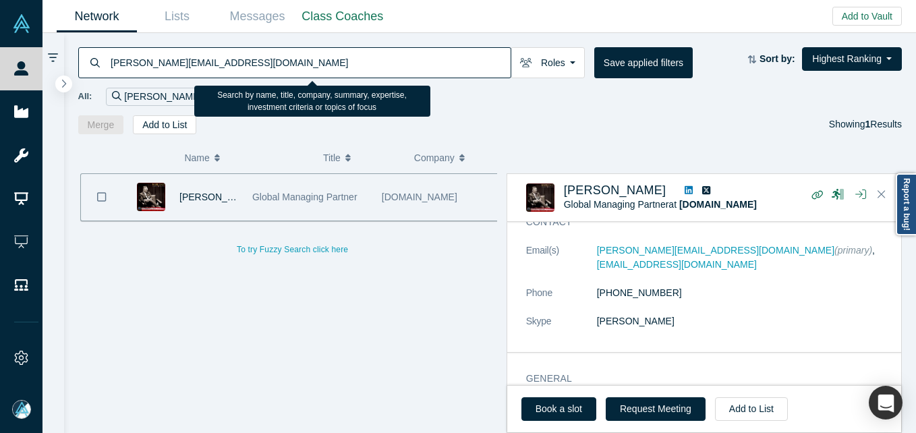
click at [215, 63] on input "[PERSON_NAME][EMAIL_ADDRESS][DOMAIN_NAME]" at bounding box center [309, 63] width 401 height 32
paste input "[PERSON_NAME]"
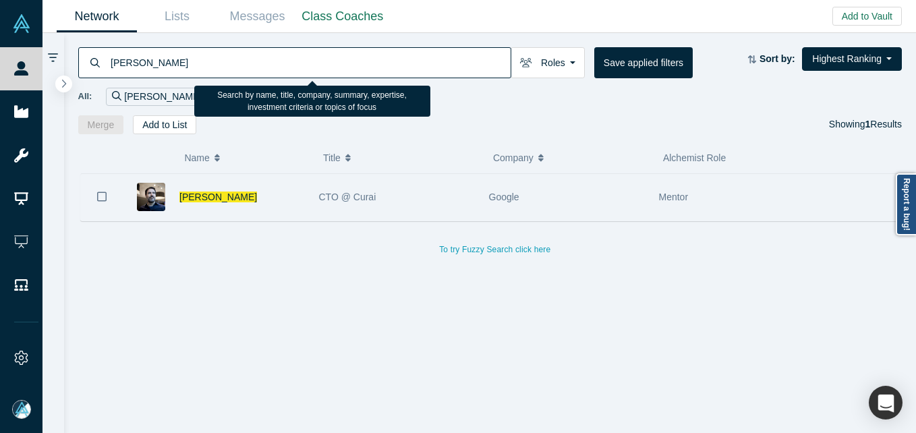
click at [268, 219] on div "[PERSON_NAME]" at bounding box center [242, 197] width 126 height 47
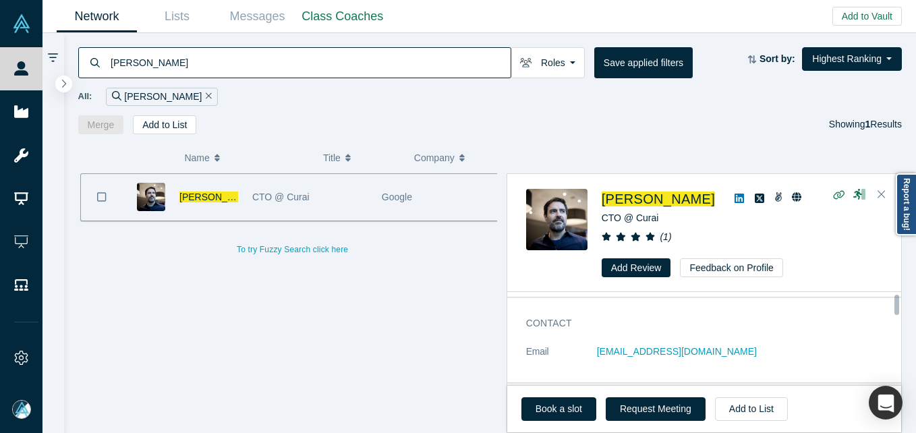
scroll to position [67, 0]
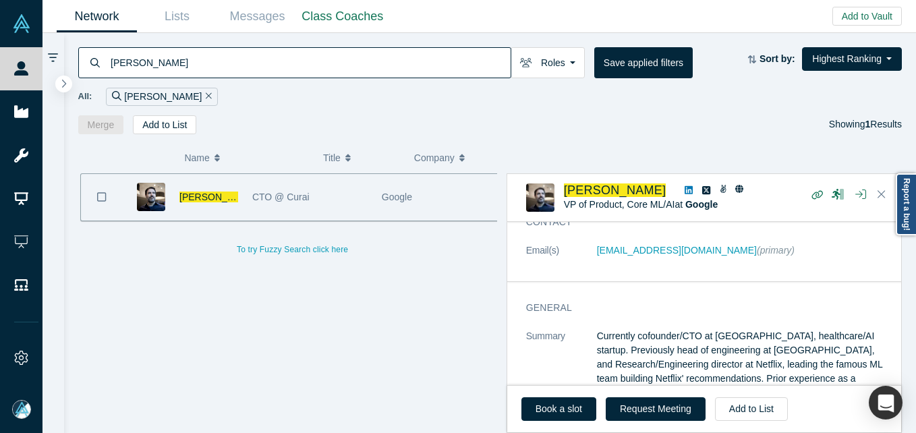
click at [293, 57] on input "[PERSON_NAME]" at bounding box center [309, 63] width 401 height 32
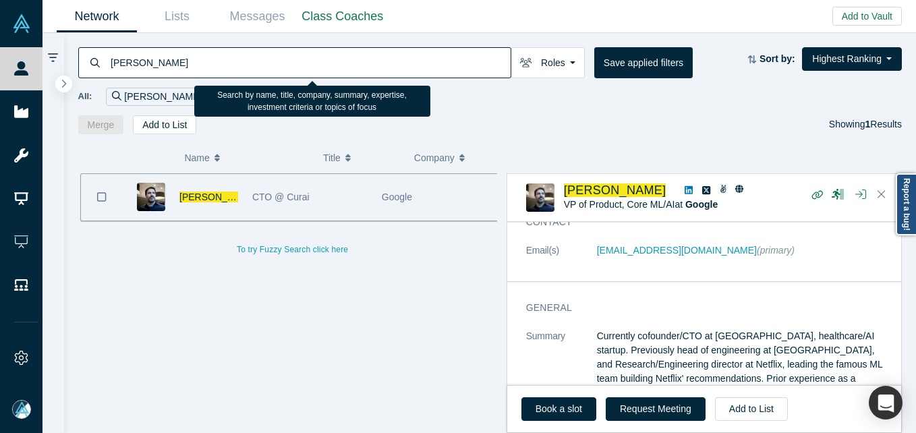
click at [293, 57] on input "[PERSON_NAME]" at bounding box center [309, 63] width 401 height 32
paste input "[PERSON_NAME][EMAIL_ADDRESS][DOMAIN_NAME]"
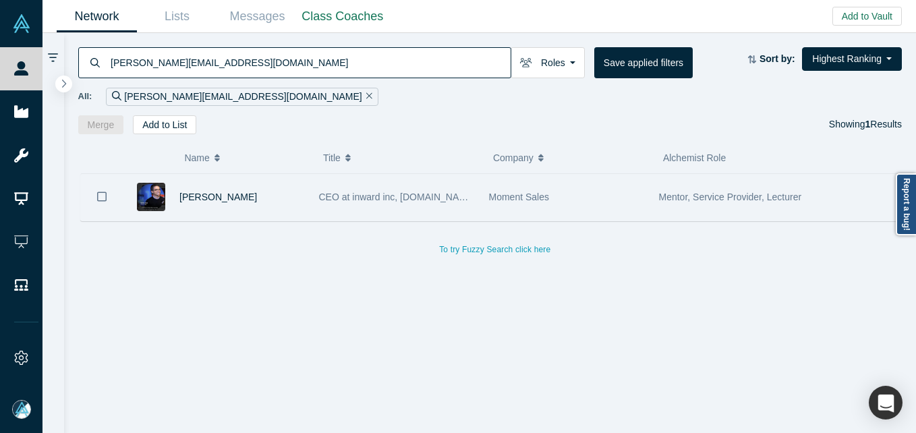
click at [306, 194] on div "[PERSON_NAME]" at bounding box center [217, 197] width 189 height 47
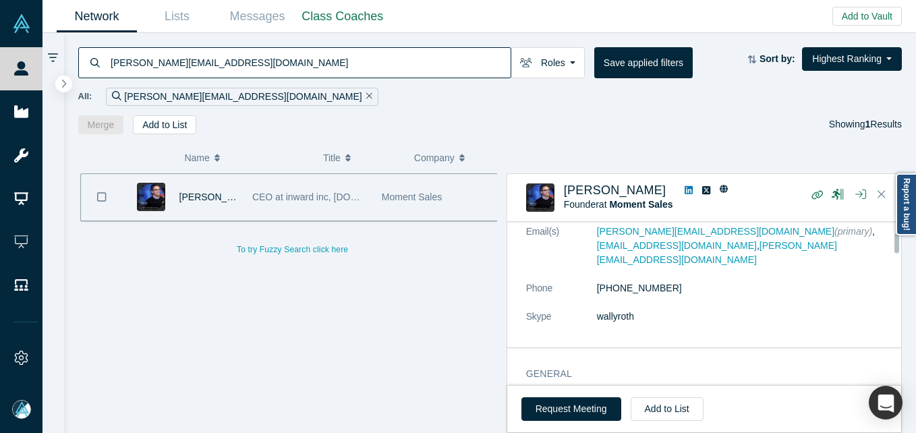
scroll to position [93, 0]
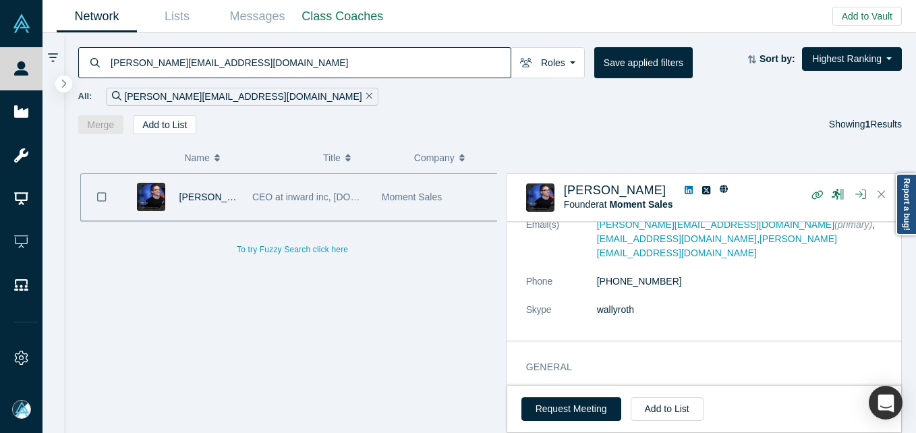
click at [294, 45] on div "[PERSON_NAME][EMAIL_ADDRESS][DOMAIN_NAME] Roles Founders Faculty Mentors Alumni…" at bounding box center [490, 83] width 853 height 101
click at [282, 57] on input "[PERSON_NAME][EMAIL_ADDRESS][DOMAIN_NAME]" at bounding box center [309, 63] width 401 height 32
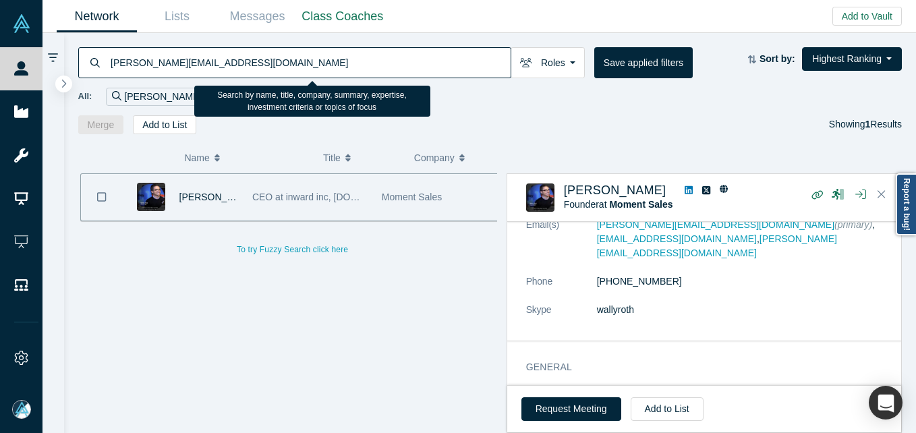
click at [282, 57] on input "[PERSON_NAME][EMAIL_ADDRESS][DOMAIN_NAME]" at bounding box center [309, 63] width 401 height 32
paste input "[PERSON_NAME]"
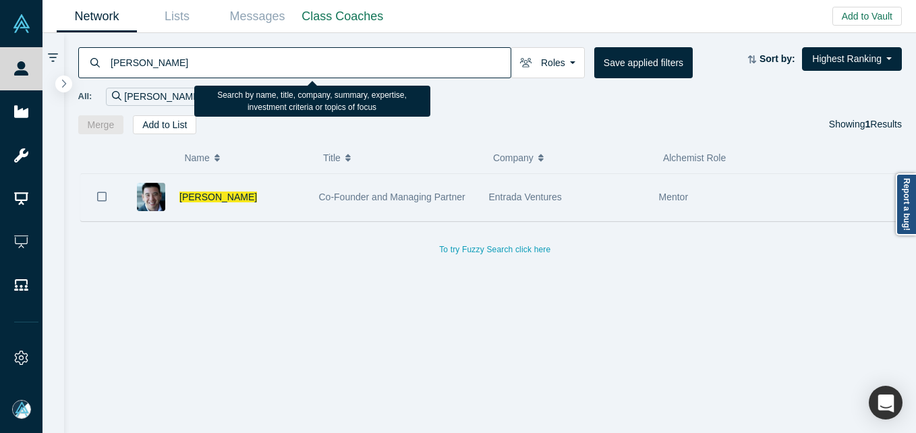
drag, startPoint x: 300, startPoint y: 180, endPoint x: 304, endPoint y: 186, distance: 7.3
click at [300, 181] on div "[PERSON_NAME]" at bounding box center [242, 197] width 126 height 47
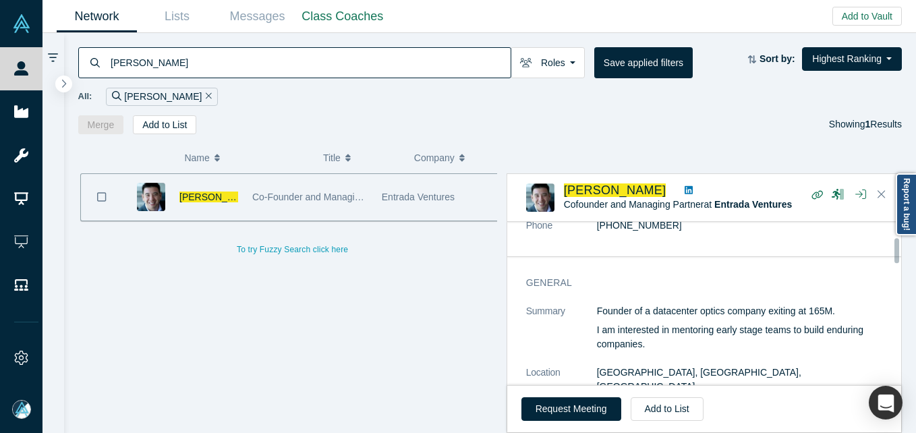
scroll to position [67, 0]
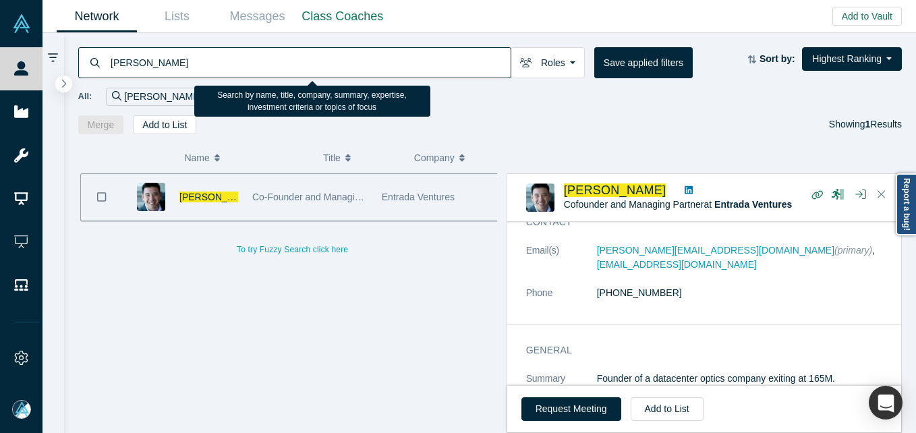
click at [290, 55] on input "[PERSON_NAME]" at bounding box center [309, 63] width 401 height 32
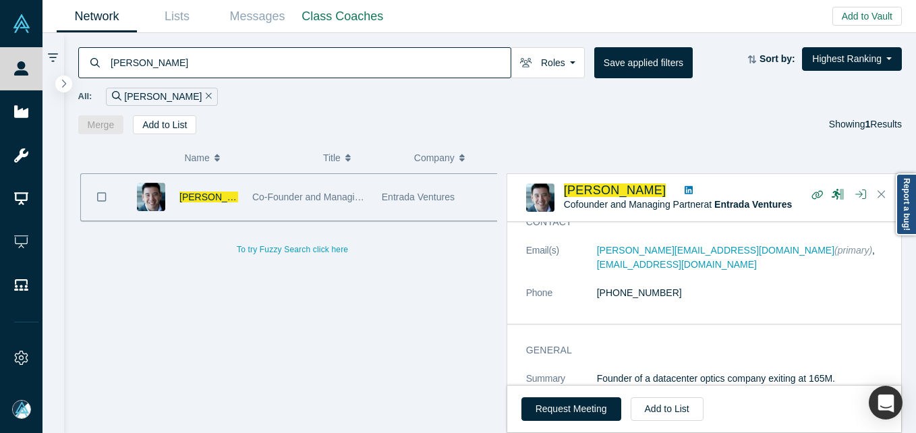
click at [252, 63] on input "[PERSON_NAME]" at bounding box center [309, 63] width 401 height 32
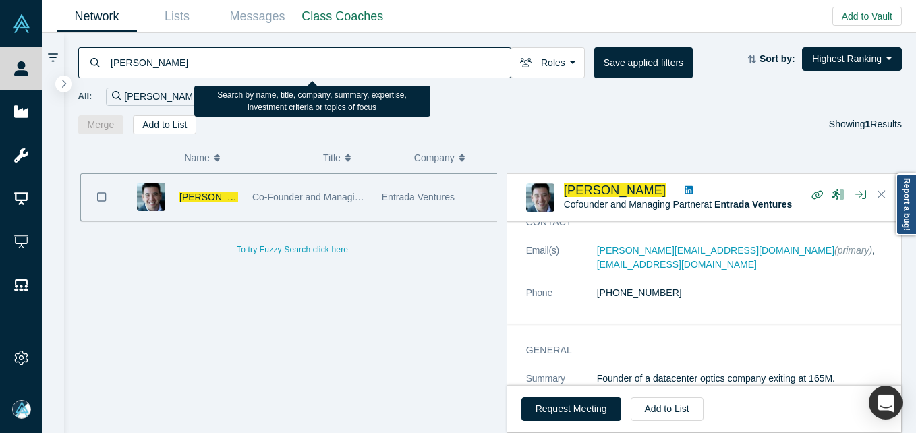
paste input "[PERSON_NAME][EMAIL_ADDRESS][DOMAIN_NAME]"
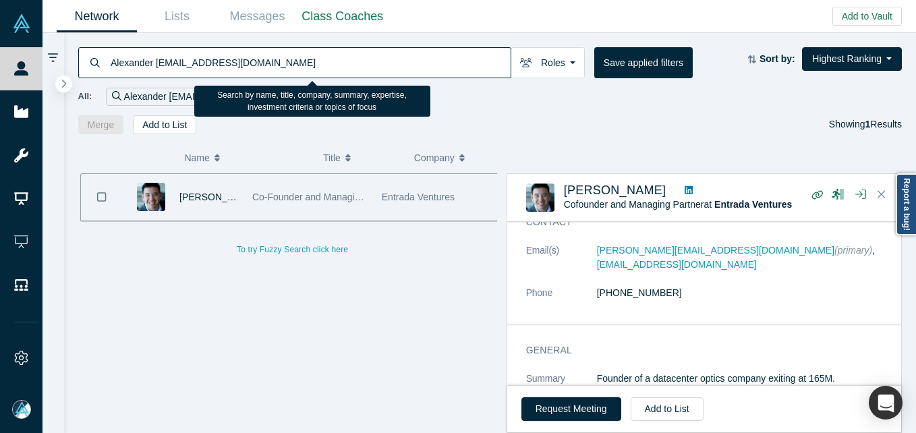
click at [280, 63] on input "Alexander [EMAIL_ADDRESS][DOMAIN_NAME]" at bounding box center [309, 63] width 401 height 32
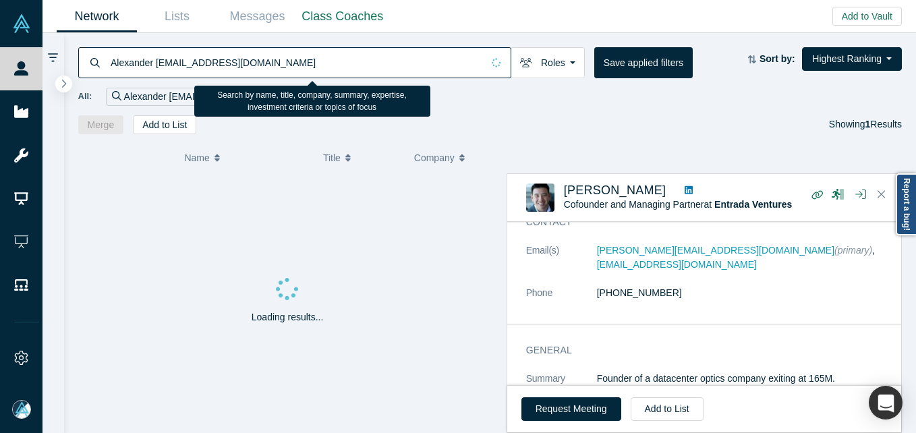
paste input
click at [280, 63] on input "Alexander [EMAIL_ADDRESS][DOMAIN_NAME]" at bounding box center [295, 63] width 373 height 32
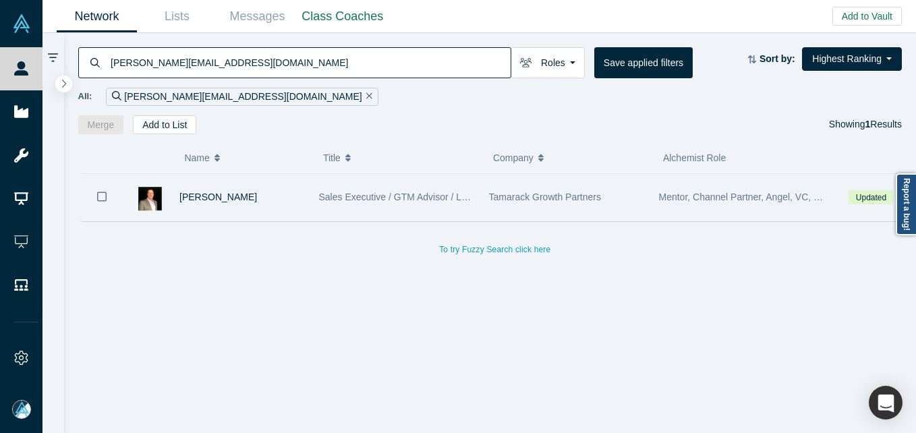
click at [362, 192] on span "Sales Executive / GTM Advisor / Leadership coach / Investor" at bounding box center [446, 197] width 254 height 11
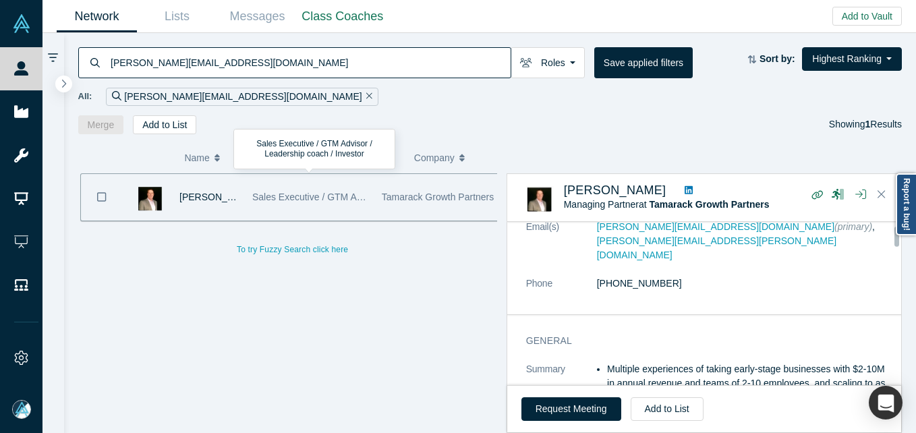
scroll to position [67, 0]
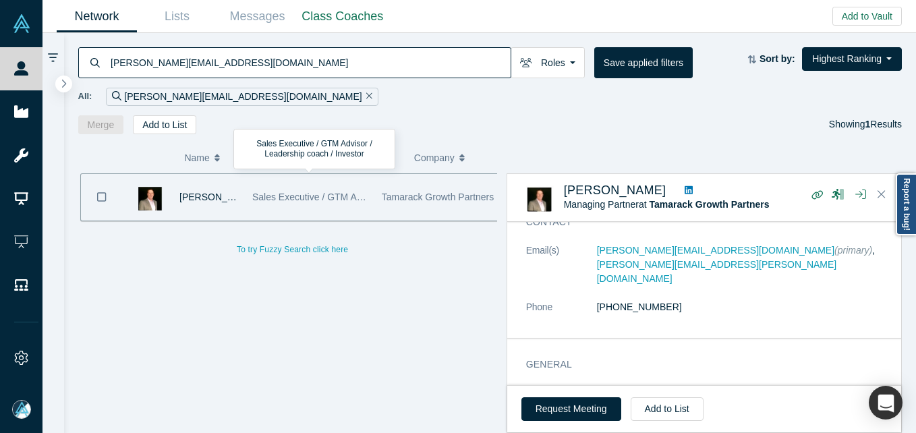
click at [303, 71] on input "[PERSON_NAME][EMAIL_ADDRESS][DOMAIN_NAME]" at bounding box center [309, 63] width 401 height 32
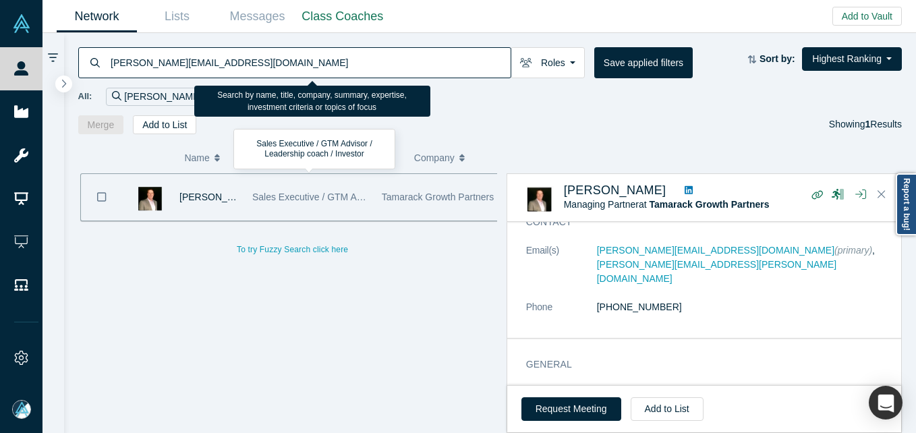
click at [303, 71] on input "[PERSON_NAME][EMAIL_ADDRESS][DOMAIN_NAME]" at bounding box center [309, 63] width 401 height 32
click at [303, 69] on input "[PERSON_NAME][EMAIL_ADDRESS][DOMAIN_NAME]" at bounding box center [309, 63] width 401 height 32
paste input "[PERSON_NAME]"
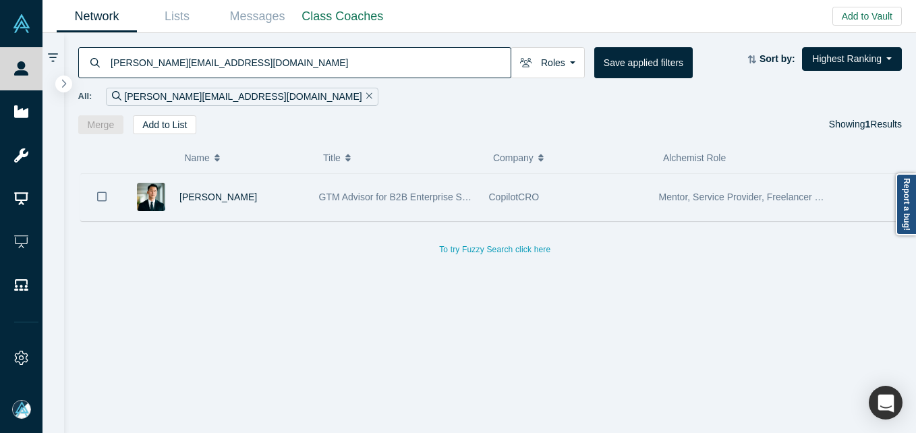
click at [301, 210] on div "[PERSON_NAME]" at bounding box center [242, 197] width 126 height 47
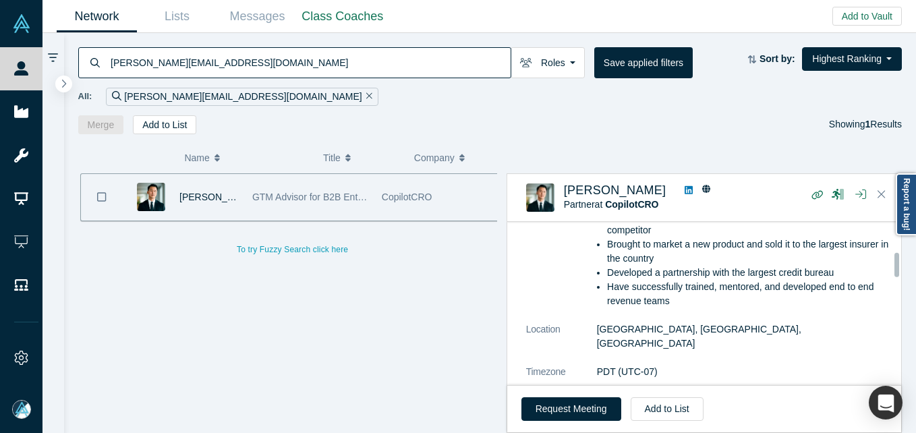
scroll to position [202, 0]
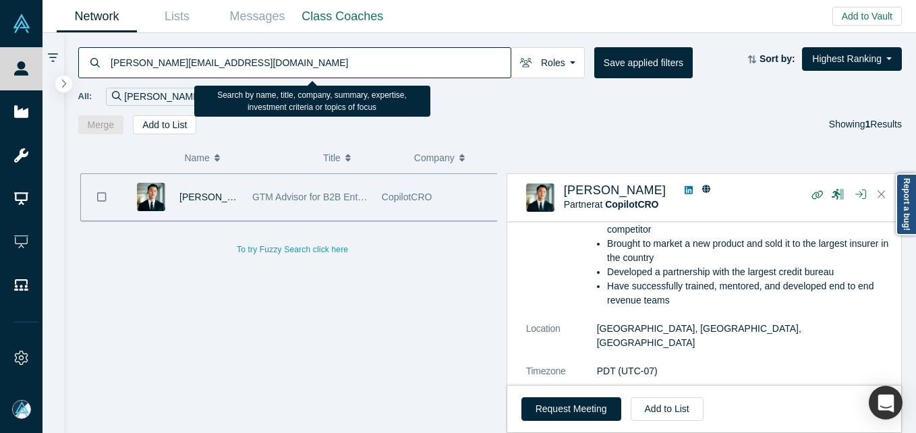
click at [310, 66] on input "[PERSON_NAME][EMAIL_ADDRESS][DOMAIN_NAME]" at bounding box center [309, 63] width 401 height 32
paste input "lark@hawkeventures"
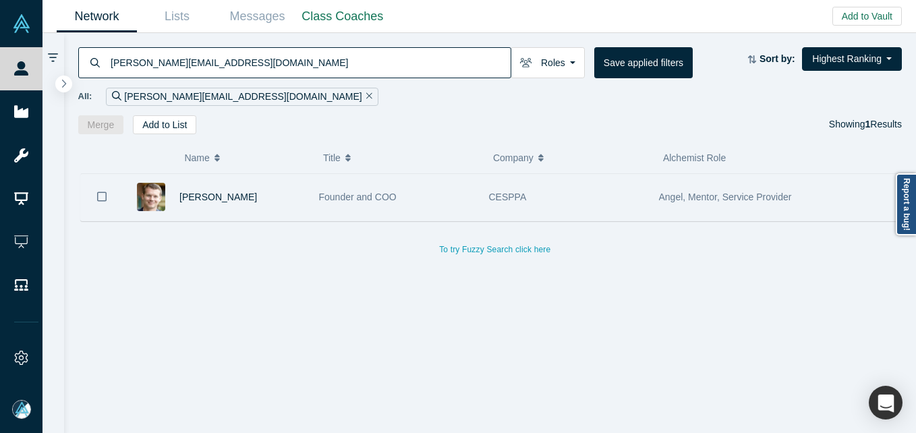
click at [283, 183] on div "[PERSON_NAME]" at bounding box center [242, 197] width 126 height 47
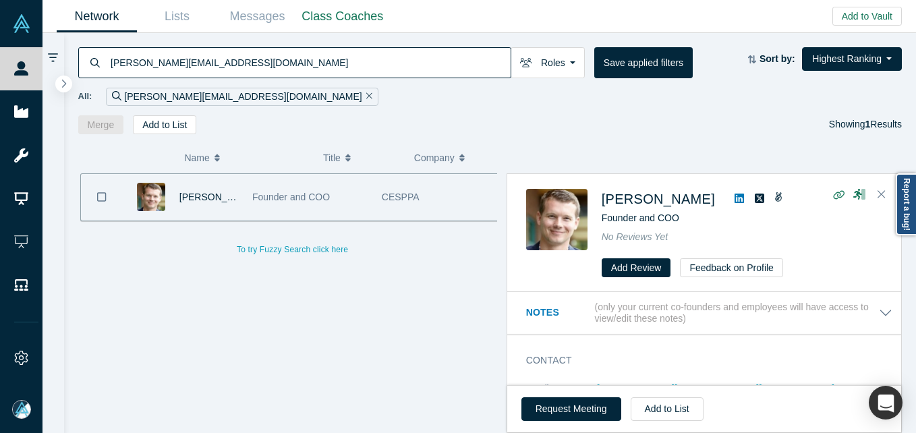
scroll to position [67, 0]
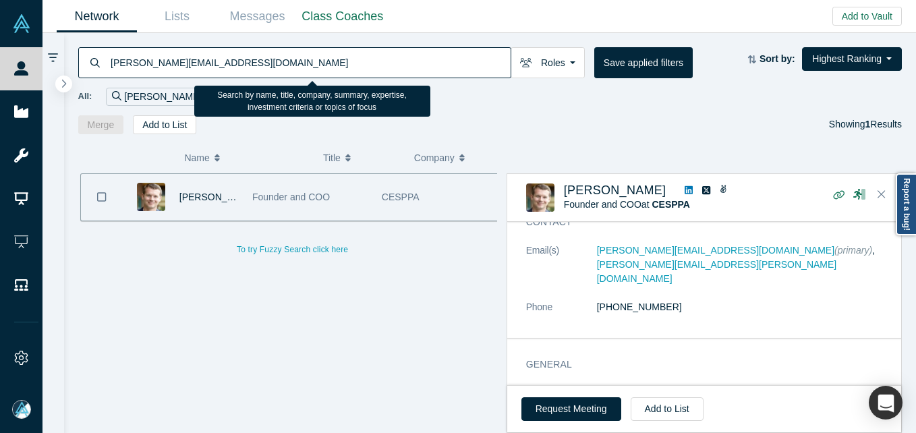
click at [252, 67] on input "[PERSON_NAME][EMAIL_ADDRESS][DOMAIN_NAME]" at bounding box center [309, 63] width 401 height 32
type input "a"
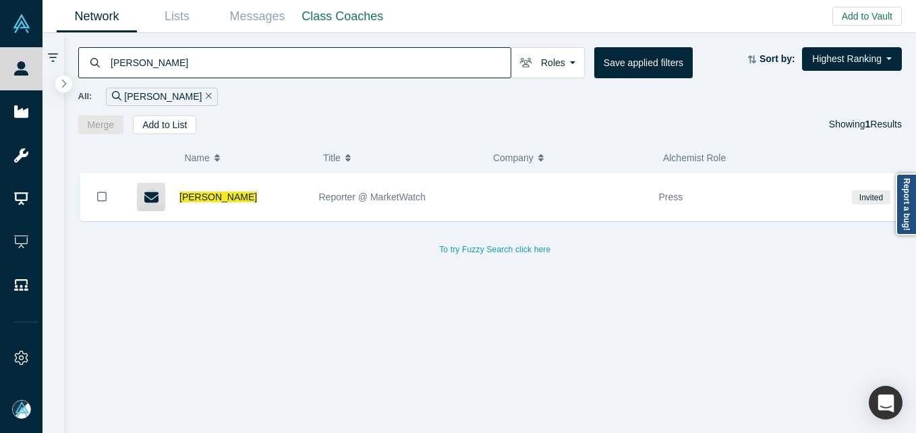
drag, startPoint x: 280, startPoint y: 214, endPoint x: 285, endPoint y: 223, distance: 10.0
click at [281, 214] on div "[PERSON_NAME]" at bounding box center [242, 197] width 126 height 47
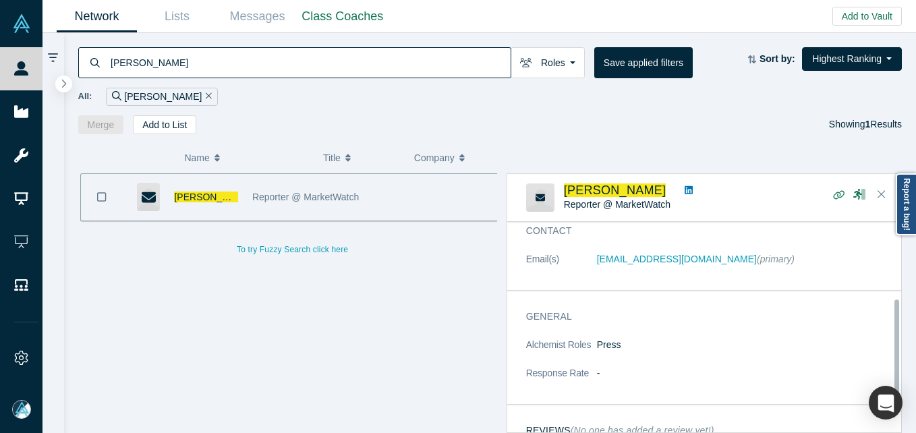
scroll to position [135, 0]
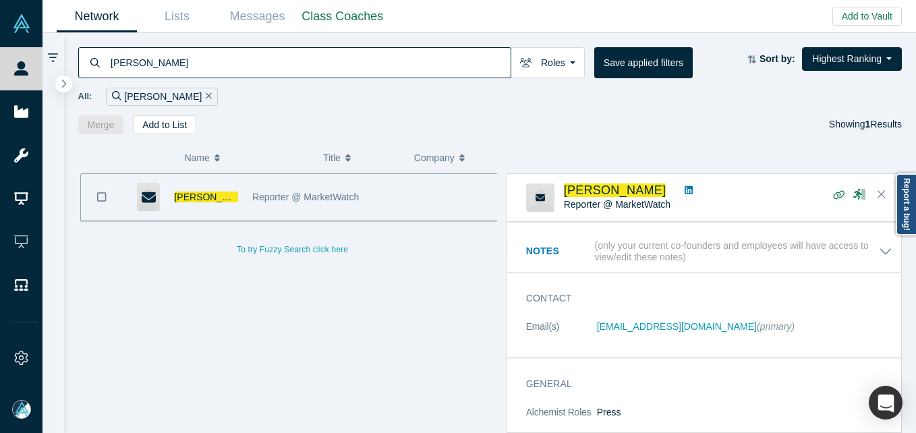
click at [194, 62] on input "[PERSON_NAME]" at bounding box center [309, 63] width 401 height 32
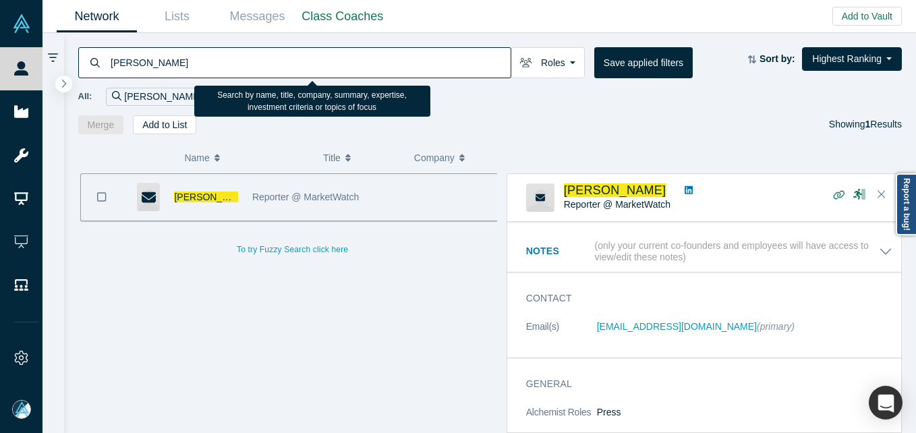
click at [194, 62] on input "[PERSON_NAME]" at bounding box center [309, 63] width 401 height 32
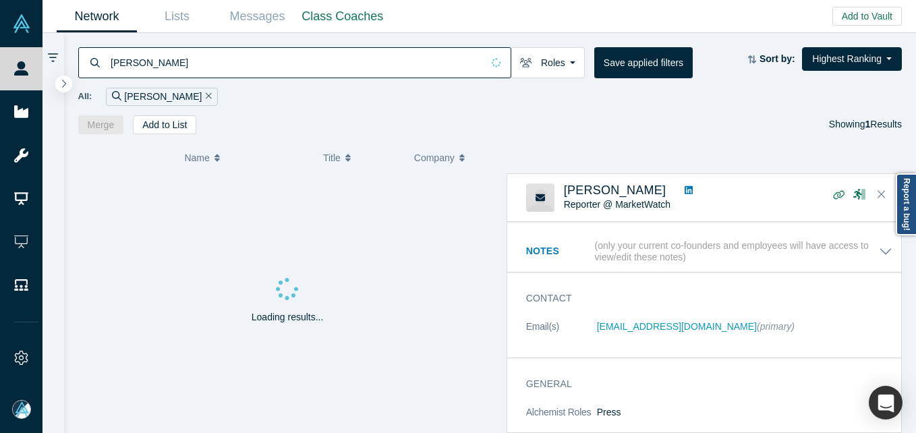
click at [227, 58] on input "[PERSON_NAME]" at bounding box center [295, 63] width 373 height 32
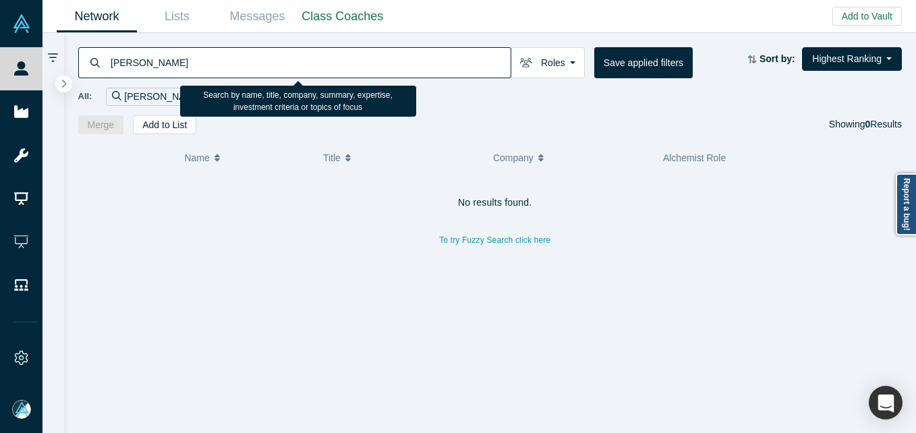
type input "[PERSON_NAME]"
